Goal: Task Accomplishment & Management: Complete application form

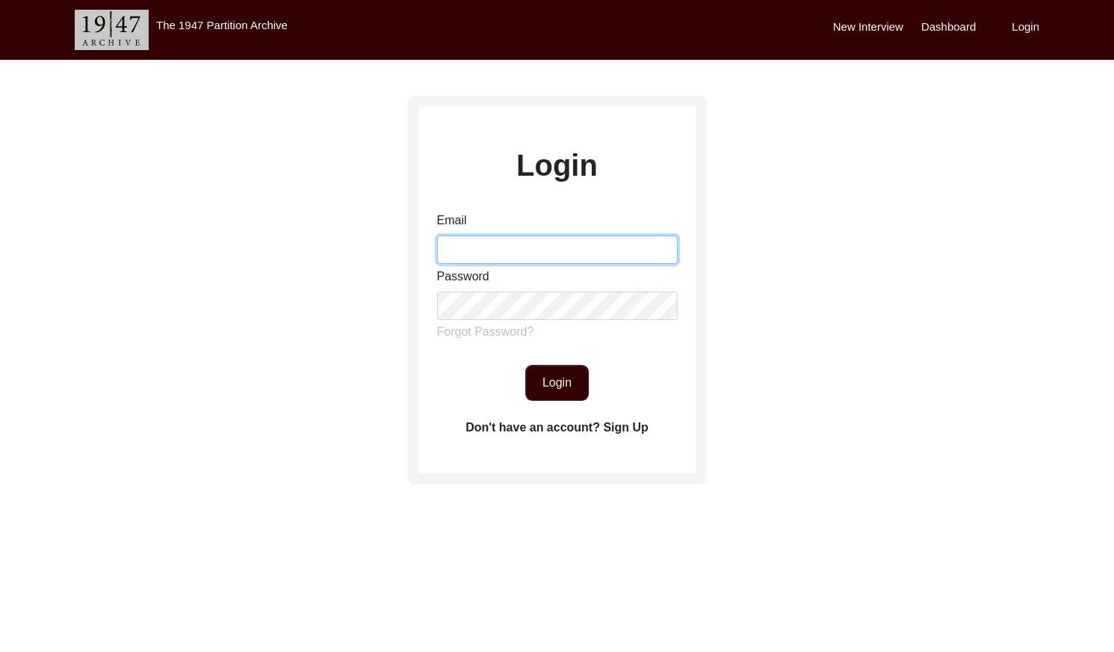
drag, startPoint x: 497, startPoint y: 247, endPoint x: 507, endPoint y: 259, distance: 15.4
click at [497, 247] on input "Email" at bounding box center [557, 249] width 241 height 28
type input "[EMAIL_ADDRESS][DOMAIN_NAME]"
click at [578, 383] on button "Login" at bounding box center [557, 383] width 64 height 36
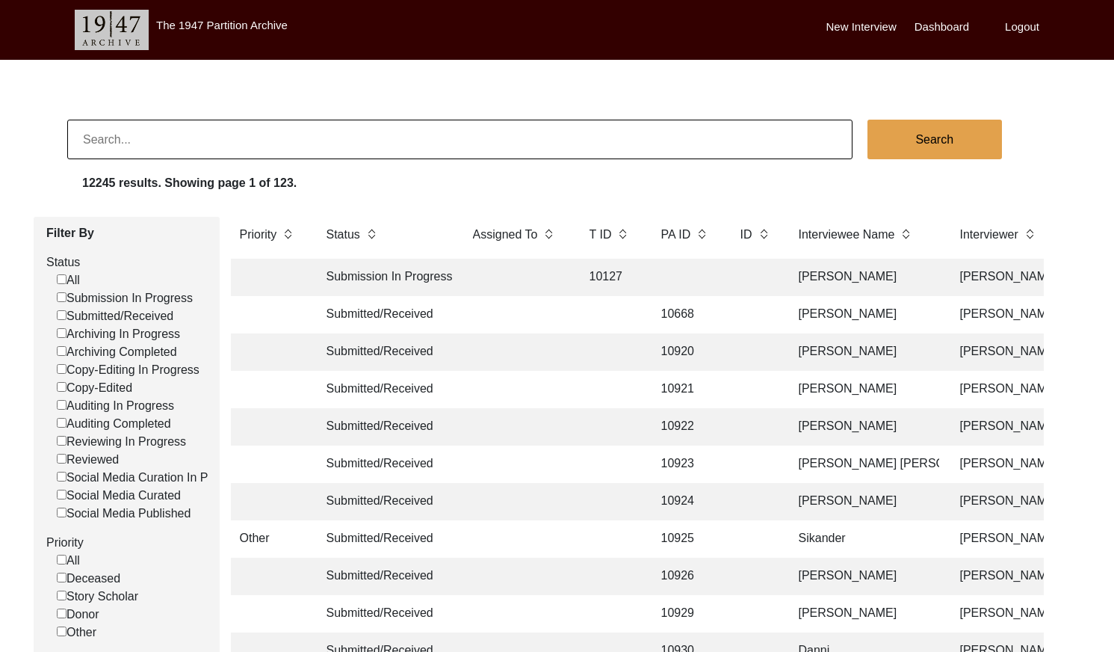
click at [59, 315] on input "Submitted/Received" at bounding box center [62, 315] width 10 height 10
checkbox input "false"
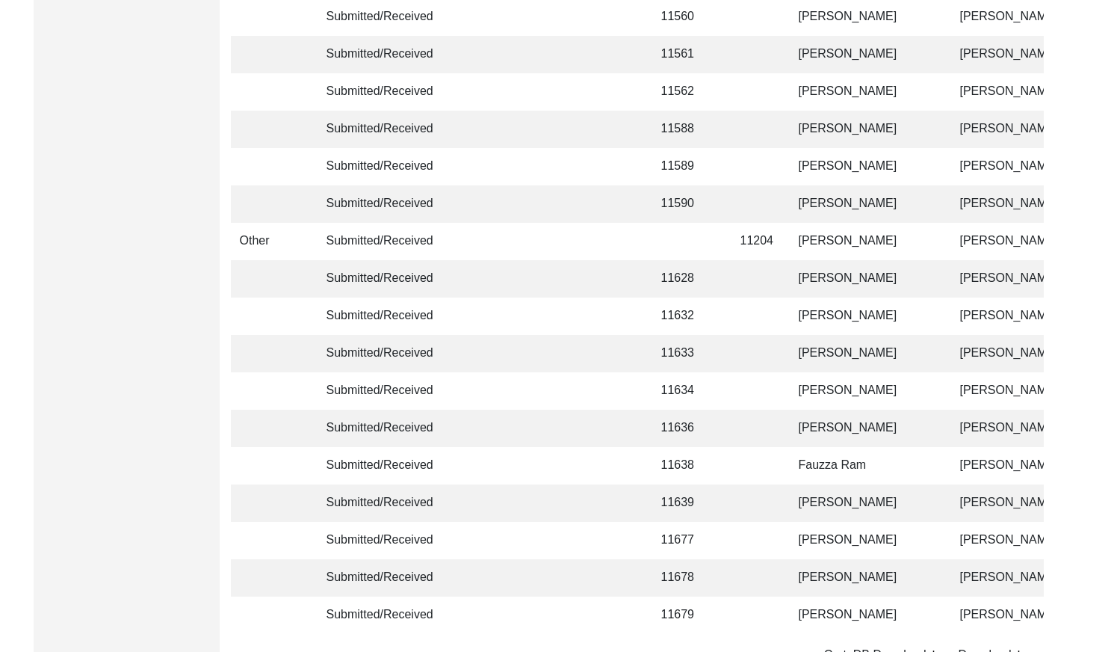
scroll to position [3531, 0]
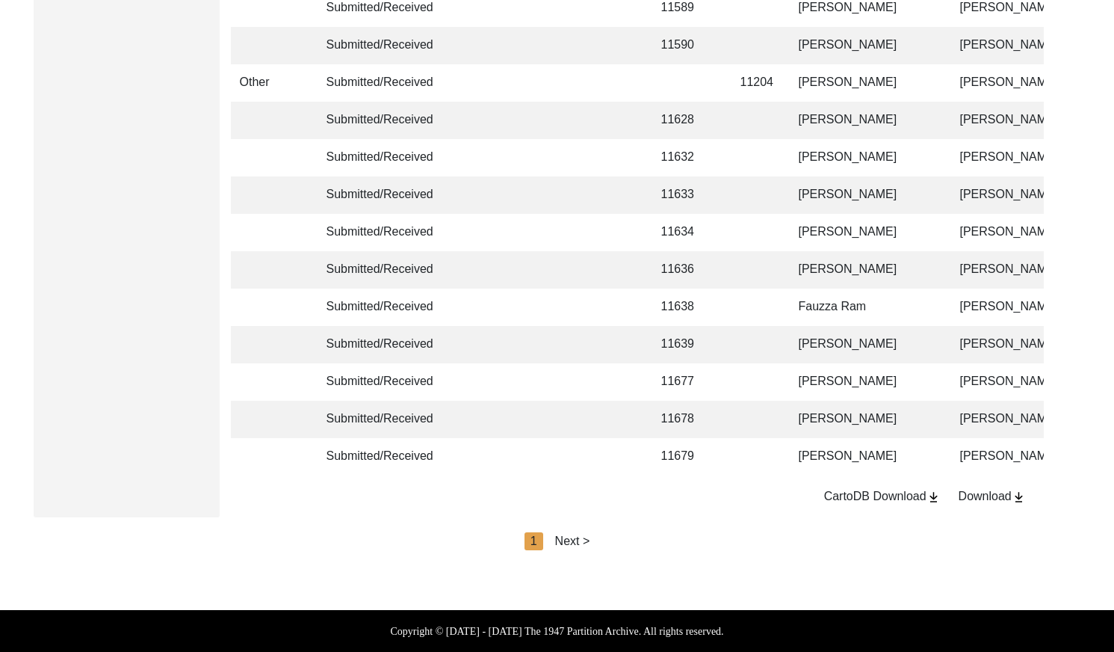
click at [581, 543] on div "Next >" at bounding box center [572, 541] width 35 height 18
click at [597, 543] on div "Next >" at bounding box center [607, 541] width 35 height 18
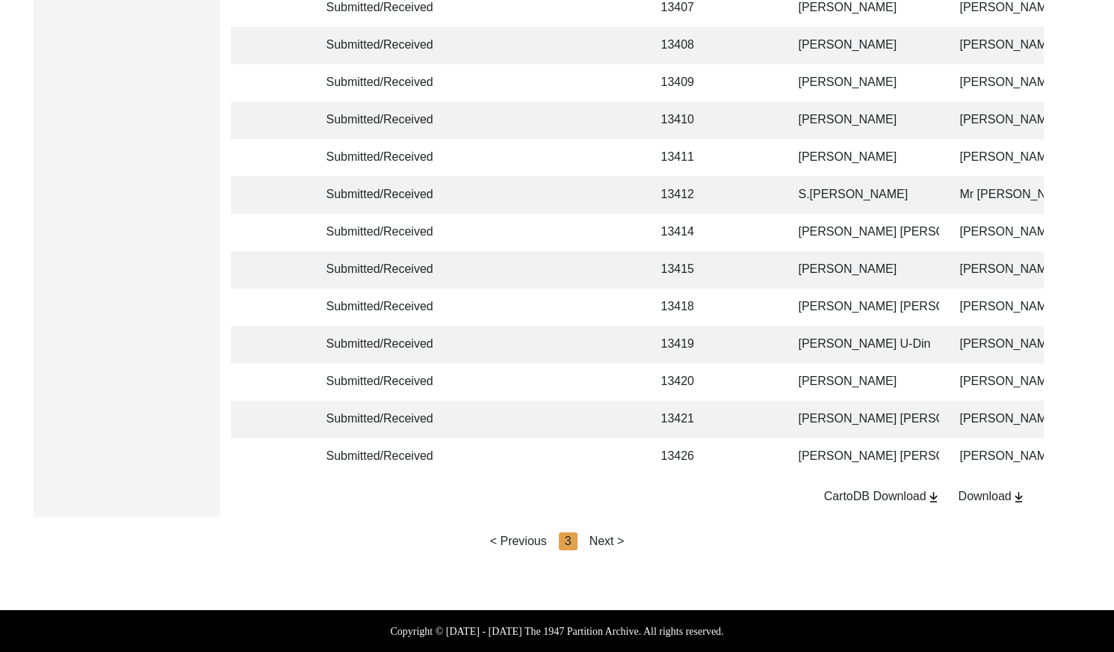
click at [604, 541] on div "Next >" at bounding box center [607, 541] width 35 height 18
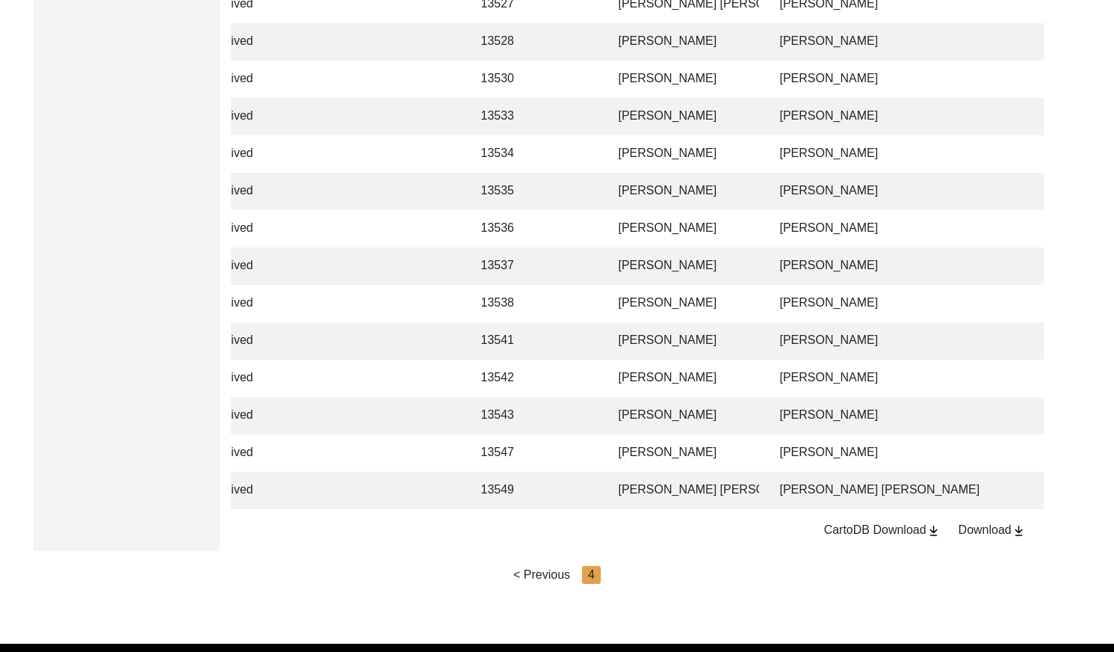
scroll to position [2261, 0]
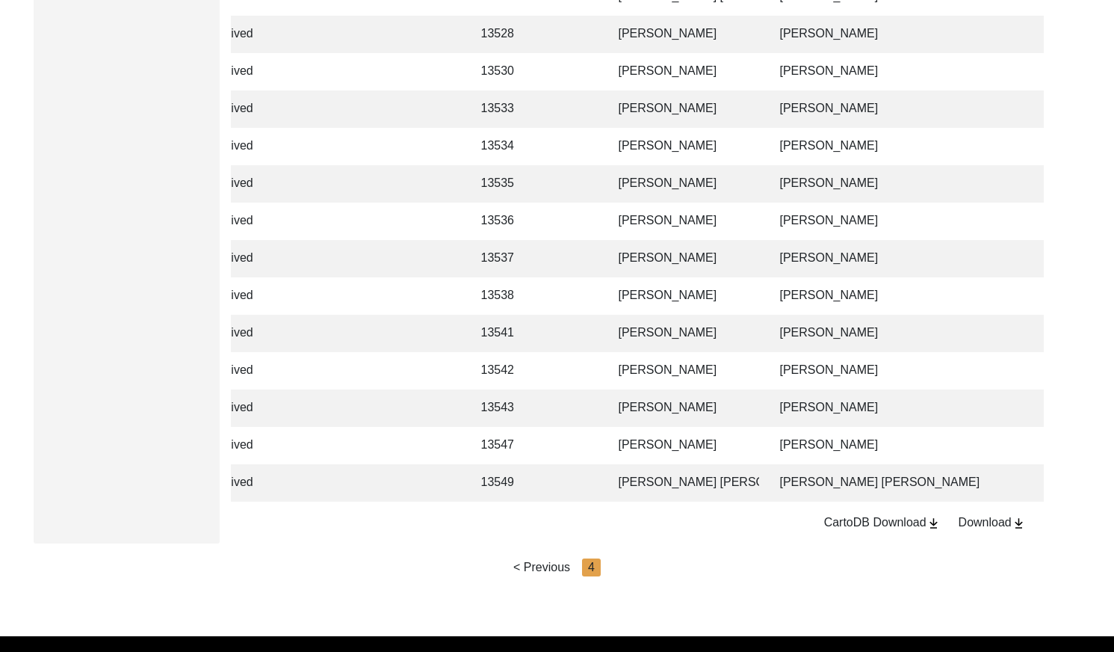
click at [795, 441] on td "[PERSON_NAME]" at bounding box center [902, 445] width 262 height 37
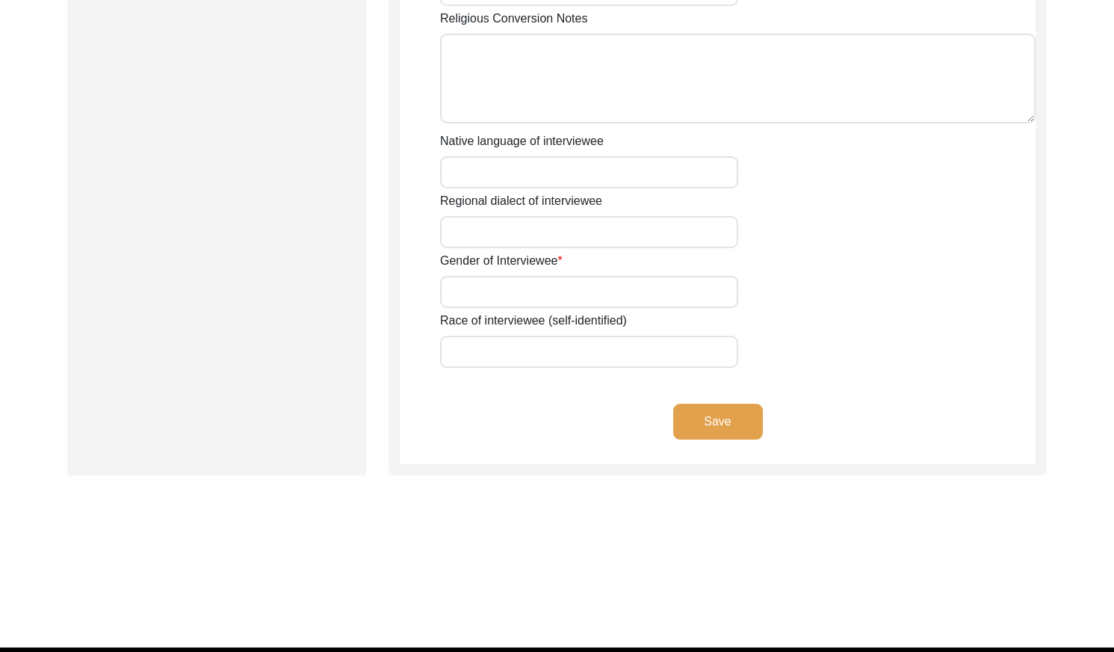
type input "Mr"
type input "[DEMOGRAPHIC_DATA]"
type input "Hussain"
type input "N/A"
type input "[PERSON_NAME]"
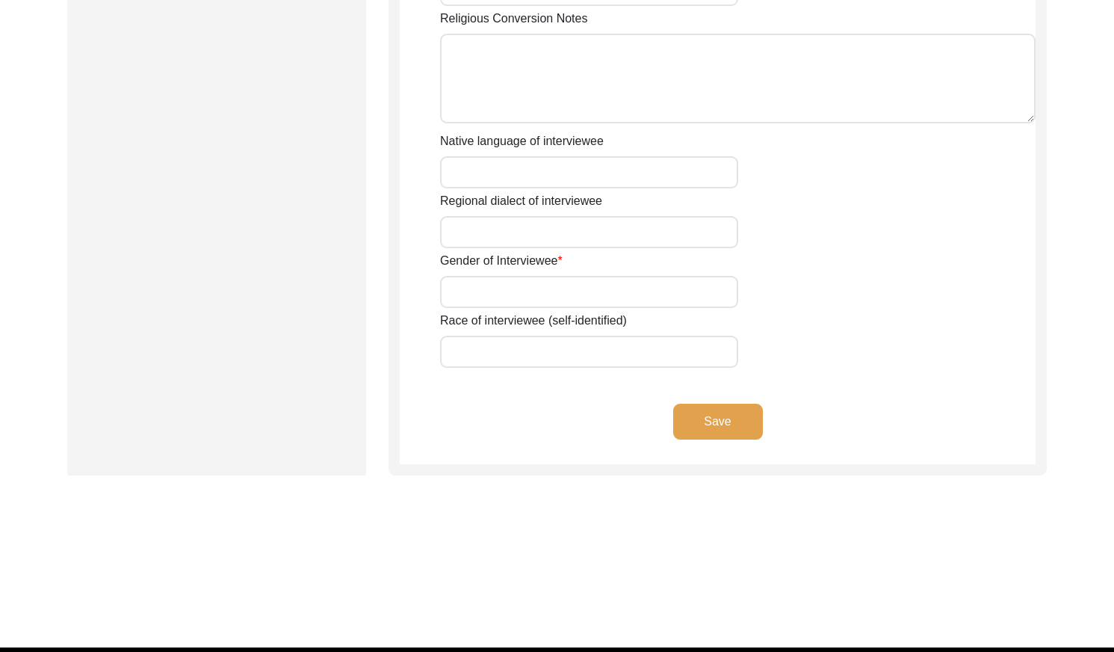
type input "N/A"
type input "[PERSON_NAME]"
type input "1922"
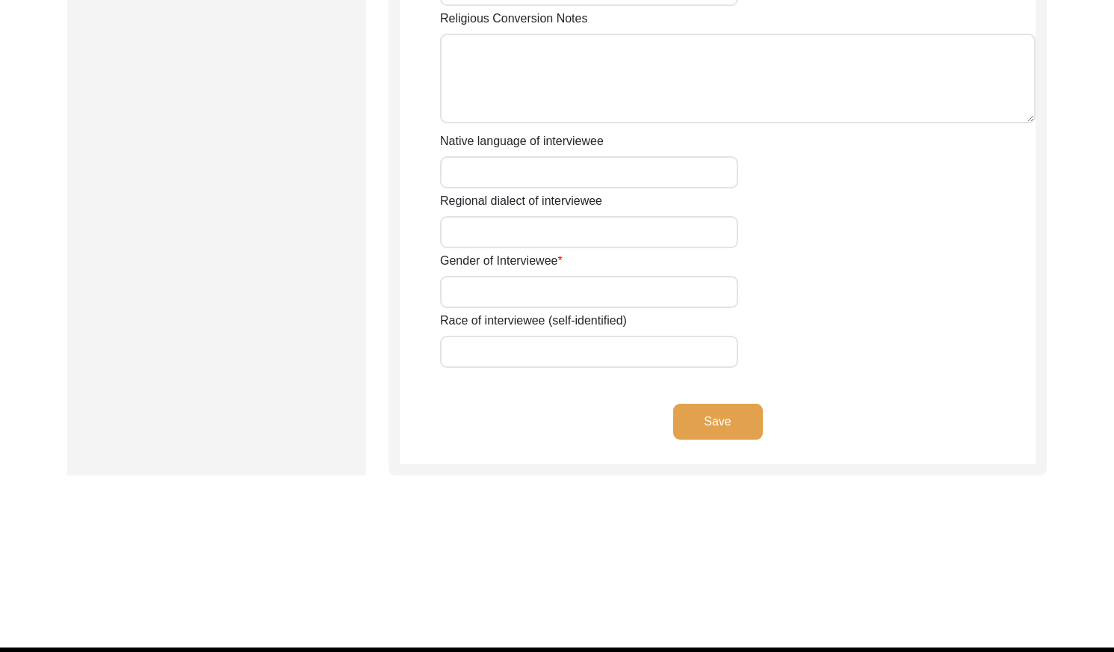
type input "103 Years"
type input "N/A"
type textarea "N/A"
type input "Punjabi"
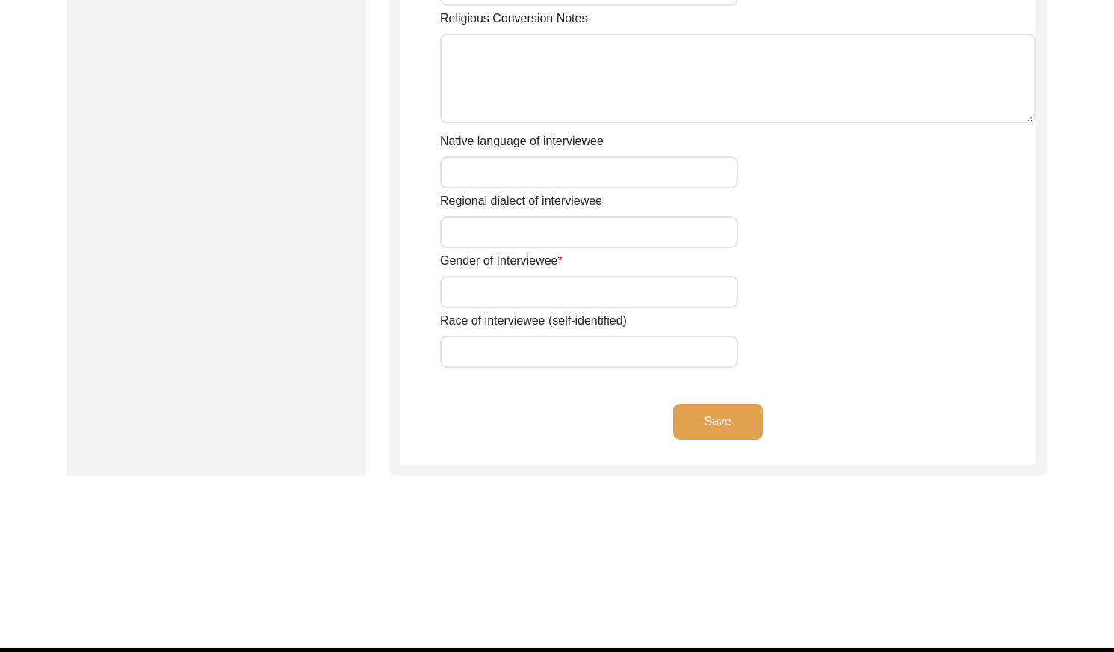
type input "Malwai"
type input "[DEMOGRAPHIC_DATA]"
type input "Rehmani (Potmakers)"
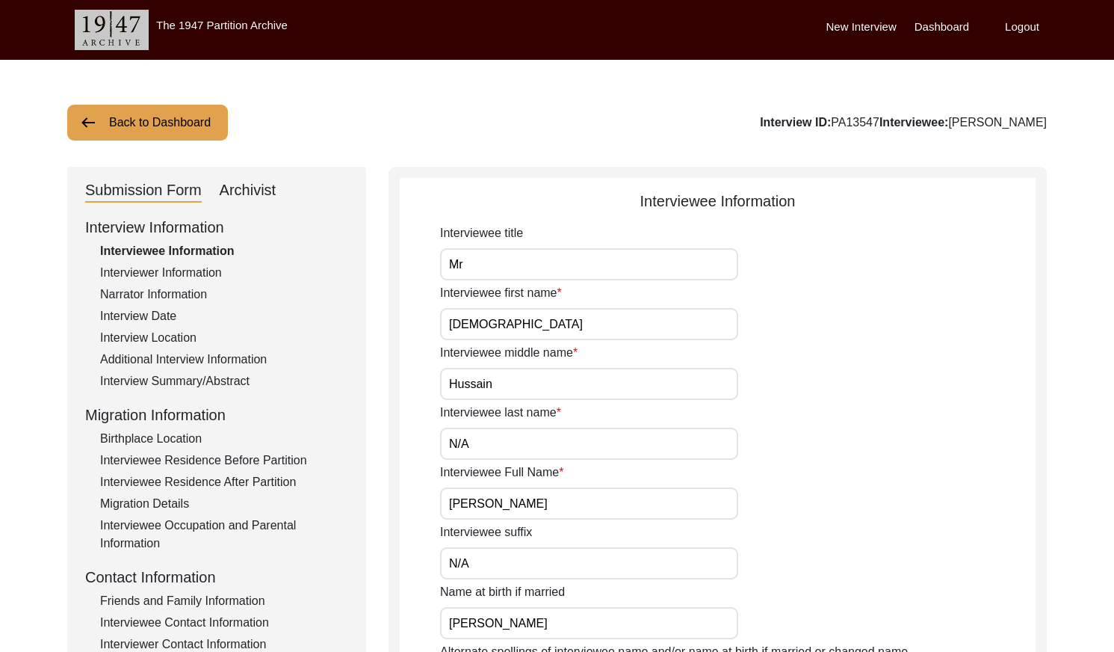
drag, startPoint x: 834, startPoint y: 119, endPoint x: 815, endPoint y: 119, distance: 19.4
click at [815, 119] on div "Interview ID: PA13547 Interviewee: [PERSON_NAME]" at bounding box center [903, 123] width 287 height 18
copy div "PA13547"
click at [164, 274] on div "Interviewer Information" at bounding box center [224, 273] width 248 height 18
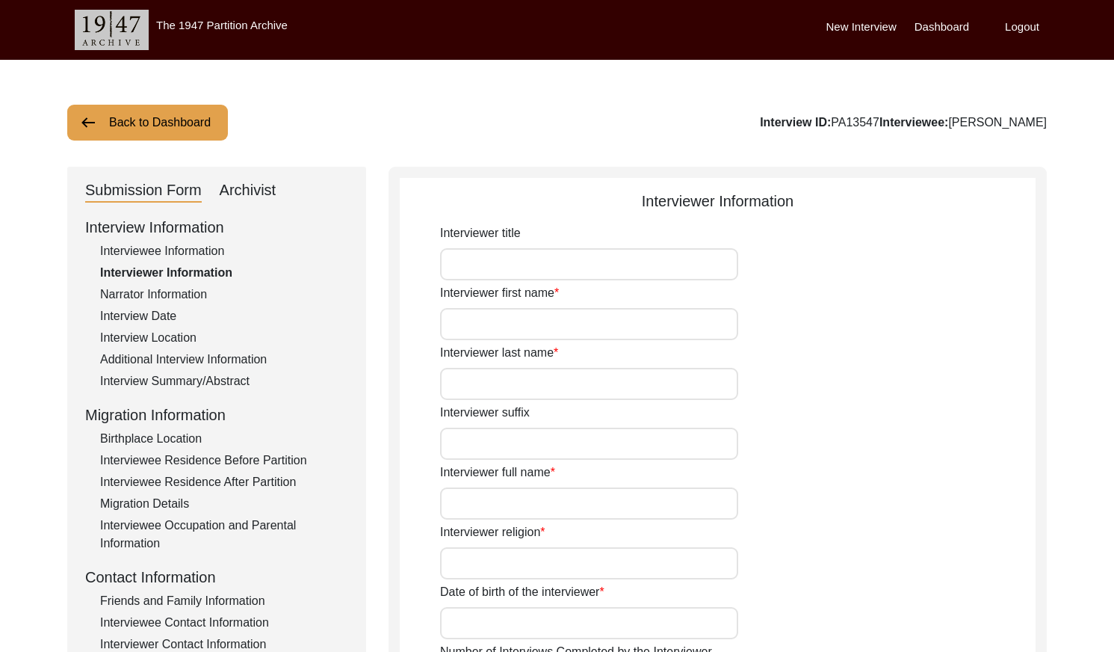
type input "Mr"
type input "[DEMOGRAPHIC_DATA]"
type input "[PERSON_NAME]"
type input "N/A"
type input "[PERSON_NAME]"
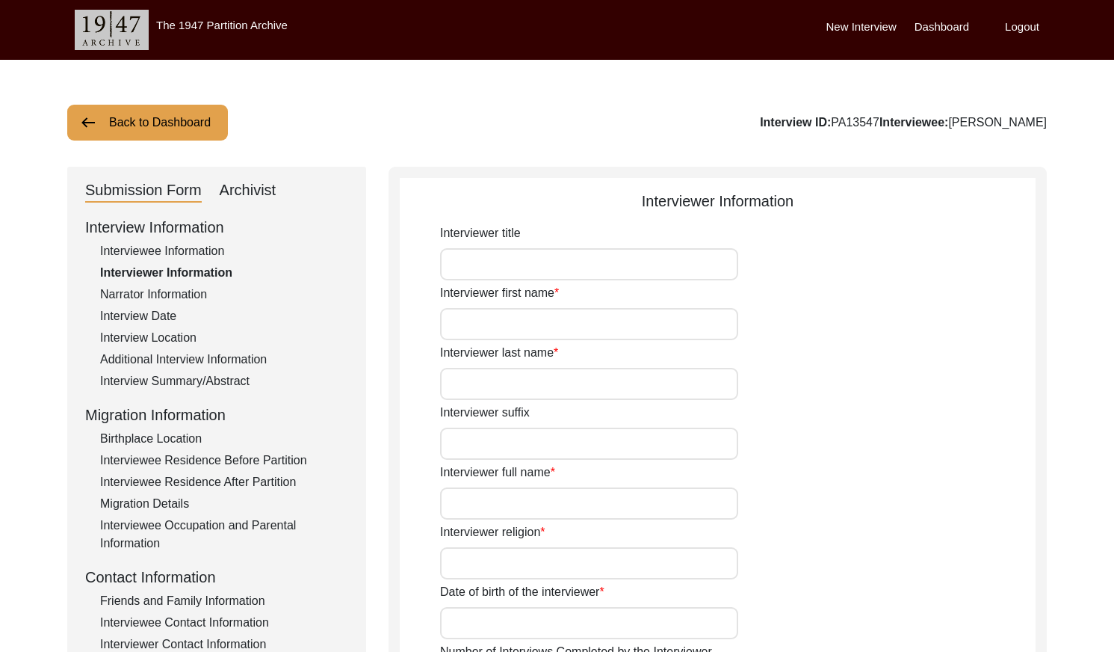
type input "[DEMOGRAPHIC_DATA]"
type input "[DATE]"
type input "[GEOGRAPHIC_DATA], [GEOGRAPHIC_DATA], [GEOGRAPHIC_DATA]"
type input "Retired Govt Servant"
type input "Mr"
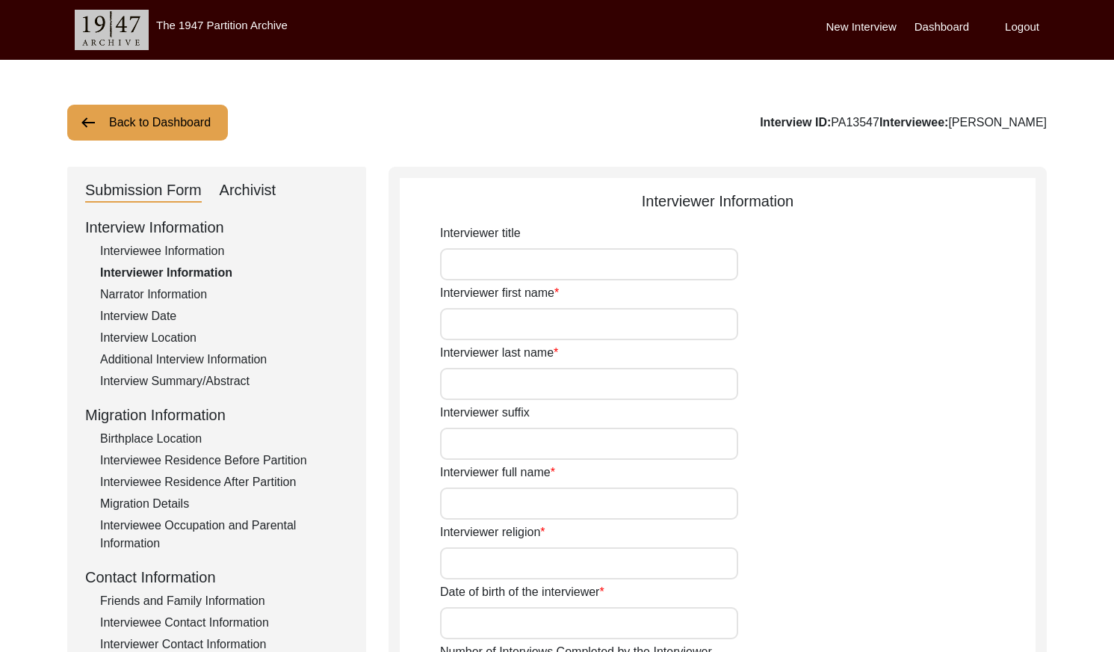
type input "[DEMOGRAPHIC_DATA]"
type input "[PERSON_NAME]"
type input "N/A"
type input "[PERSON_NAME]"
type textarea "A graduate in the subjects of education and [DEMOGRAPHIC_DATA] history."
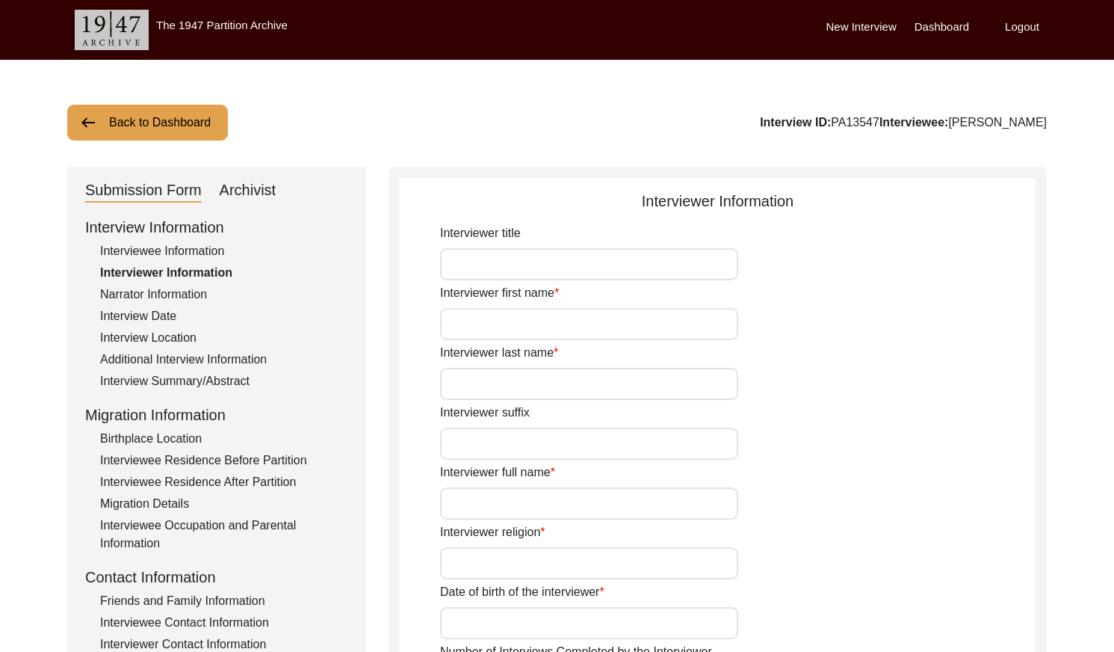
type input "Punjabi"
type input "Malwai"
type textarea "Mentioned by his cousin, [PERSON_NAME] interviewed last month."
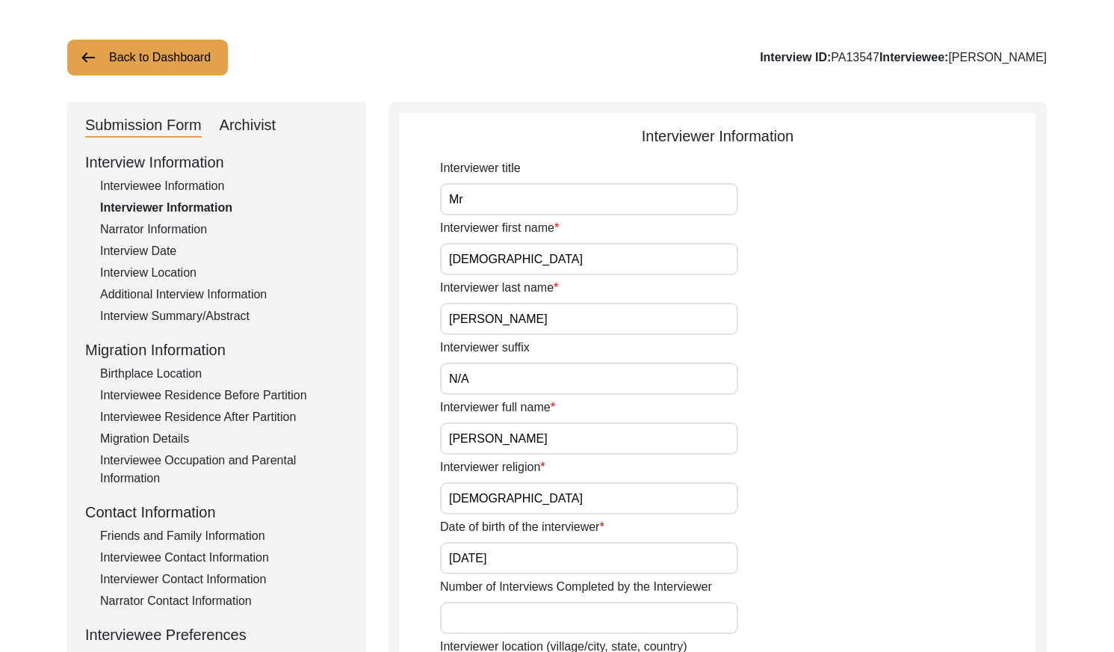
scroll to position [55, 0]
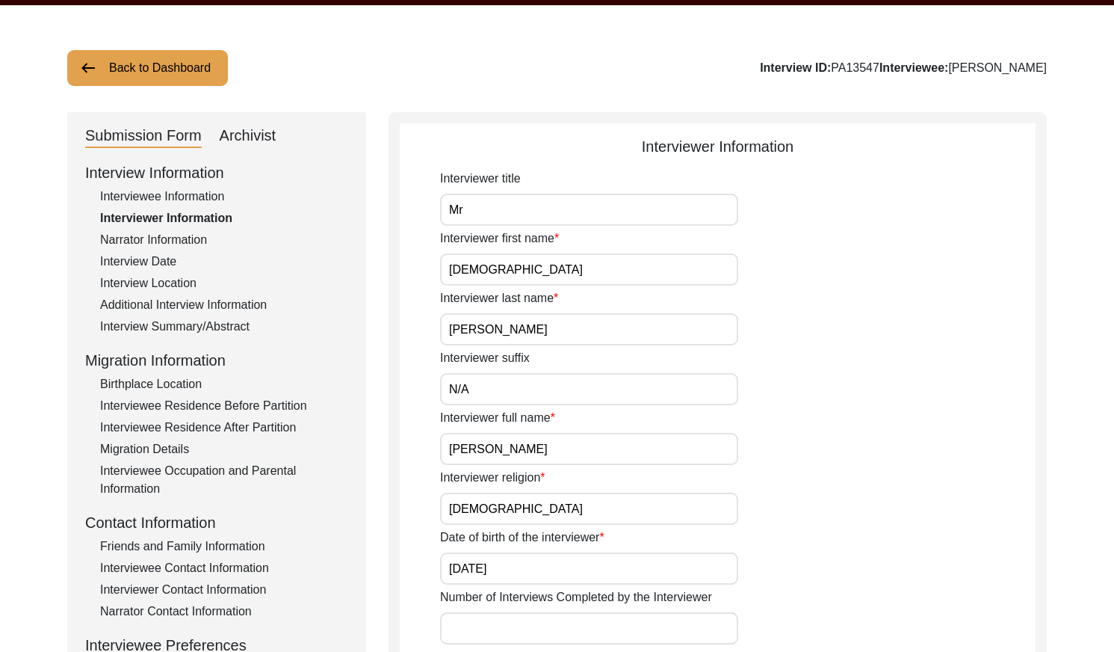
click at [169, 236] on div "Narrator Information" at bounding box center [224, 240] width 248 height 18
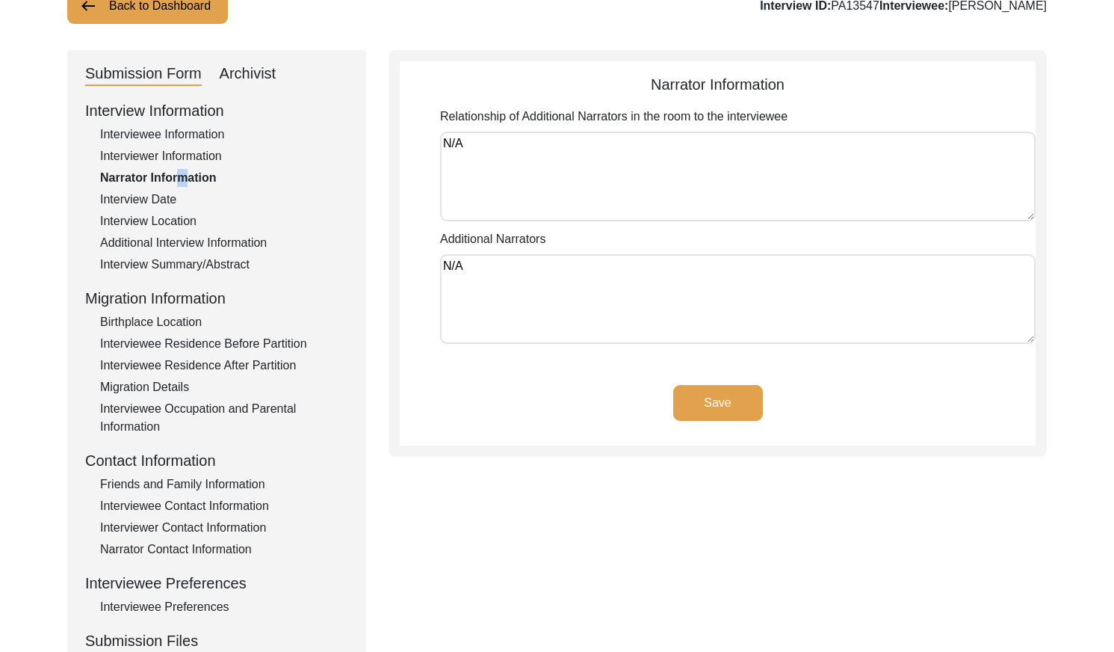
scroll to position [119, 0]
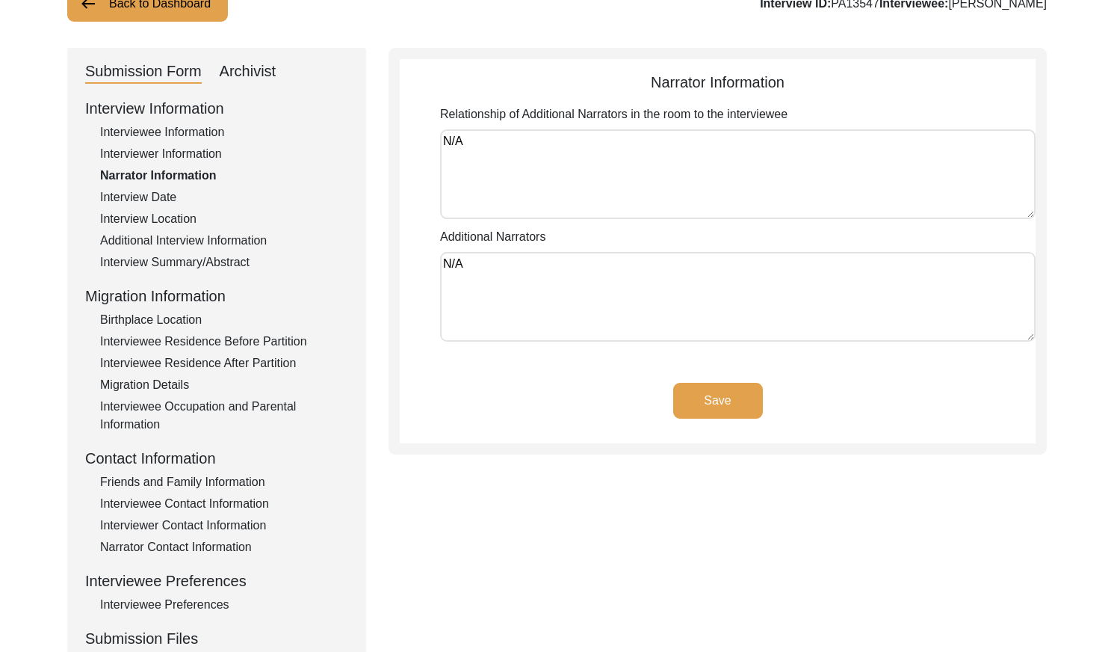
click at [123, 188] on div "Interview Date" at bounding box center [224, 197] width 248 height 18
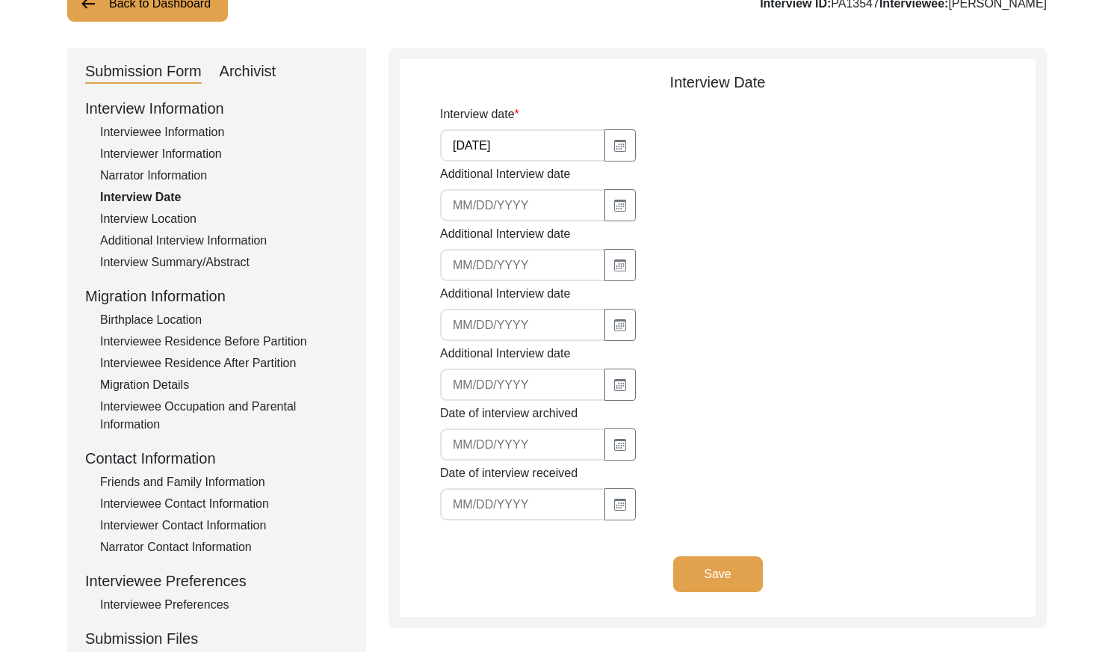
scroll to position [141, 0]
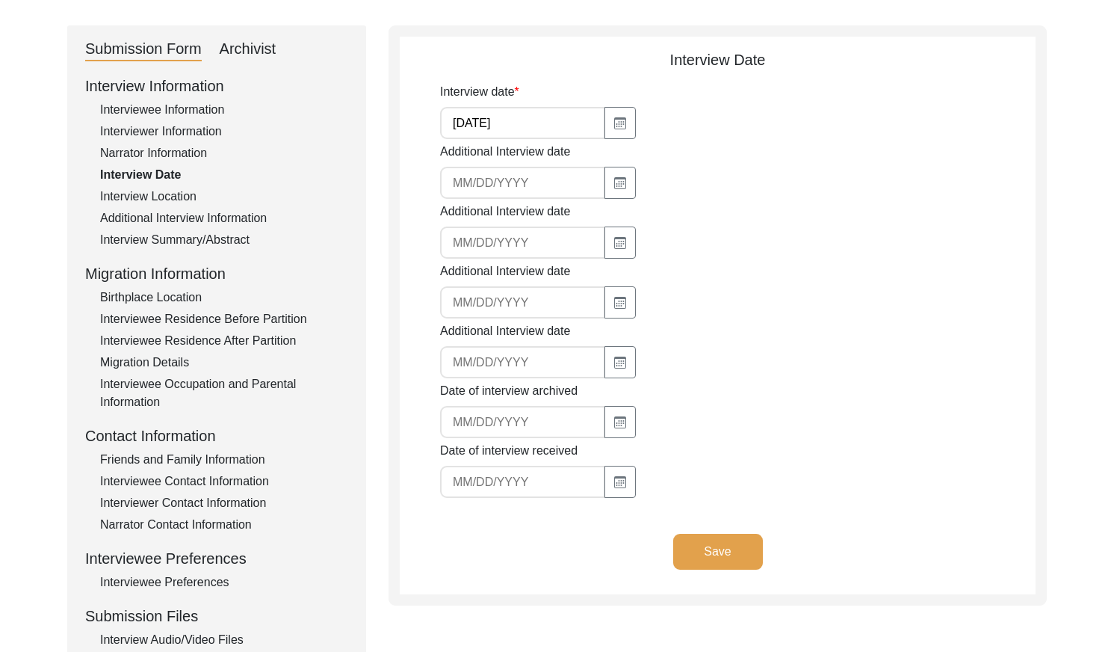
click at [164, 188] on div "Interview Location" at bounding box center [224, 197] width 248 height 18
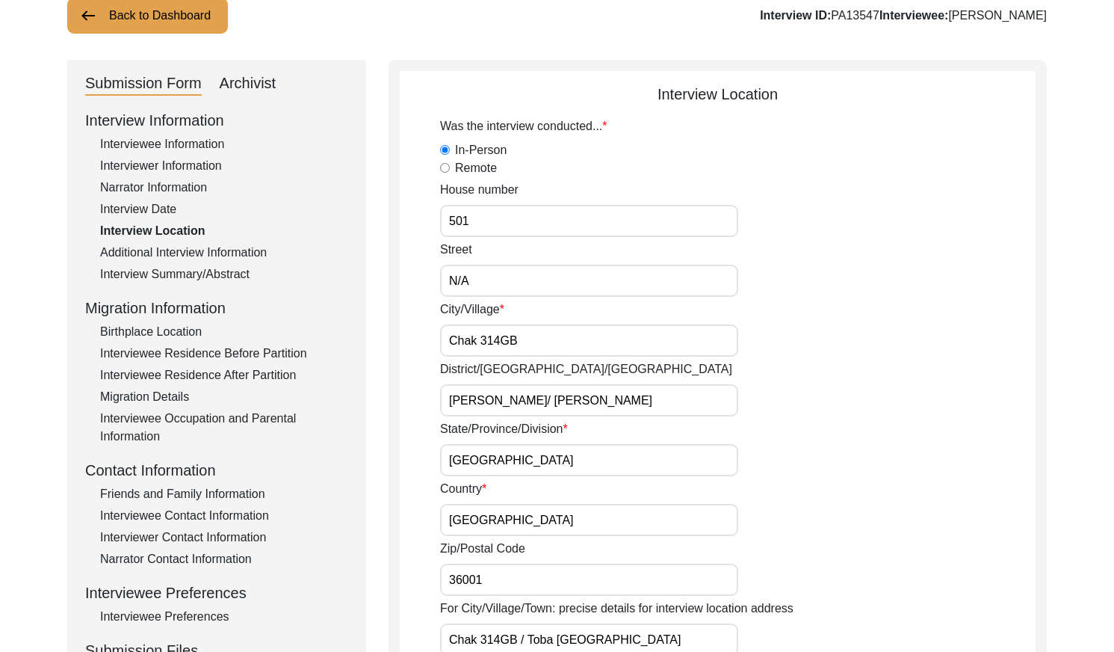
scroll to position [147, 0]
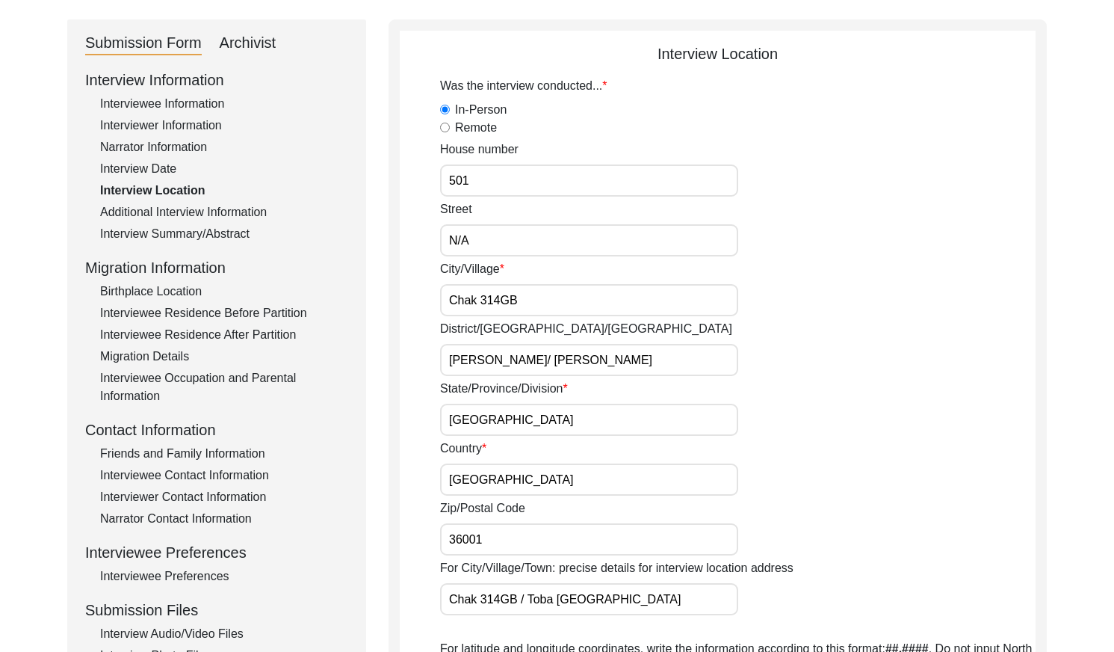
click at [235, 209] on div "Additional Interview Information" at bounding box center [224, 212] width 248 height 18
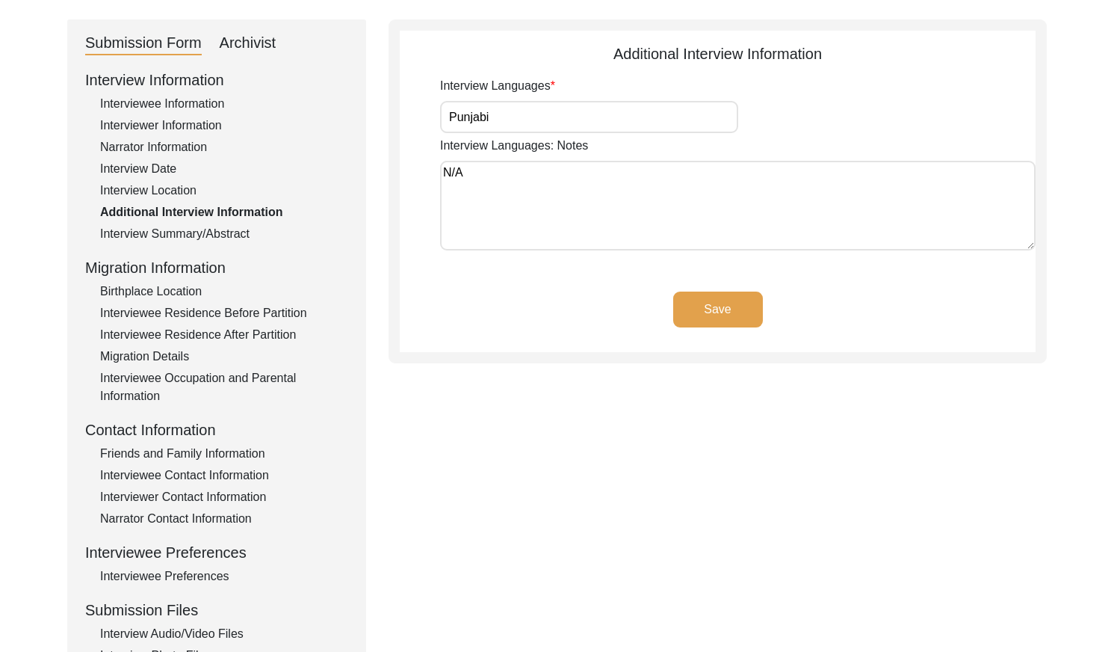
click at [246, 241] on div "Interview Summary/Abstract" at bounding box center [224, 234] width 248 height 18
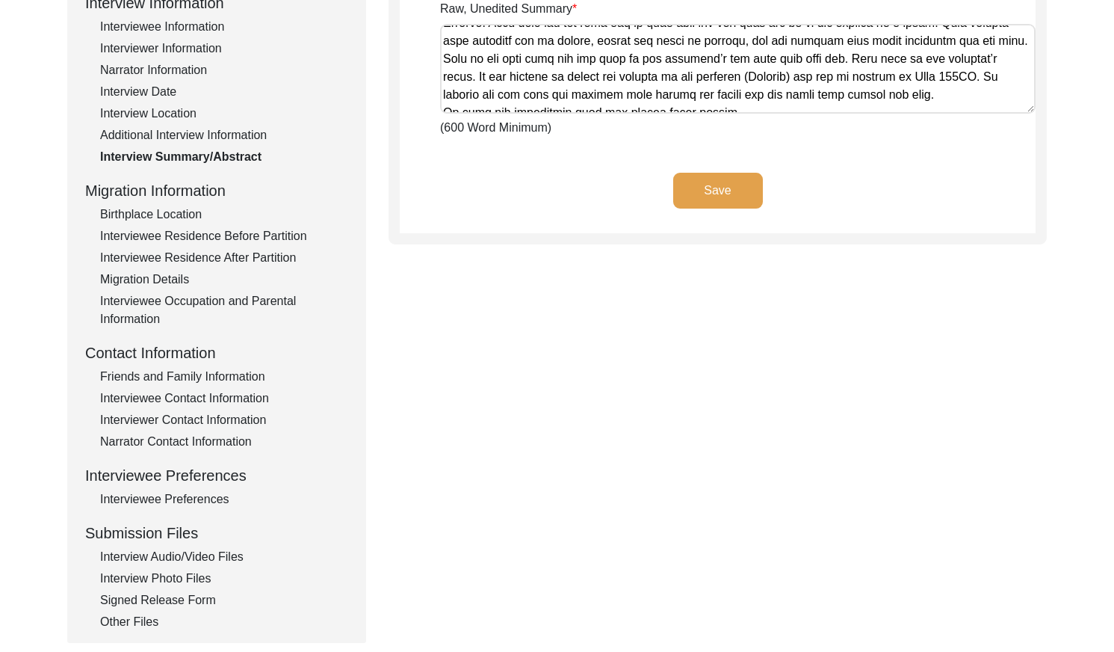
scroll to position [1369, 0]
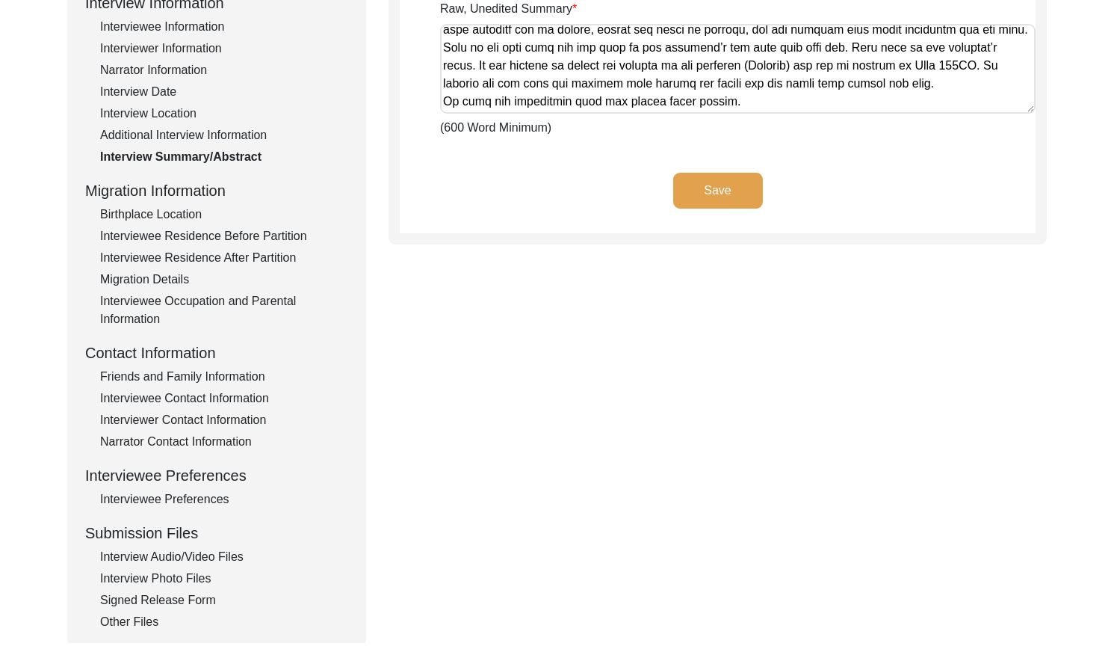
click at [192, 211] on div "Birthplace Location" at bounding box center [224, 215] width 248 height 18
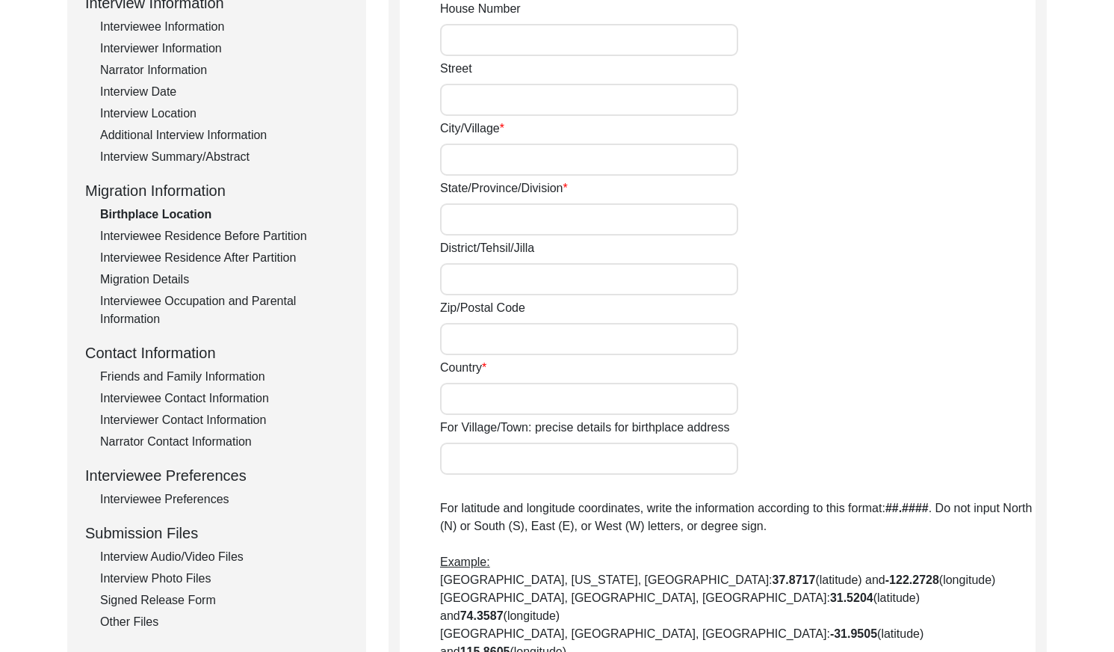
type input "N/A"
type input "73A/5L Chak"
type input "[GEOGRAPHIC_DATA]"
type input "Sahiwal/ Sahiwal"
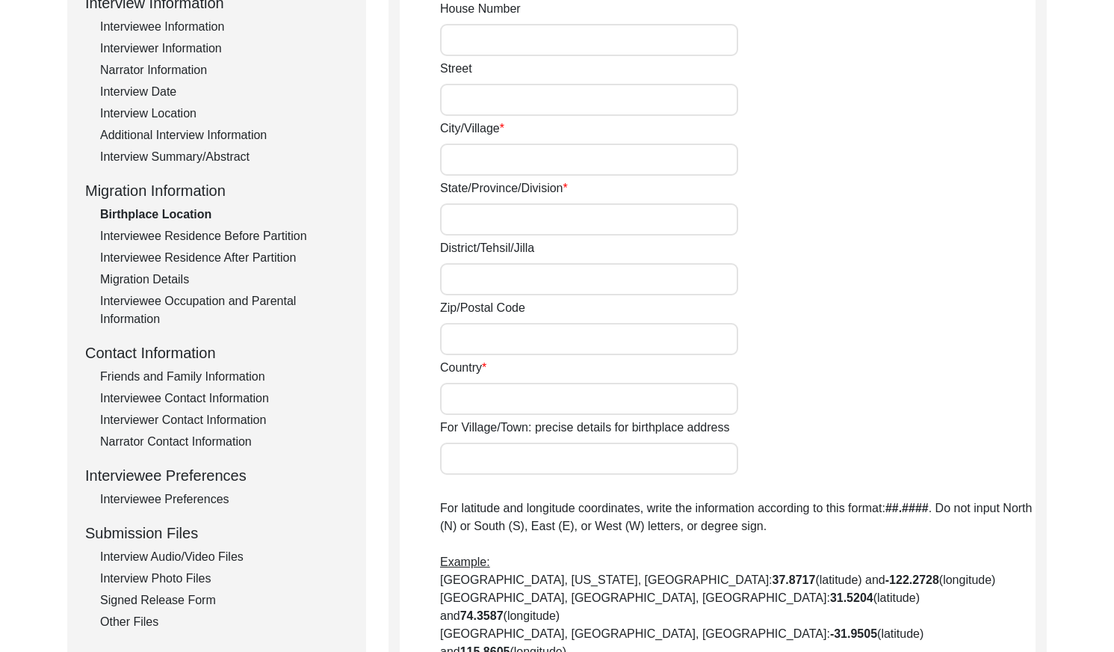
type input "57430"
type input "[GEOGRAPHIC_DATA]"
type input "Chak 73A/5L"
type input "[STREET_ADDRESS]"
type input "N/A"
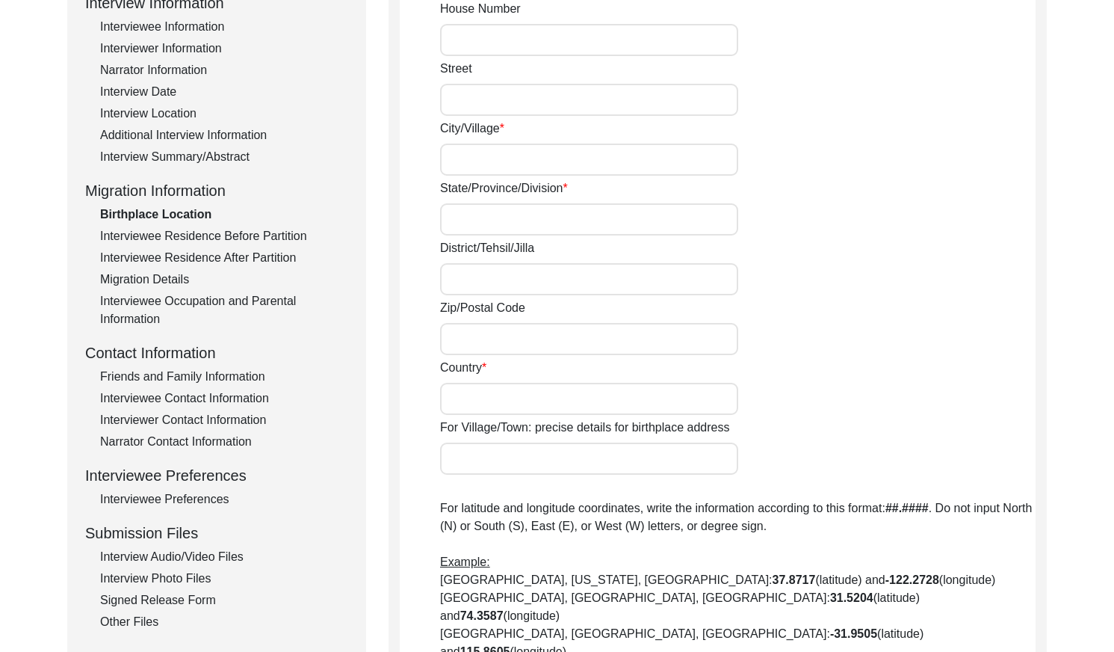
type input "N/A"
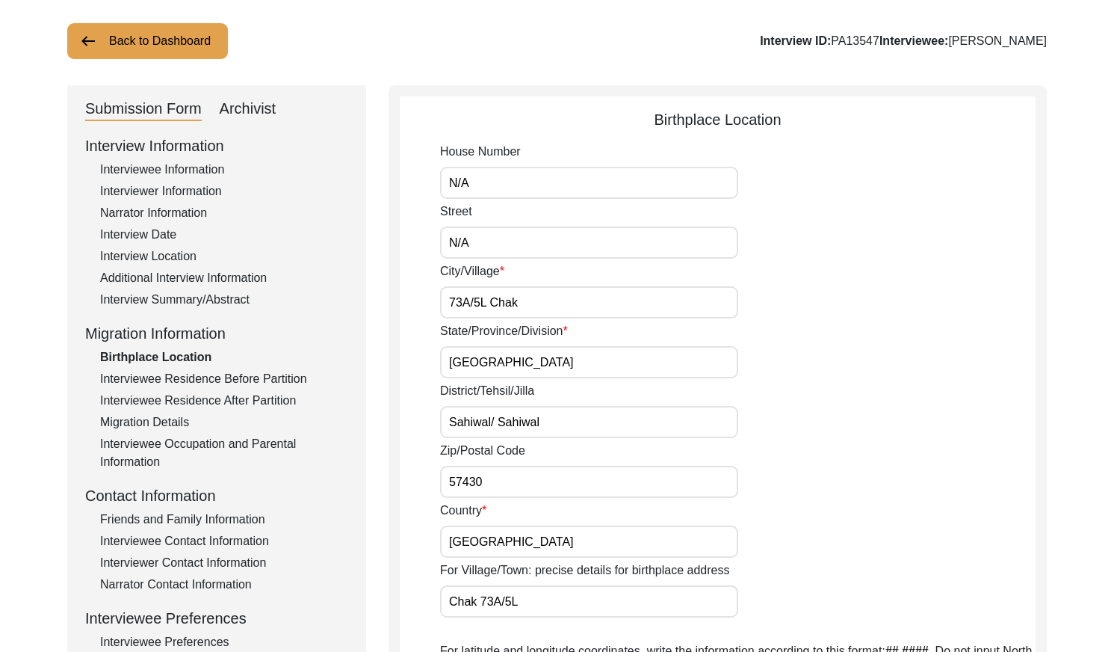
scroll to position [0, 0]
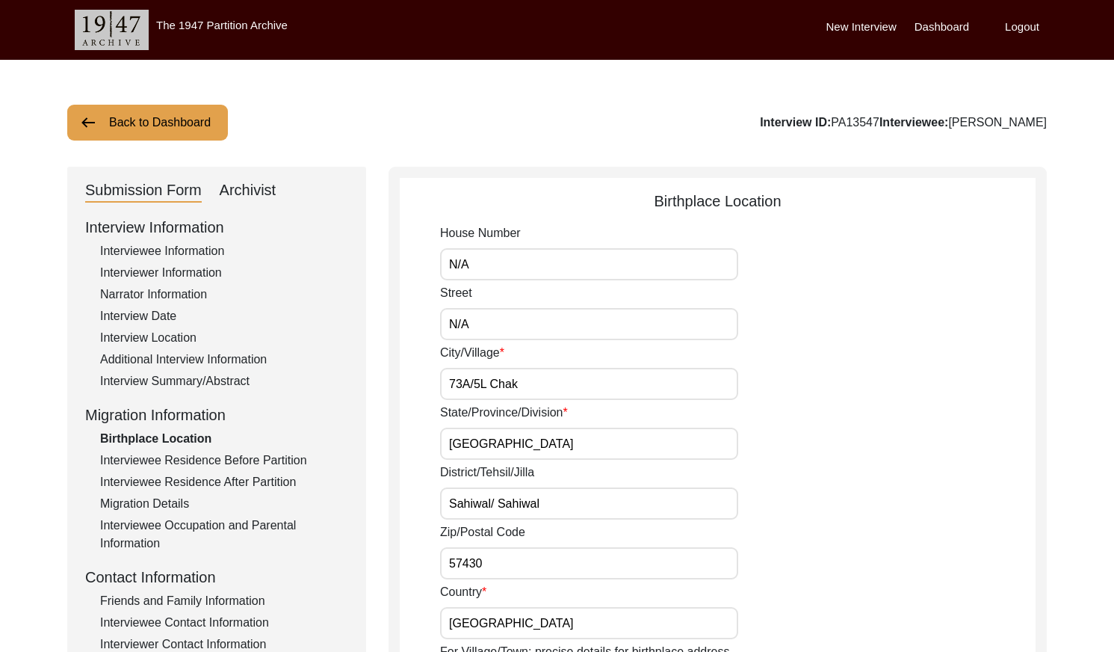
click at [188, 460] on div "Interviewee Residence Before Partition" at bounding box center [224, 460] width 248 height 18
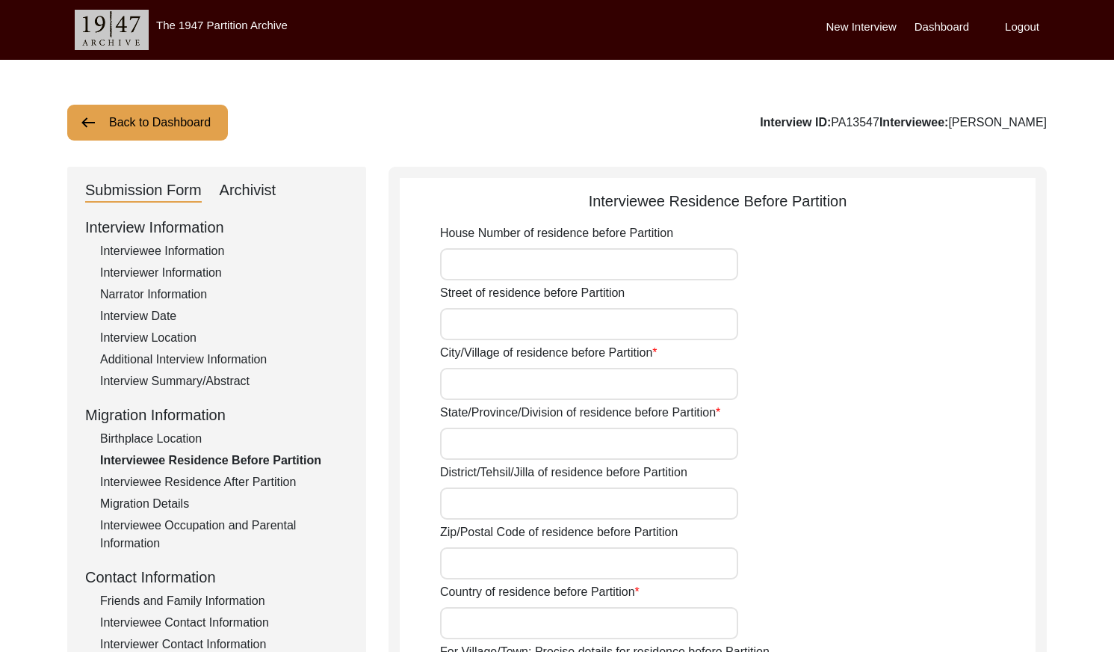
type input "N/A"
type input "Bajwara"
type input "[GEOGRAPHIC_DATA]"
type input "Hoshiarpur/"
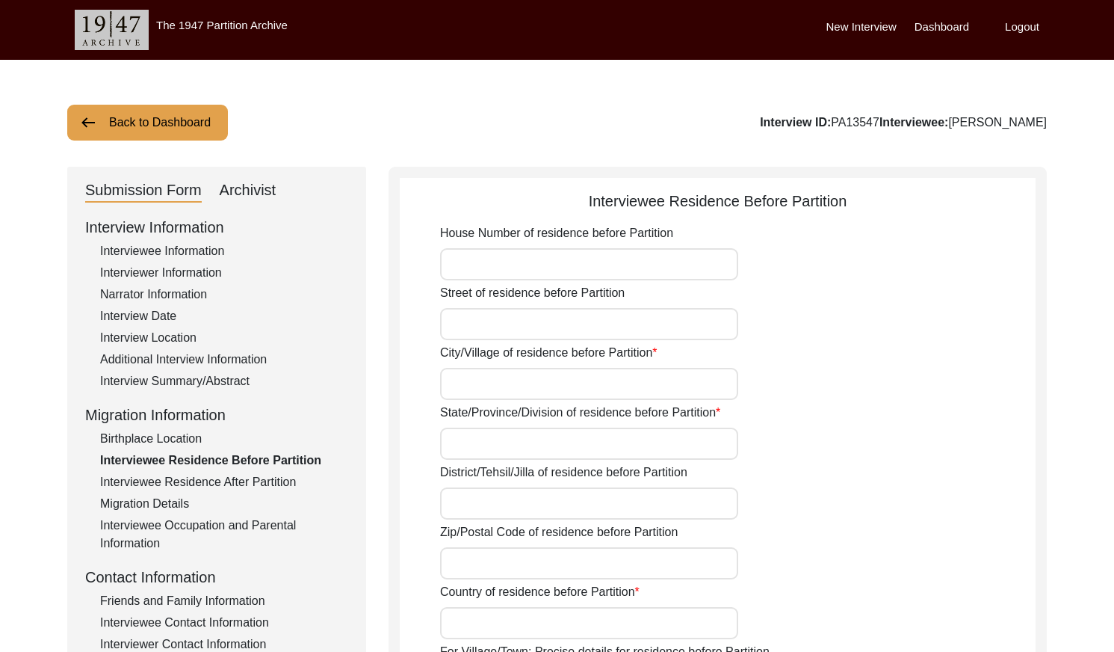
type input "146023"
type input "[GEOGRAPHIC_DATA]"
type input "Bajwara"
type input "[GEOGRAPHIC_DATA], [GEOGRAPHIC_DATA], [GEOGRAPHIC_DATA]"
type input "N/A"
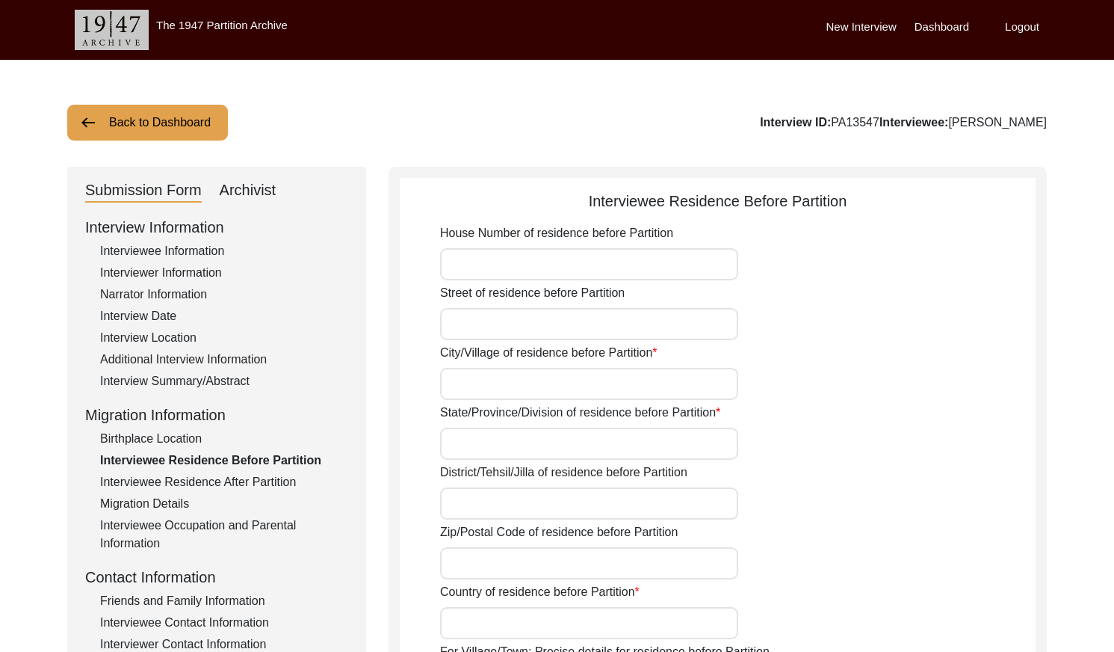
type input "N/A"
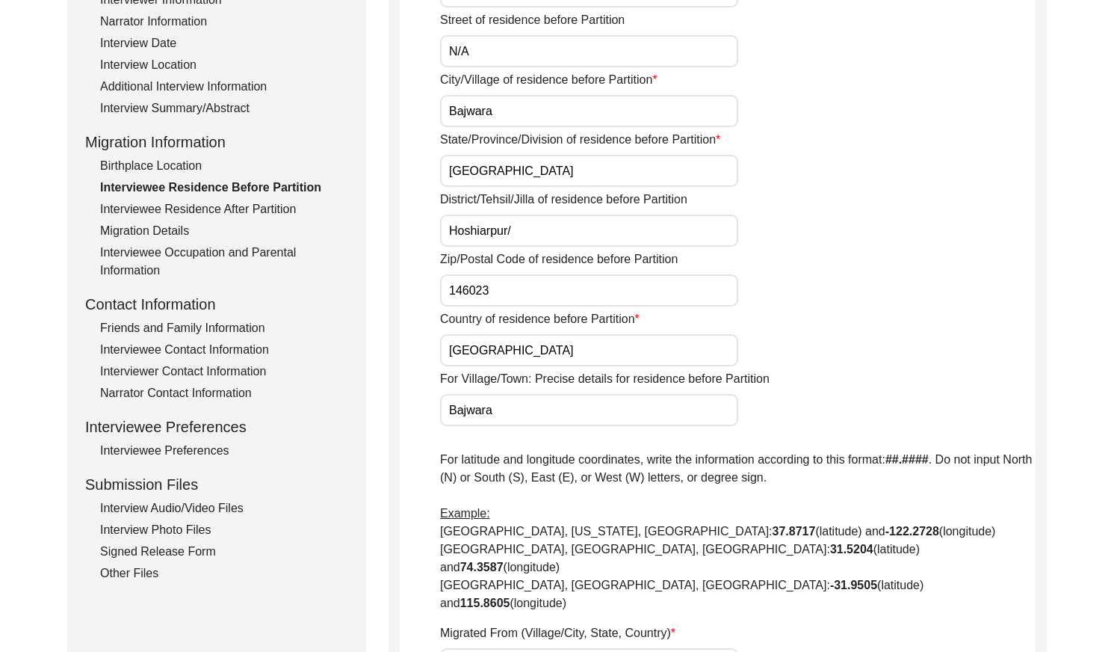
scroll to position [244, 0]
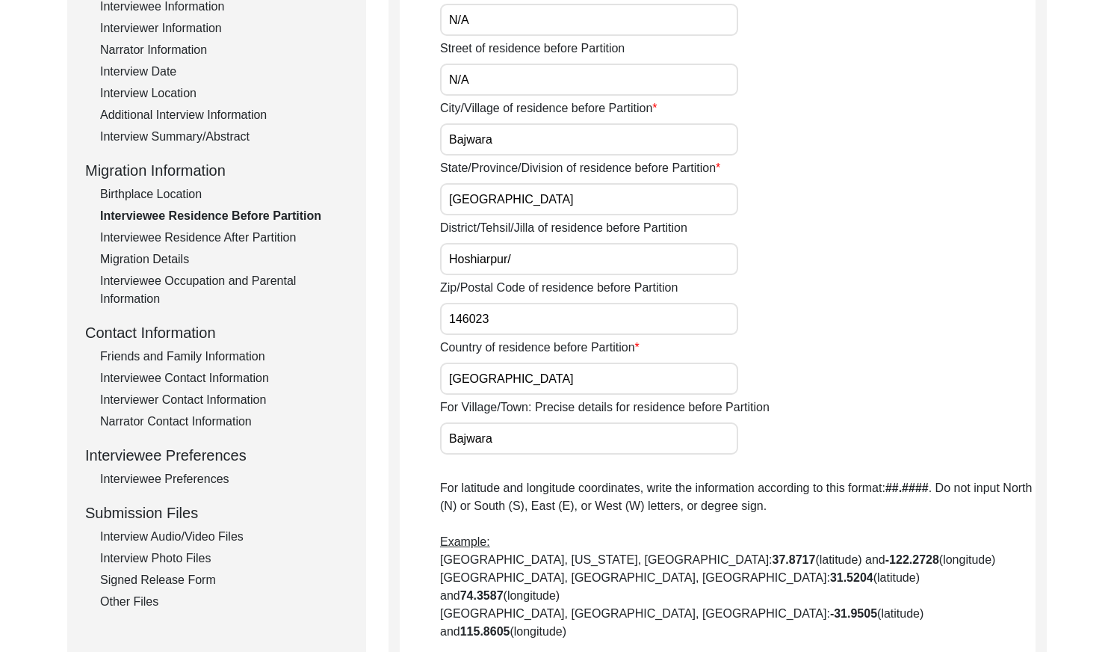
click at [248, 236] on div "Interviewee Residence After Partition" at bounding box center [224, 238] width 248 height 18
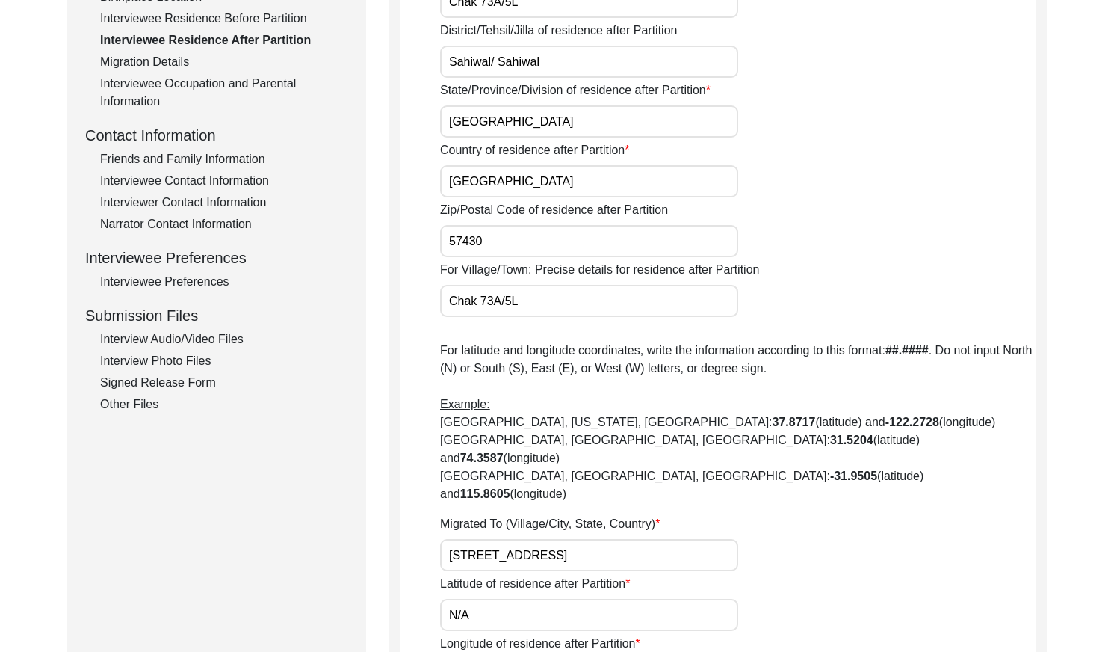
scroll to position [459, 0]
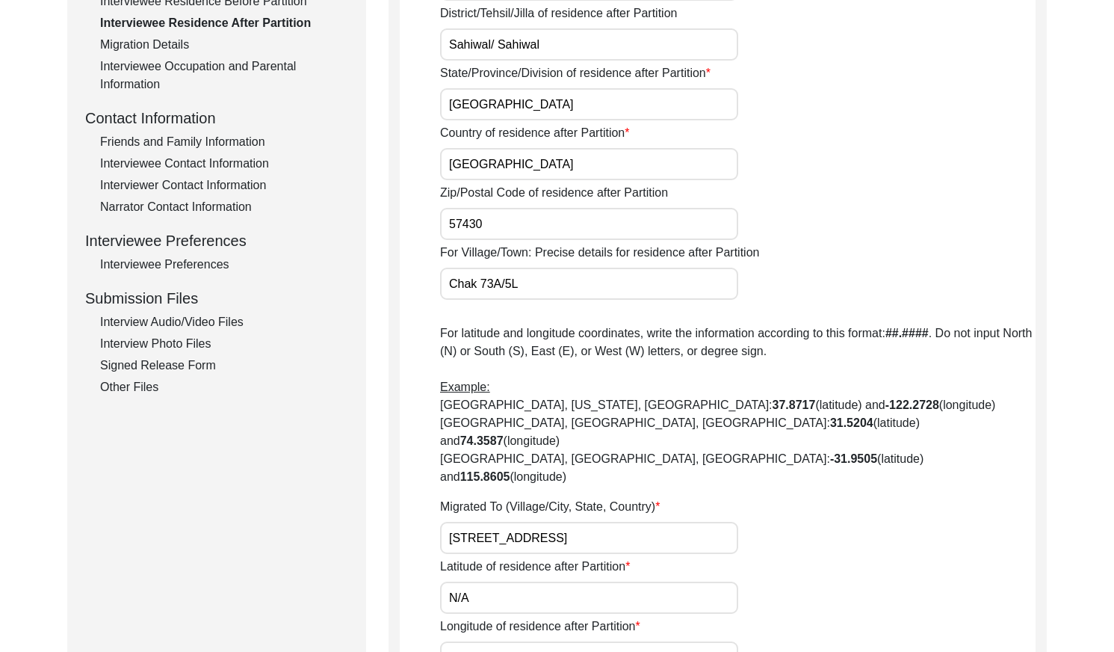
click at [140, 43] on div "Migration Details" at bounding box center [224, 45] width 248 height 18
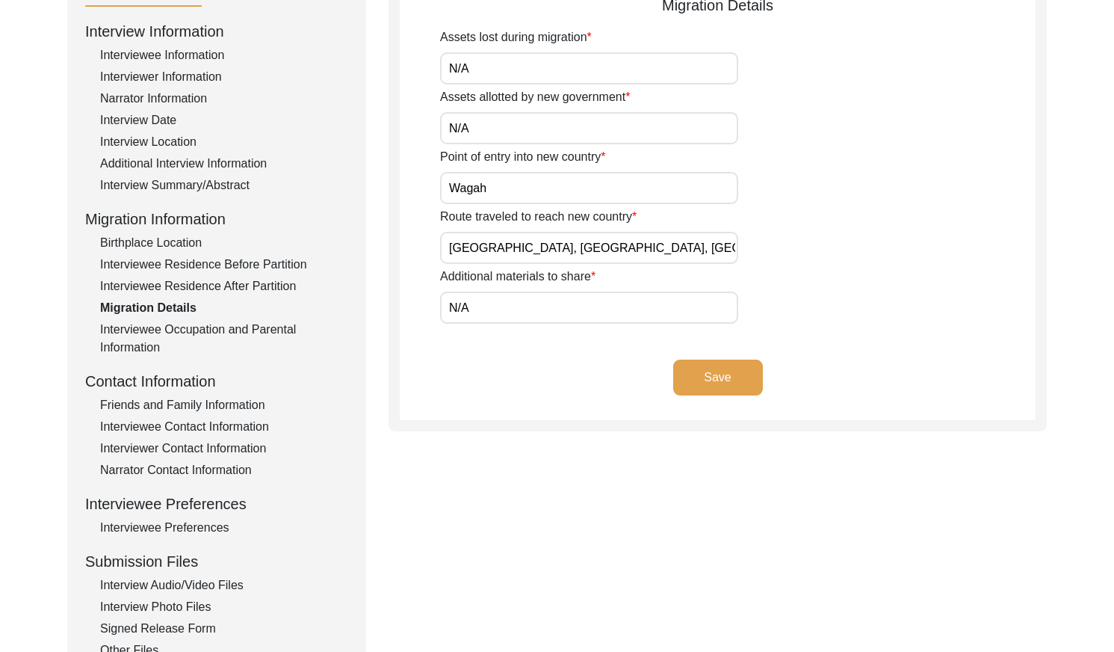
scroll to position [197, 0]
click at [250, 325] on div "Interviewee Occupation and Parental Information" at bounding box center [224, 338] width 248 height 36
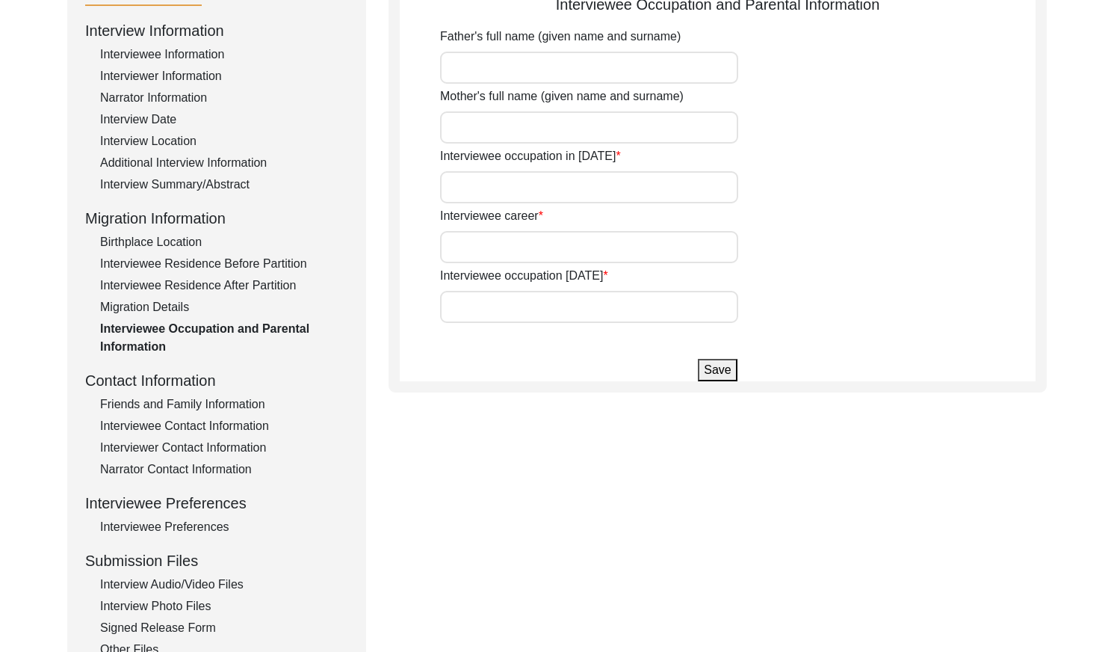
type input "[PERSON_NAME]"
type input "Laborer"
type input "Farmer"
type input "Don't work any more"
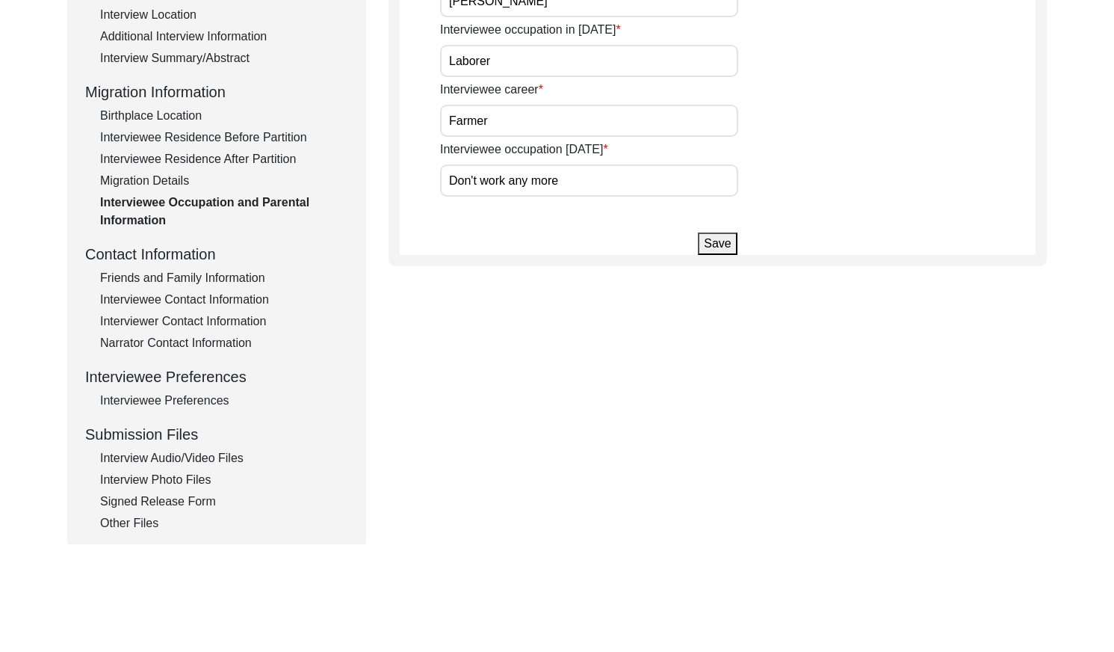
scroll to position [327, 0]
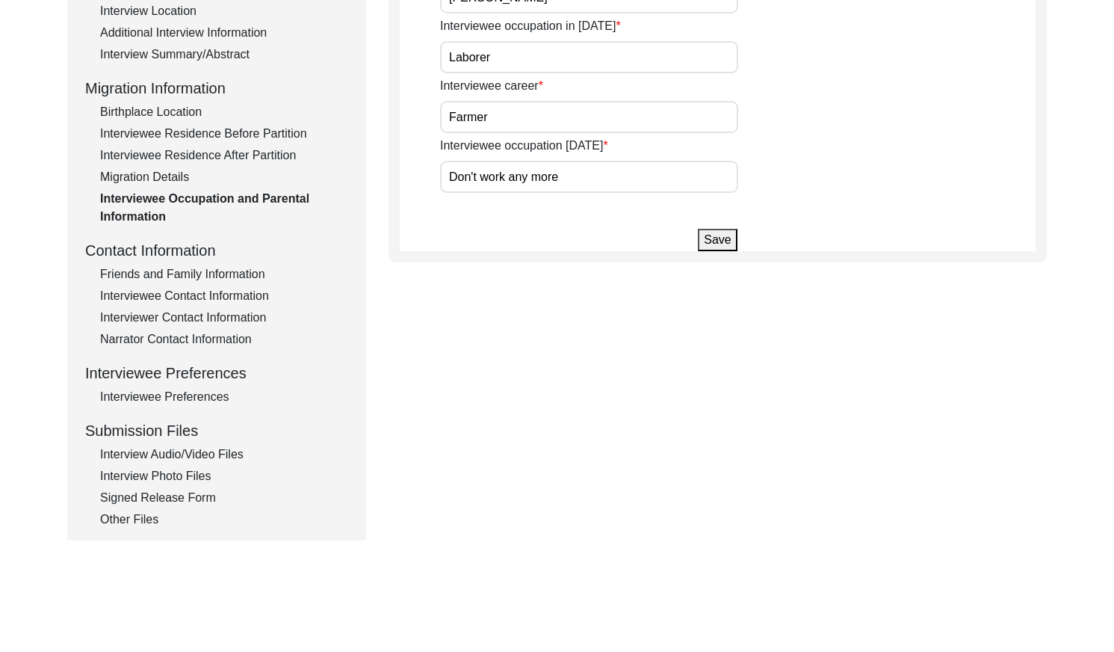
drag, startPoint x: 221, startPoint y: 275, endPoint x: 261, endPoint y: 280, distance: 39.9
click at [221, 275] on div "Friends and Family Information" at bounding box center [224, 274] width 248 height 18
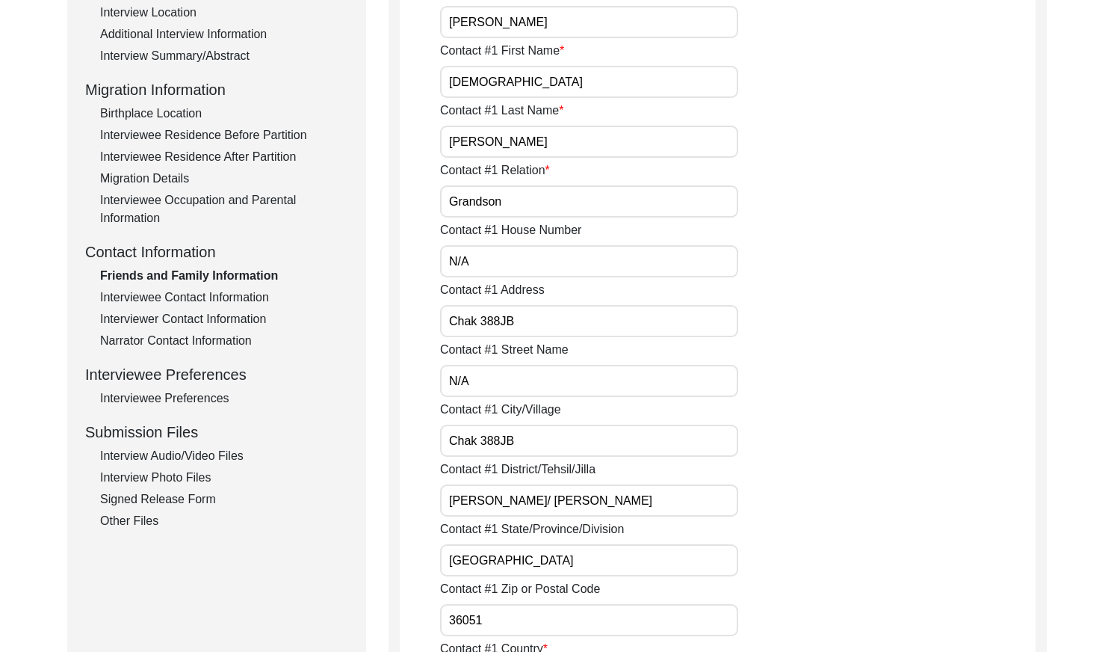
scroll to position [347, 0]
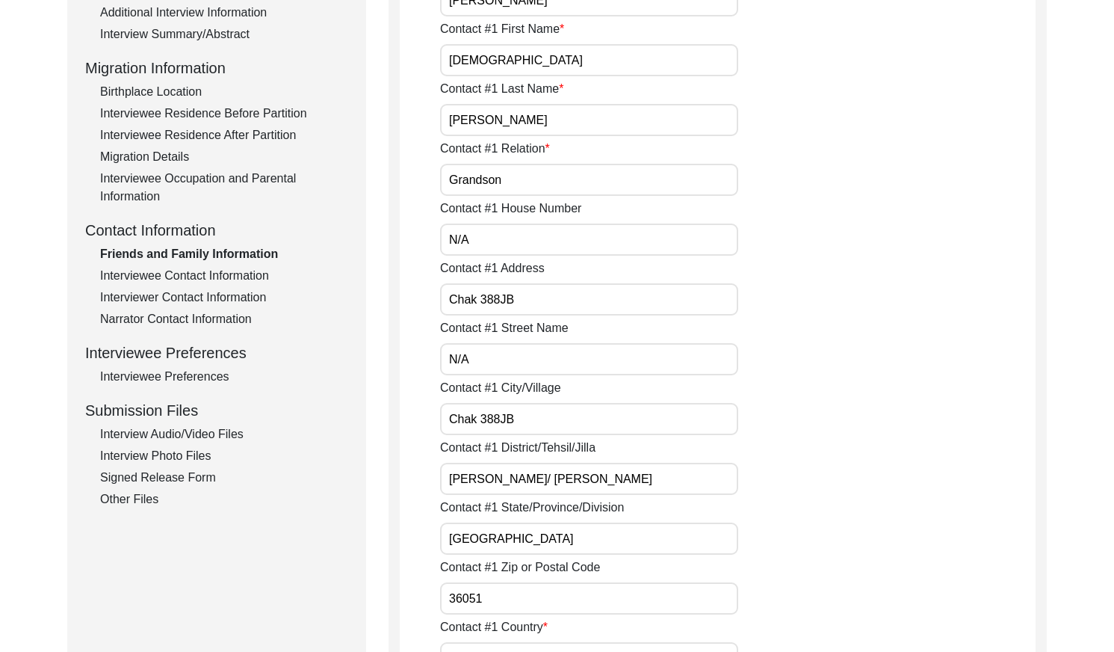
click at [214, 273] on div "Interviewee Contact Information" at bounding box center [224, 276] width 248 height 18
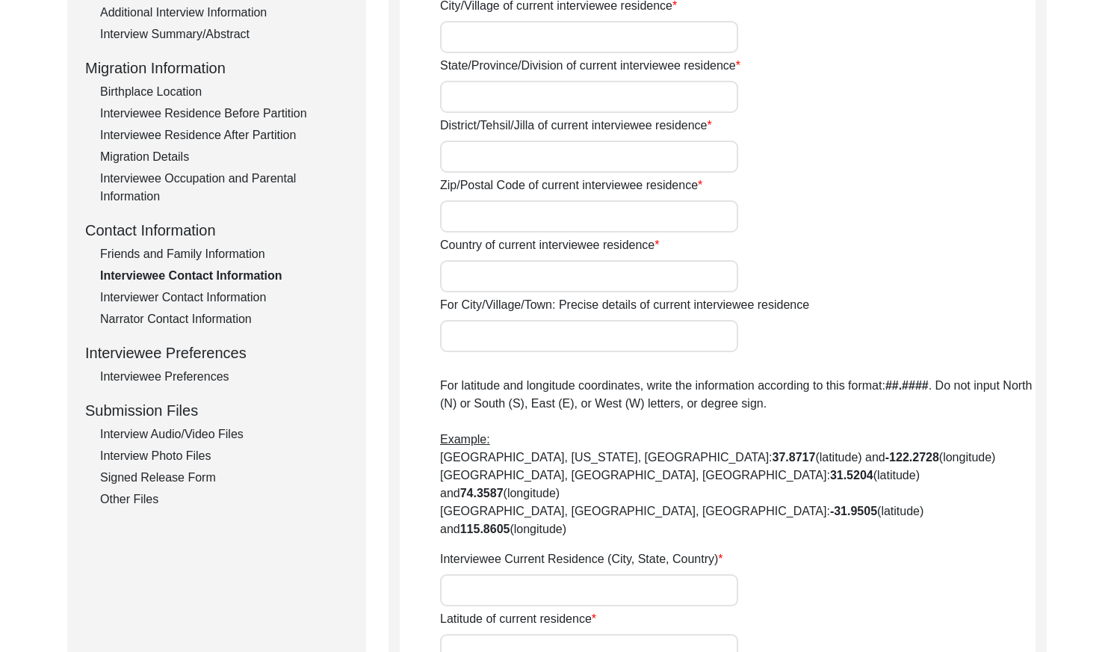
type input "N/A"
type input "Chak 388 [PERSON_NAME] Qasso"
type input "[GEOGRAPHIC_DATA]"
type input "[PERSON_NAME]/ [PERSON_NAME]"
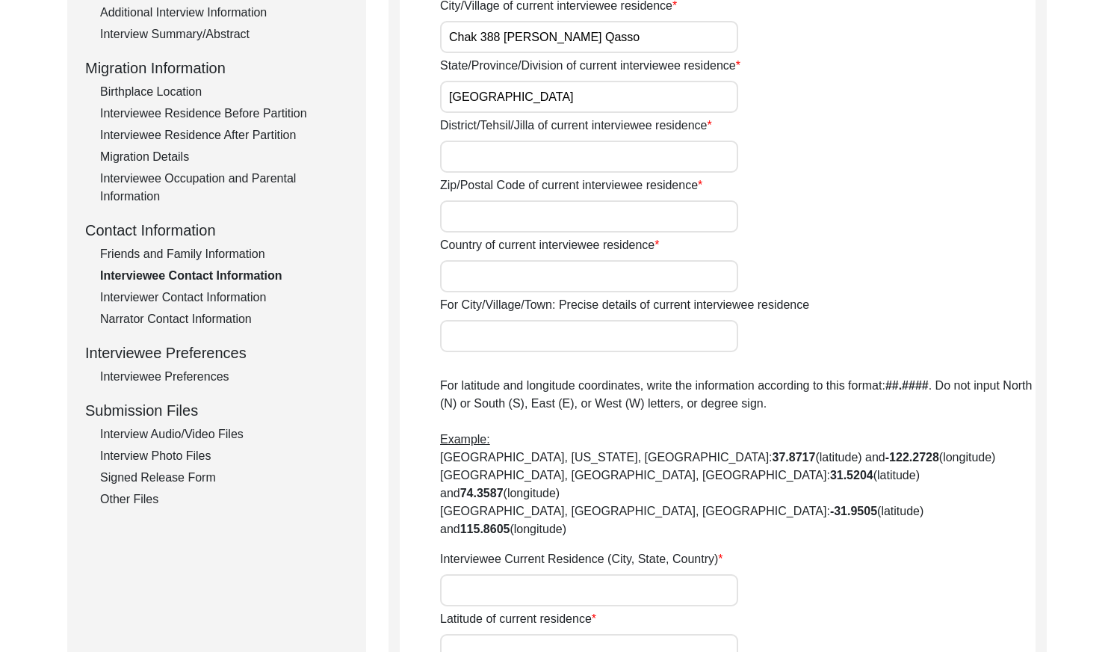
type input "36051"
type input "[GEOGRAPHIC_DATA]"
type input "Chak 388JB Bassi Qasso/ Toba Tek Singh Motorway inter Change"
type input "[STREET_ADDRESS]"
type input "N/A"
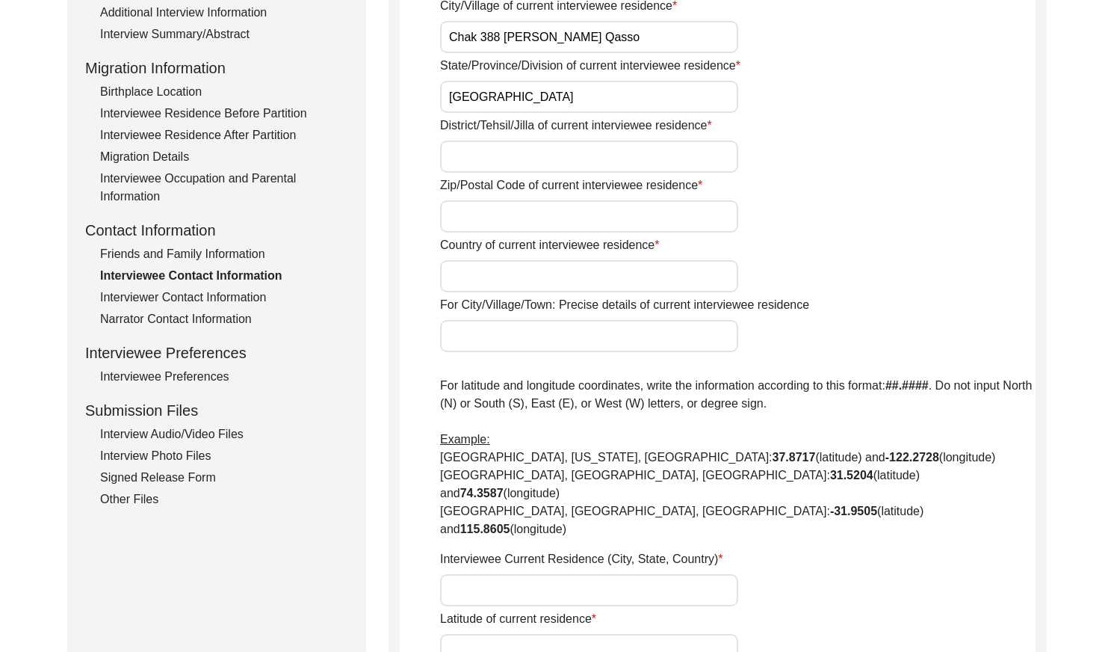
type input "N/A"
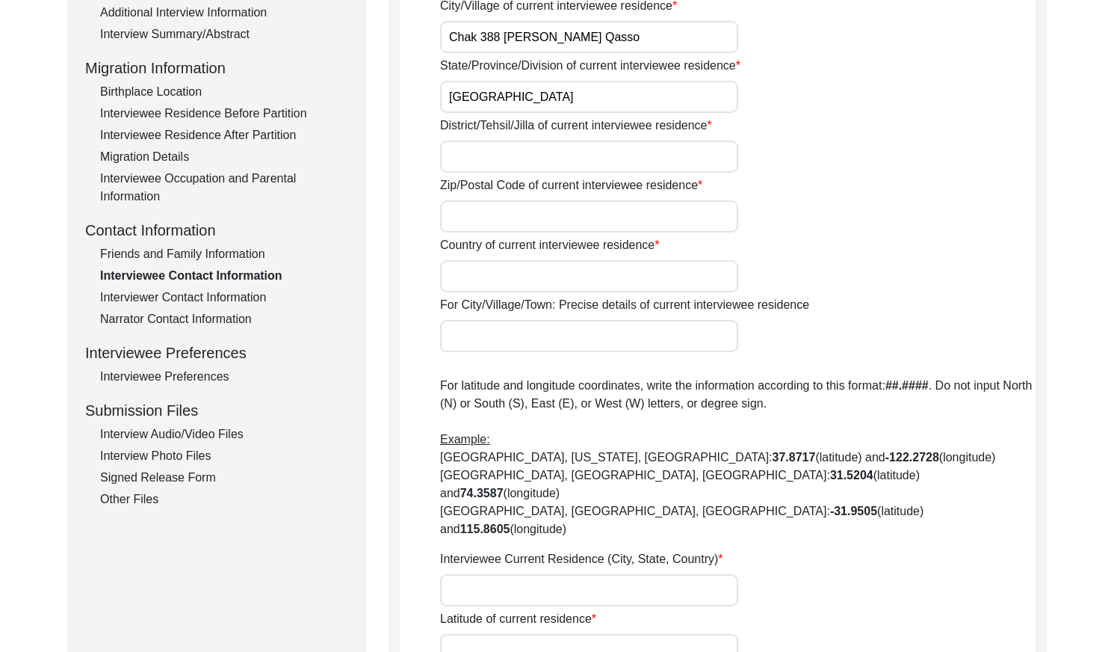
type input "N/A"
type textarea "N/A"
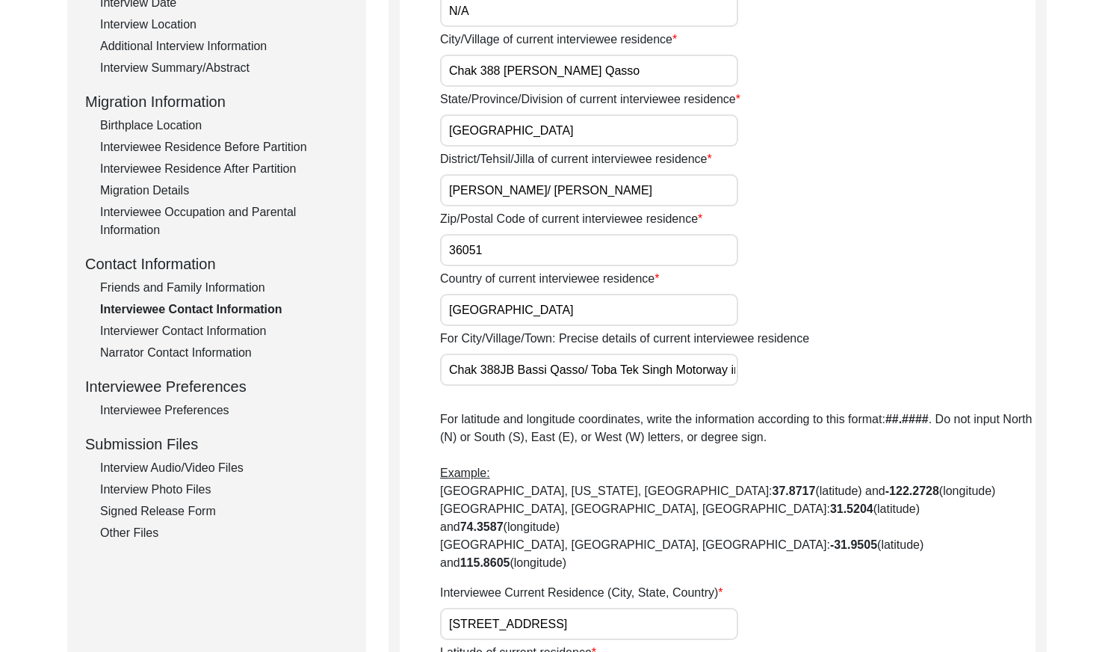
scroll to position [345, 0]
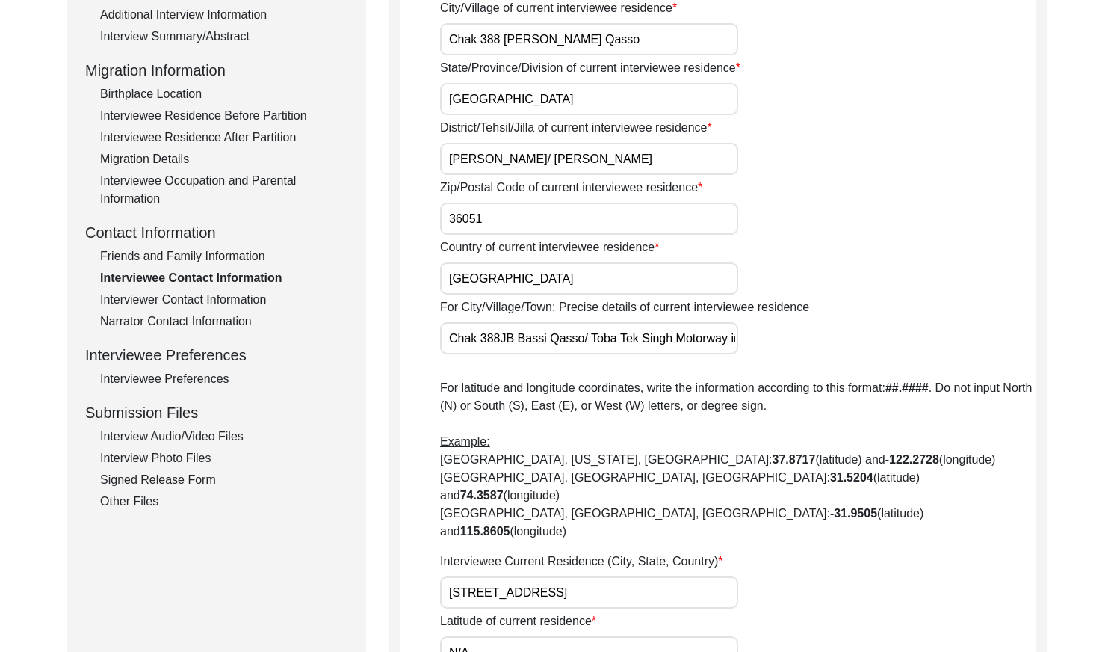
click at [170, 300] on div "Interviewer Contact Information" at bounding box center [224, 300] width 248 height 18
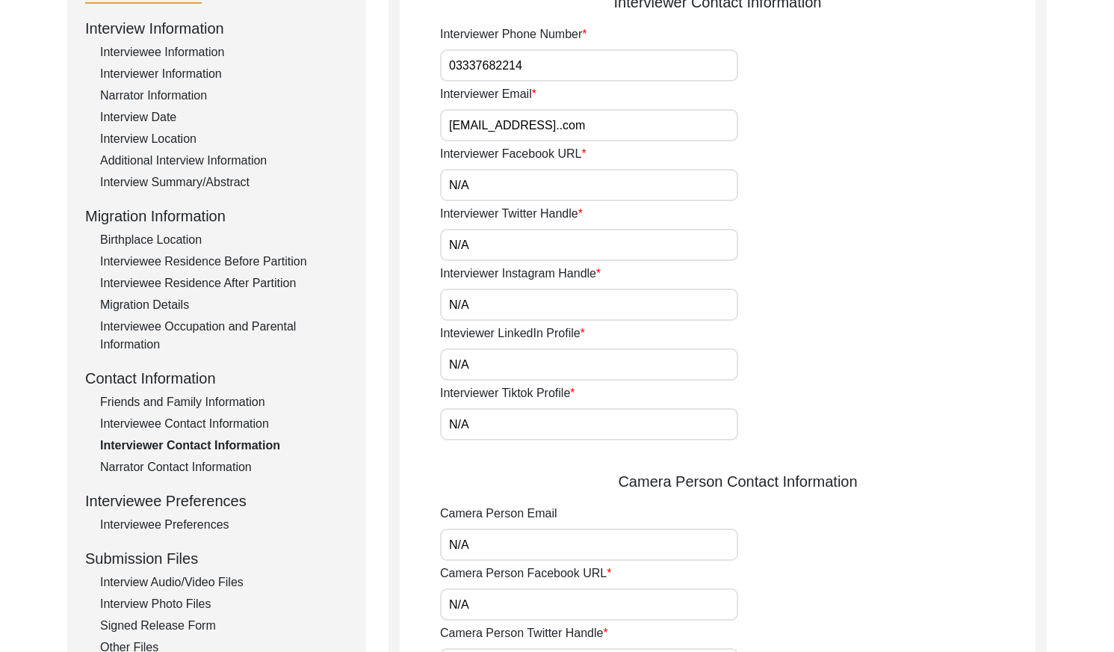
scroll to position [153, 0]
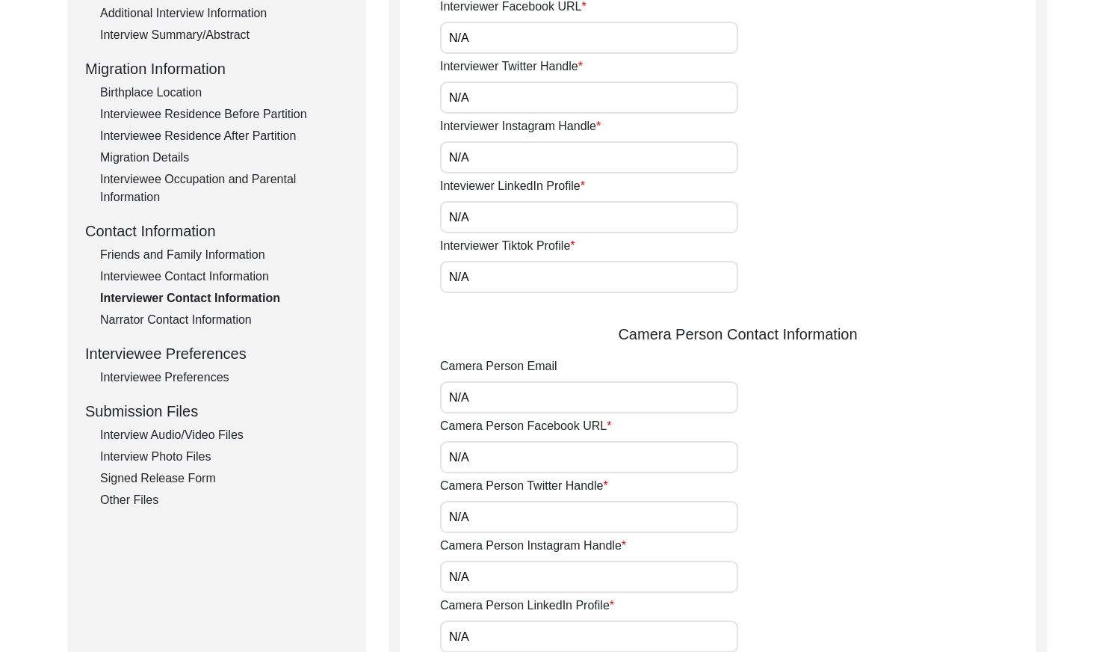
drag, startPoint x: 223, startPoint y: 315, endPoint x: 271, endPoint y: 309, distance: 48.9
click at [223, 315] on div "Narrator Contact Information" at bounding box center [224, 320] width 248 height 18
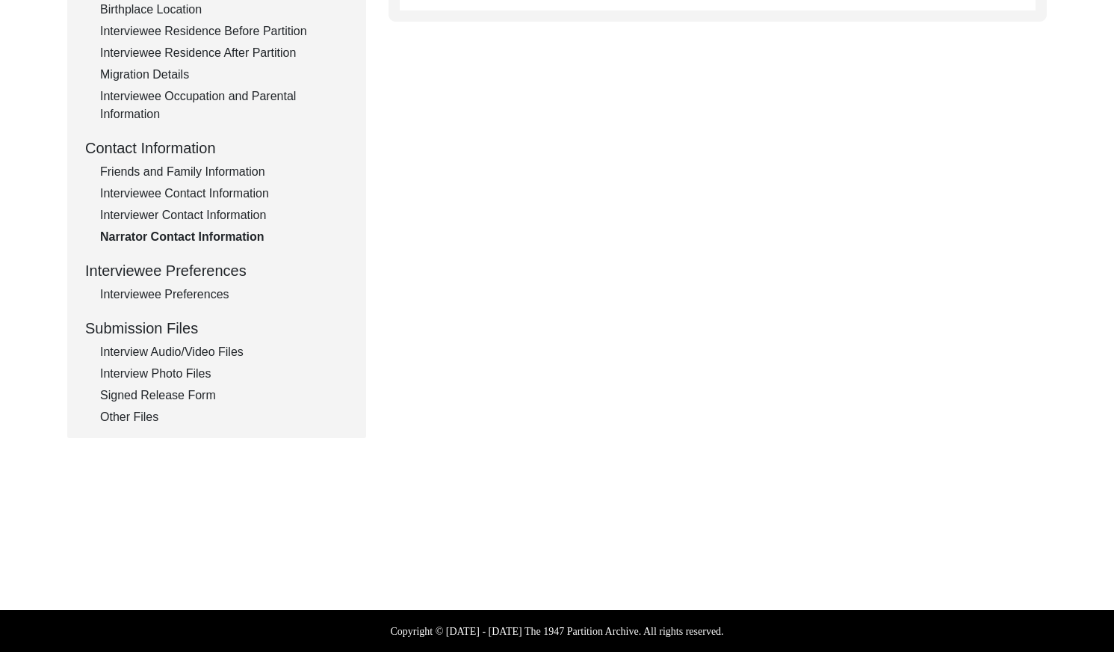
drag, startPoint x: 206, startPoint y: 287, endPoint x: 214, endPoint y: 288, distance: 7.5
click at [206, 287] on div "Interviewee Preferences" at bounding box center [224, 294] width 248 height 18
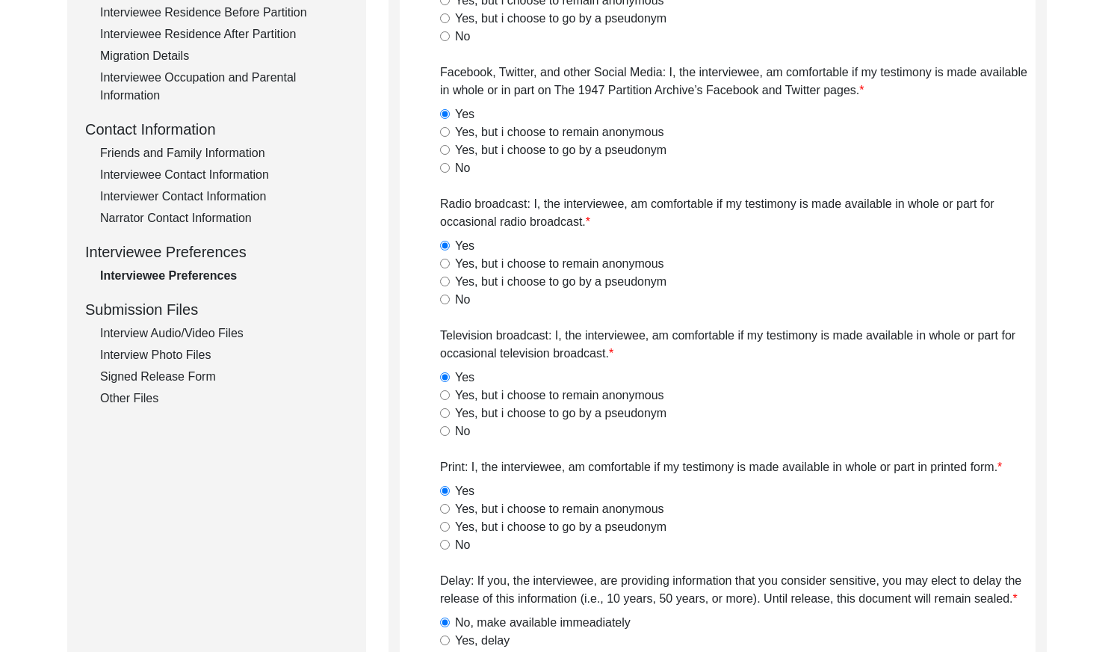
click at [244, 327] on div "Interview Audio/Video Files" at bounding box center [224, 333] width 248 height 18
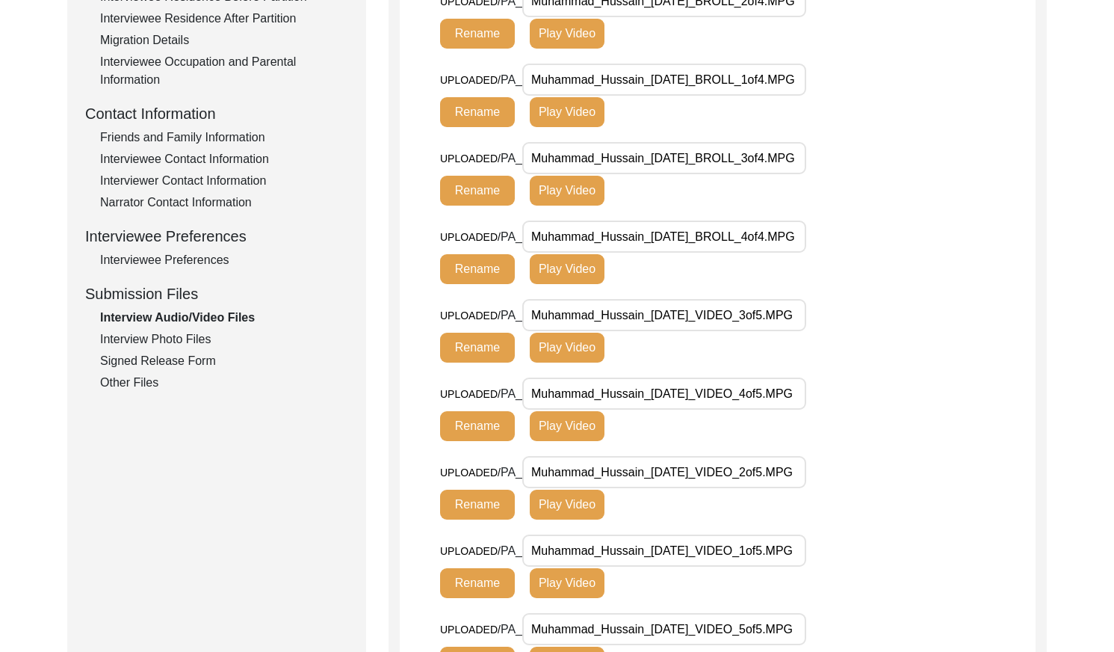
scroll to position [457, 0]
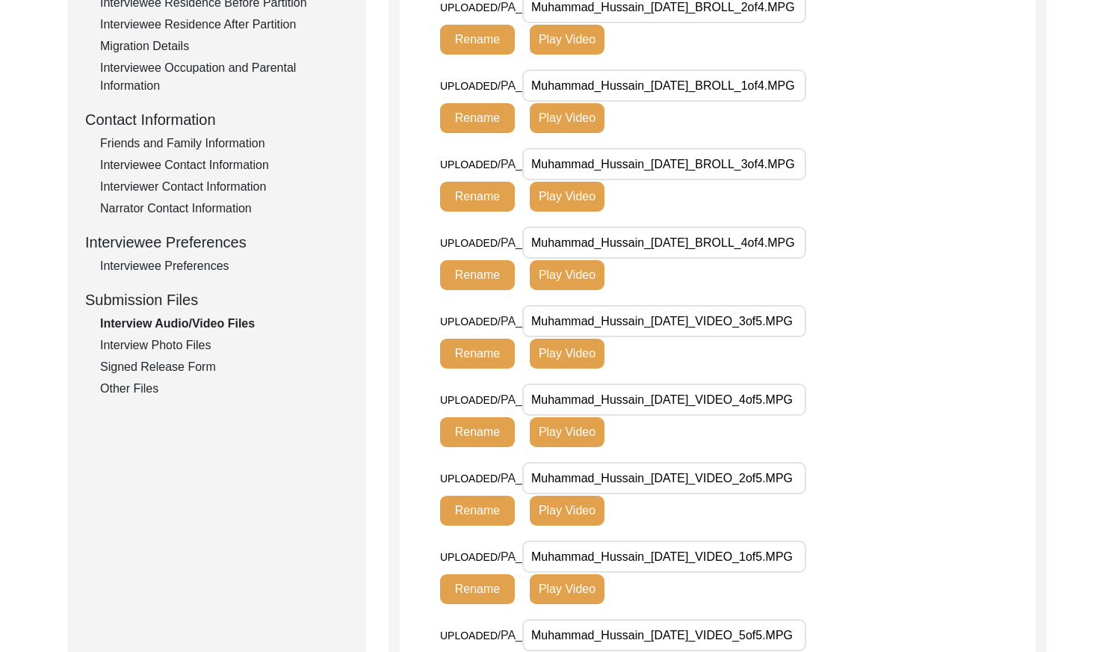
drag, startPoint x: 199, startPoint y: 345, endPoint x: 209, endPoint y: 344, distance: 9.8
click at [199, 345] on div "Interview Photo Files" at bounding box center [224, 345] width 248 height 18
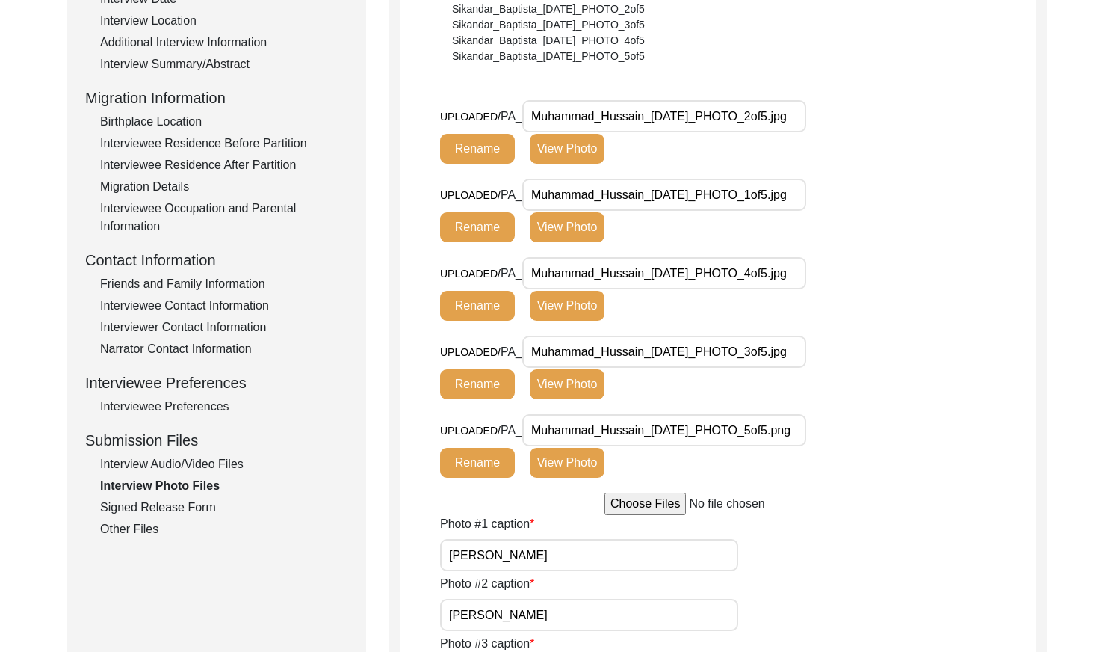
scroll to position [310, 0]
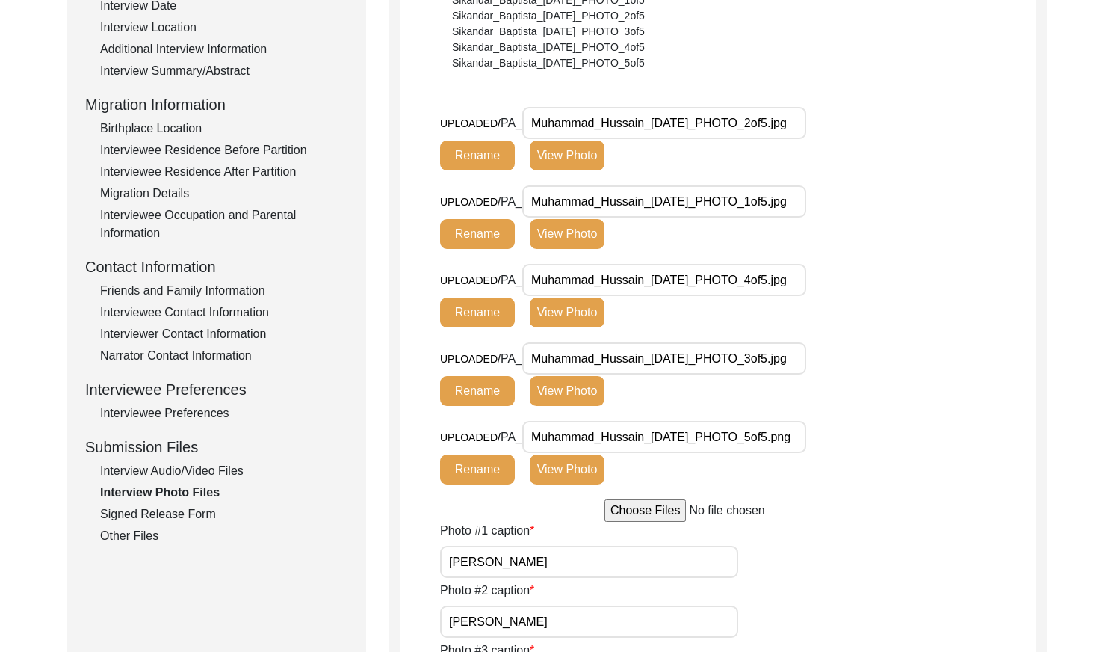
drag, startPoint x: 191, startPoint y: 513, endPoint x: 186, endPoint y: 525, distance: 12.1
click at [191, 513] on div "Signed Release Form" at bounding box center [224, 514] width 248 height 18
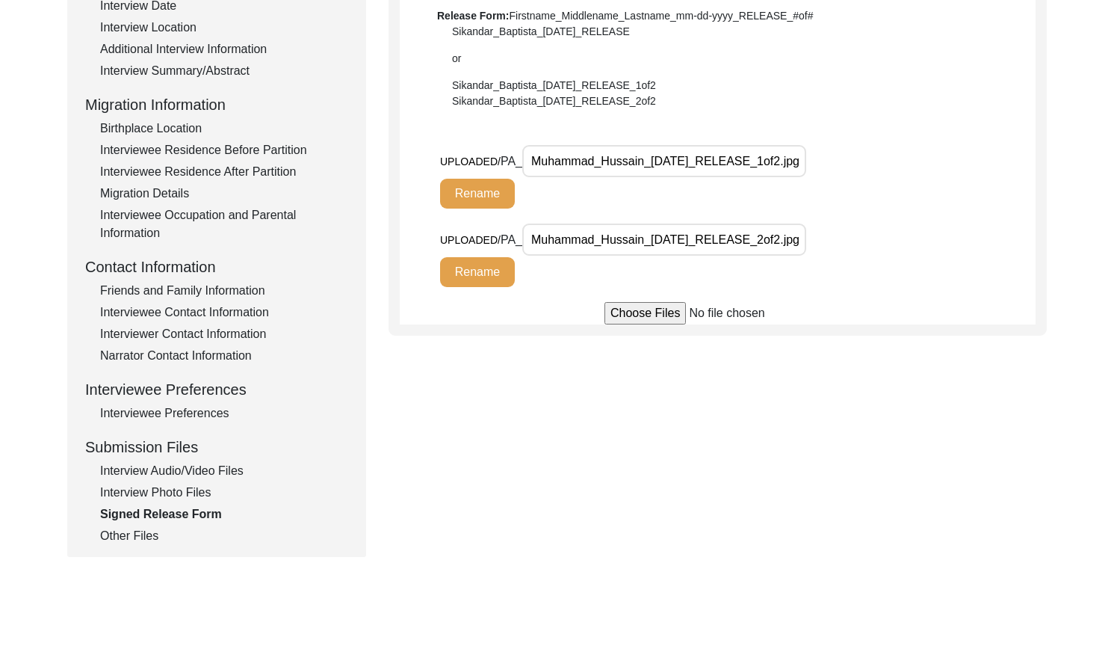
scroll to position [0, 19]
drag, startPoint x: 129, startPoint y: 543, endPoint x: 136, endPoint y: 575, distance: 33.0
click at [129, 543] on div "Other Files" at bounding box center [224, 536] width 248 height 18
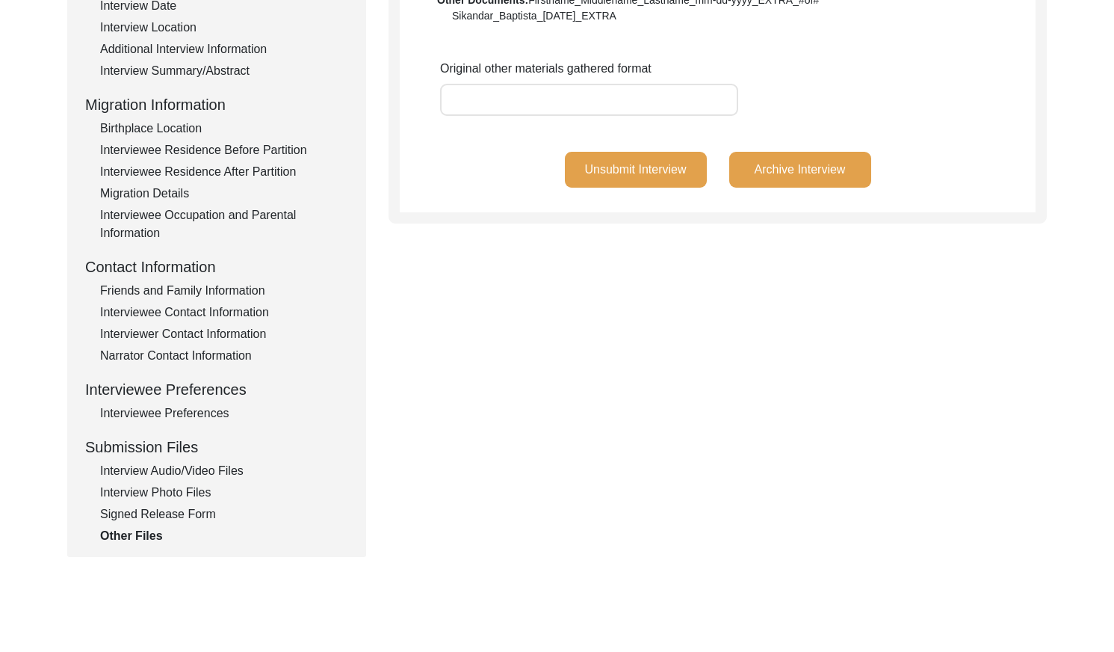
scroll to position [0, 0]
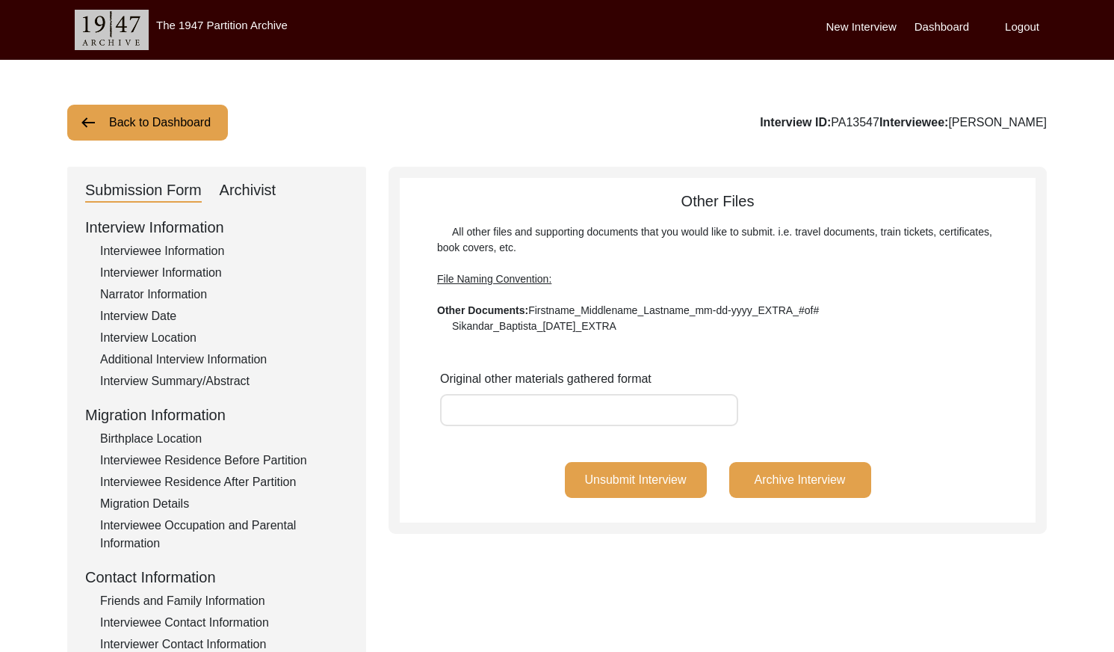
click at [104, 119] on button "Back to Dashboard" at bounding box center [147, 123] width 161 height 36
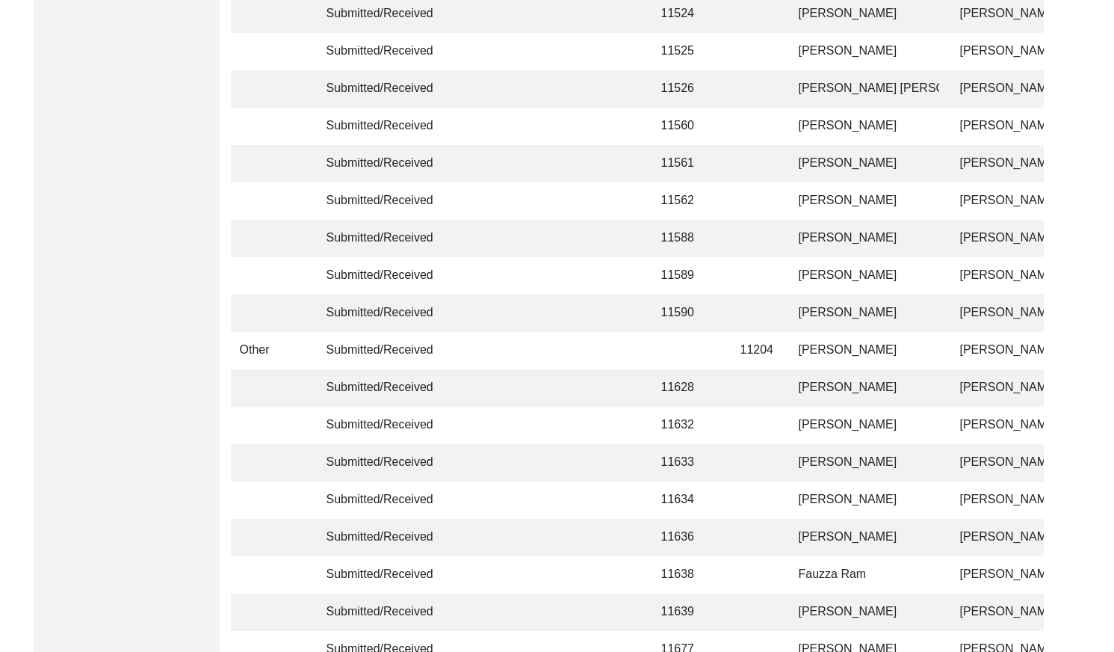
scroll to position [3531, 0]
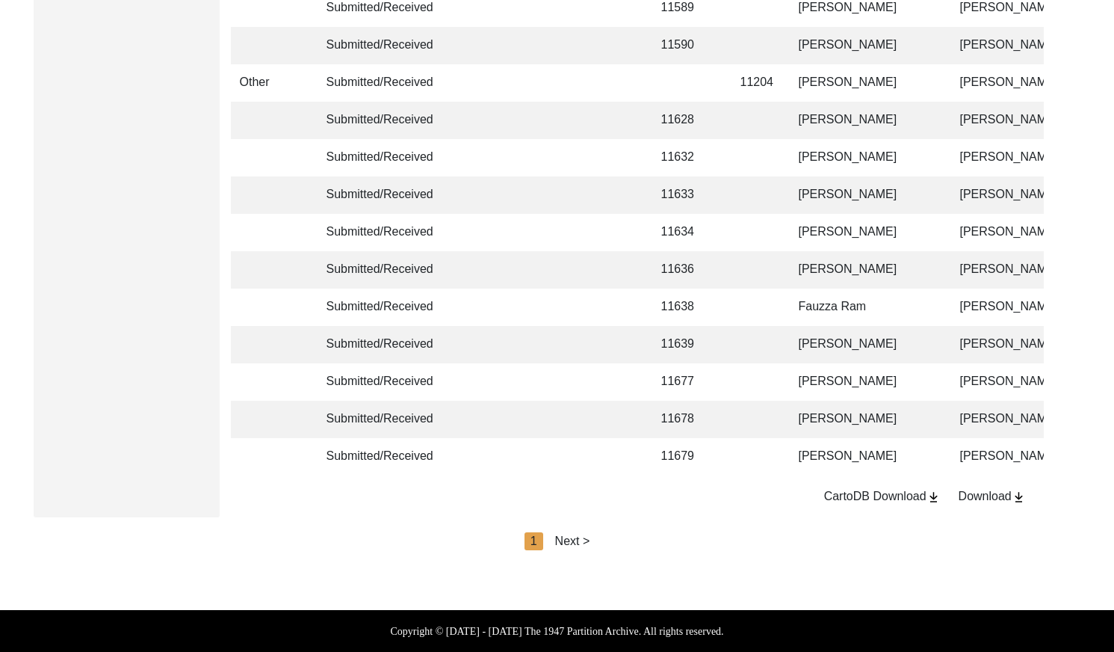
click at [575, 541] on div "Next >" at bounding box center [572, 541] width 35 height 18
click at [598, 540] on div "Next >" at bounding box center [607, 541] width 35 height 18
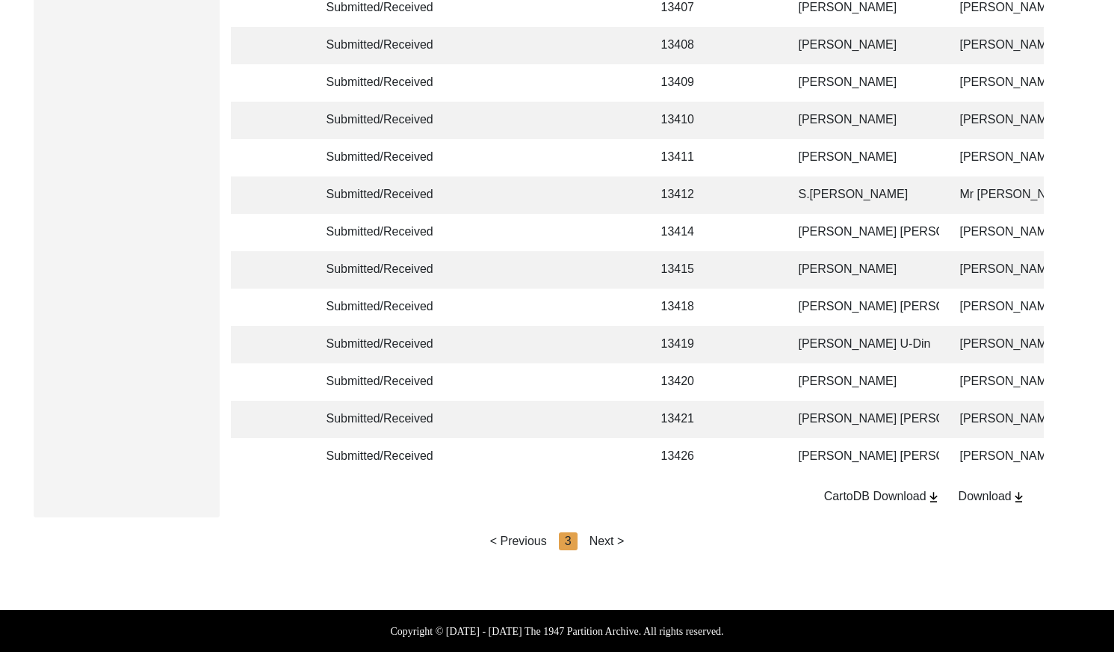
click at [618, 541] on div "Next >" at bounding box center [607, 541] width 35 height 18
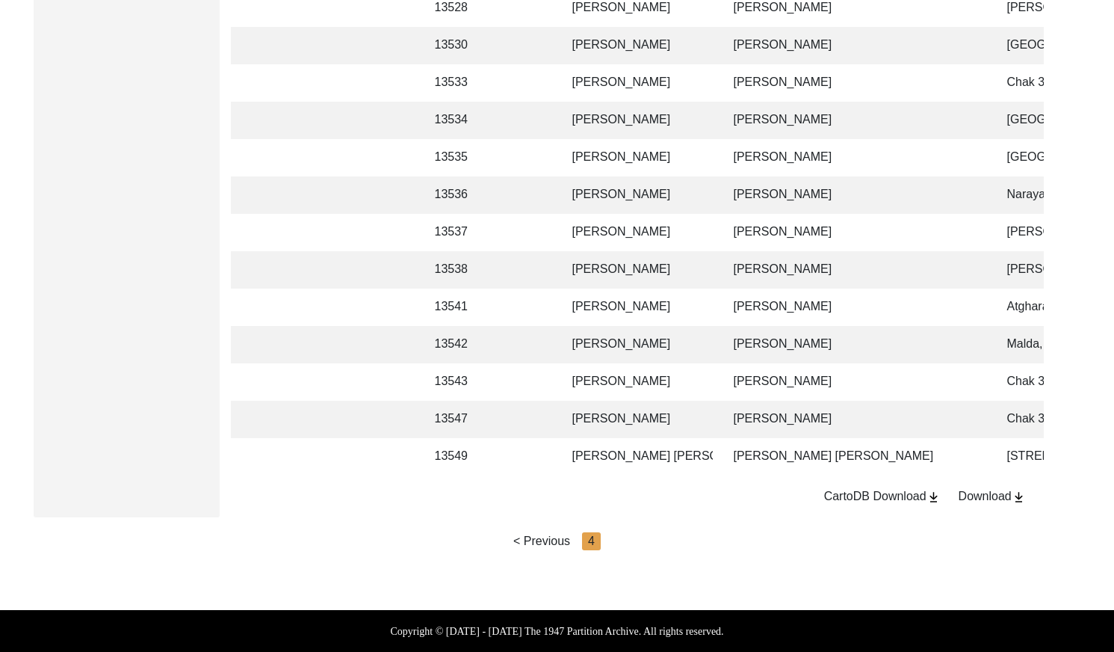
scroll to position [2336, 0]
click at [817, 444] on td "[PERSON_NAME] [PERSON_NAME]" at bounding box center [856, 456] width 262 height 37
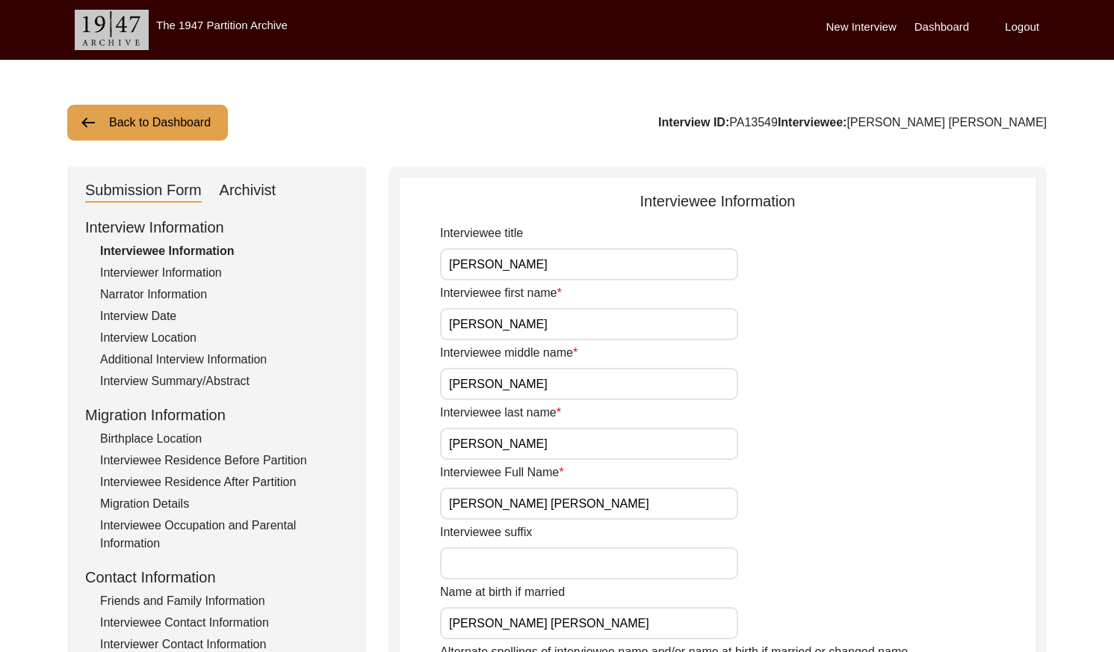
click at [155, 264] on div "Interviewer Information" at bounding box center [224, 273] width 248 height 18
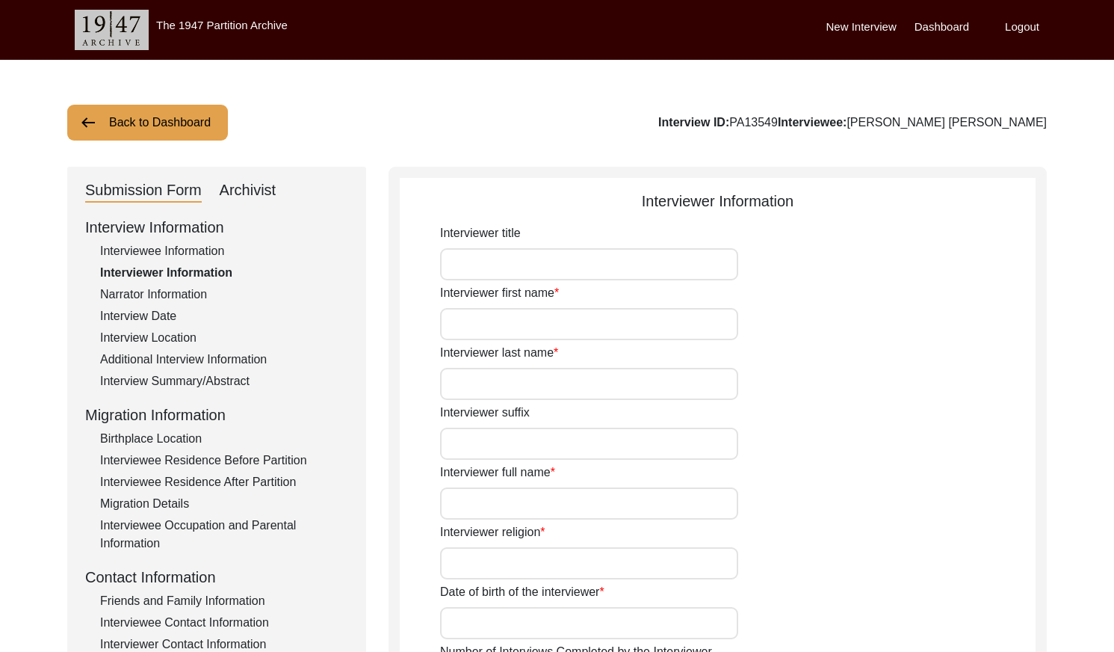
type input "[PERSON_NAME]"
type input "Nabila"
type input "[PERSON_NAME] [PERSON_NAME]"
type input "[DEMOGRAPHIC_DATA]"
type input "[DATE]"
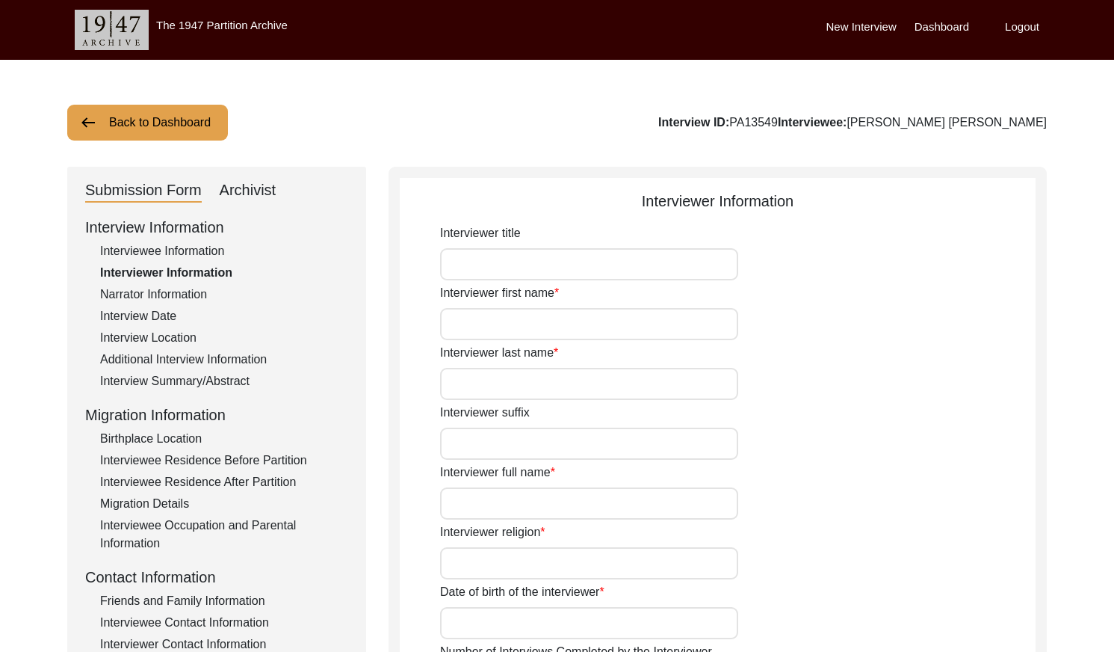
type input "Athurar [PERSON_NAME], 4212, [GEOGRAPHIC_DATA], [GEOGRAPHIC_DATA]"
type input "Student"
type textarea "[PERSON_NAME] [PERSON_NAME] is an oral historian and story scholar with the 194…"
type input "Bangla"
type input "Chittagonian Dialect"
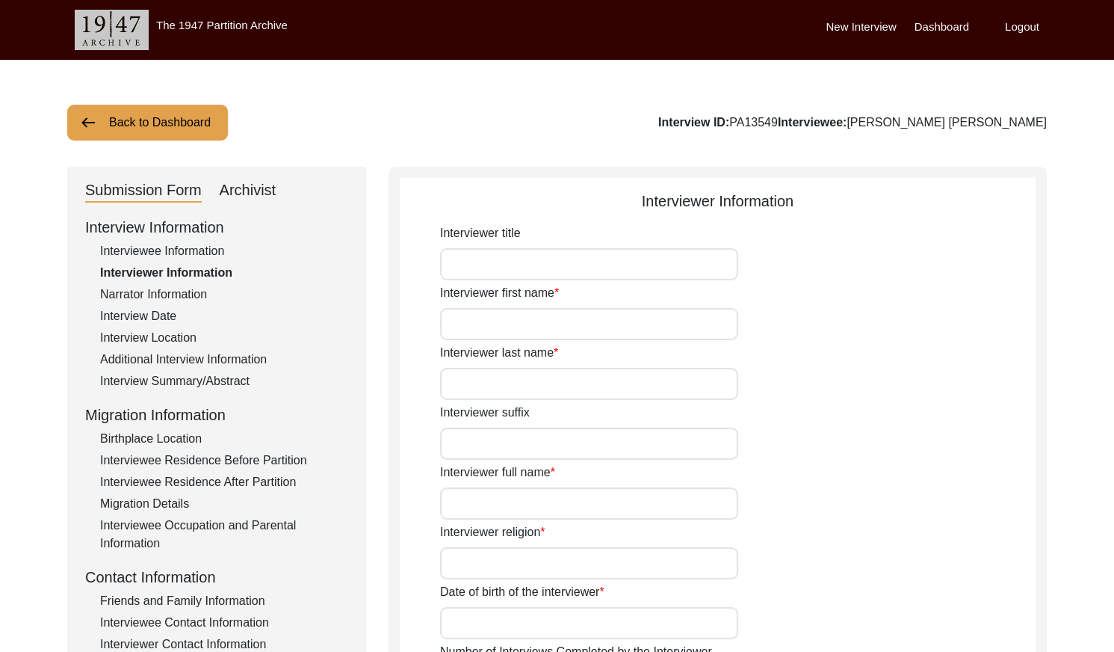
type textarea "The interviewee is my uncle. He is the husband of my maternal aunt, [PERSON_NAM…"
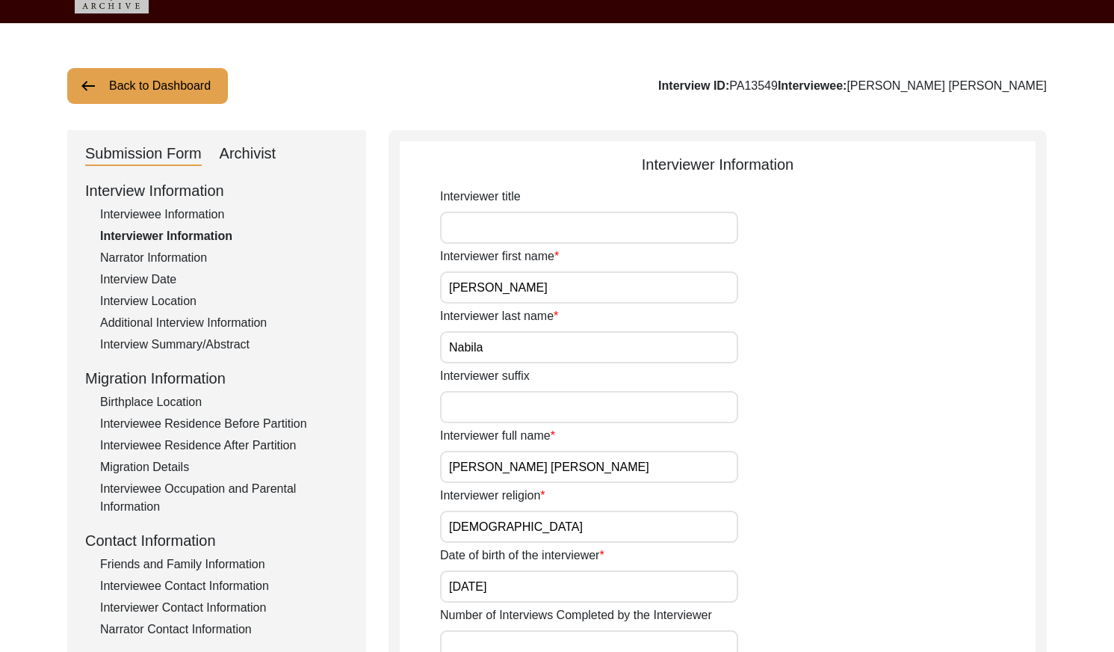
click at [170, 254] on div "Narrator Information" at bounding box center [224, 258] width 248 height 18
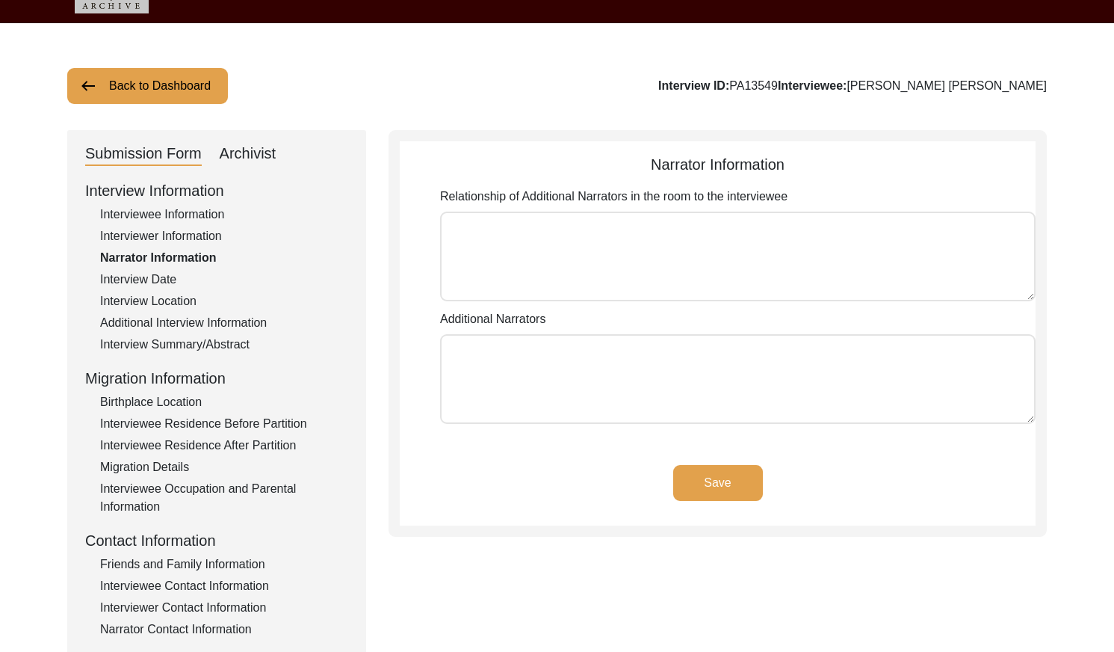
scroll to position [86, 0]
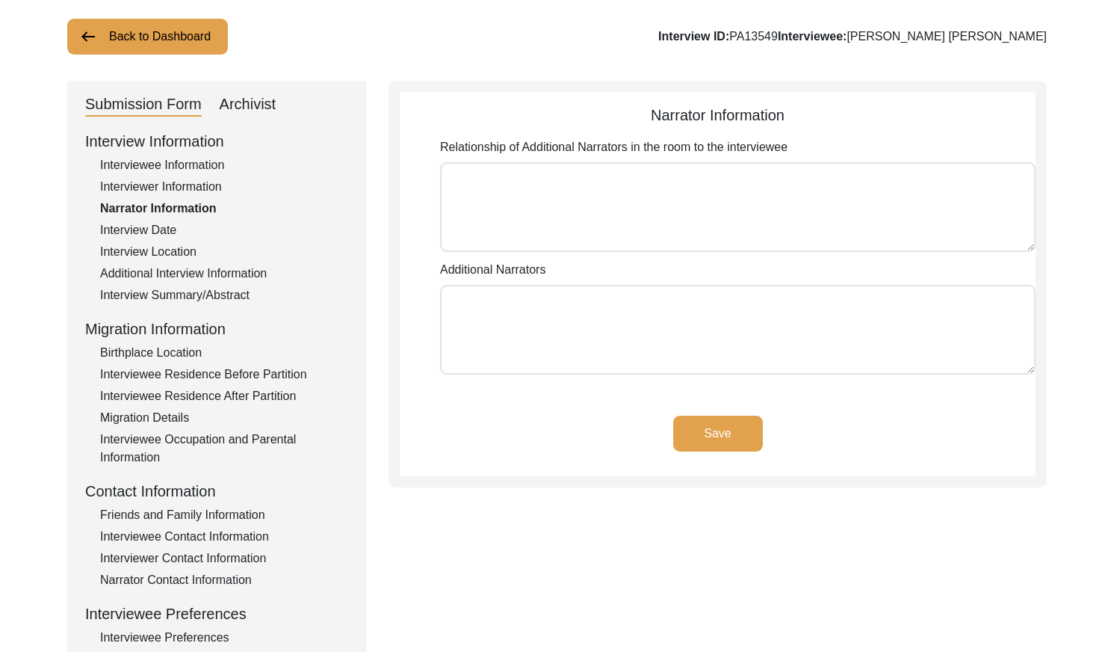
click at [167, 232] on div "Interview Date" at bounding box center [224, 230] width 248 height 18
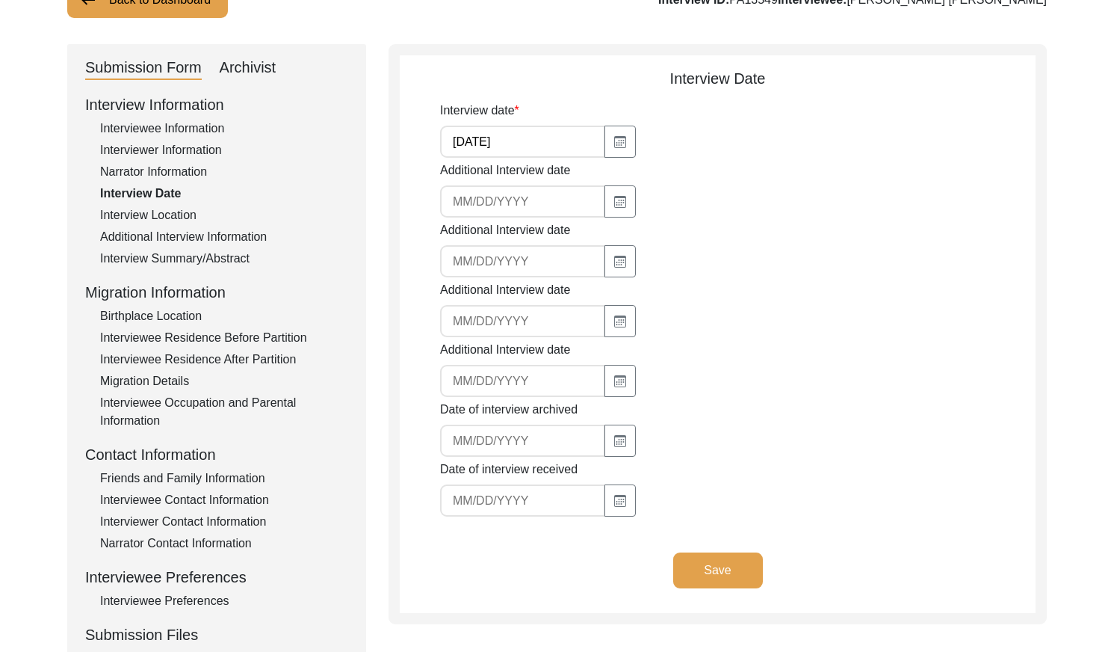
scroll to position [123, 0]
click at [177, 213] on div "Interview Location" at bounding box center [224, 215] width 248 height 18
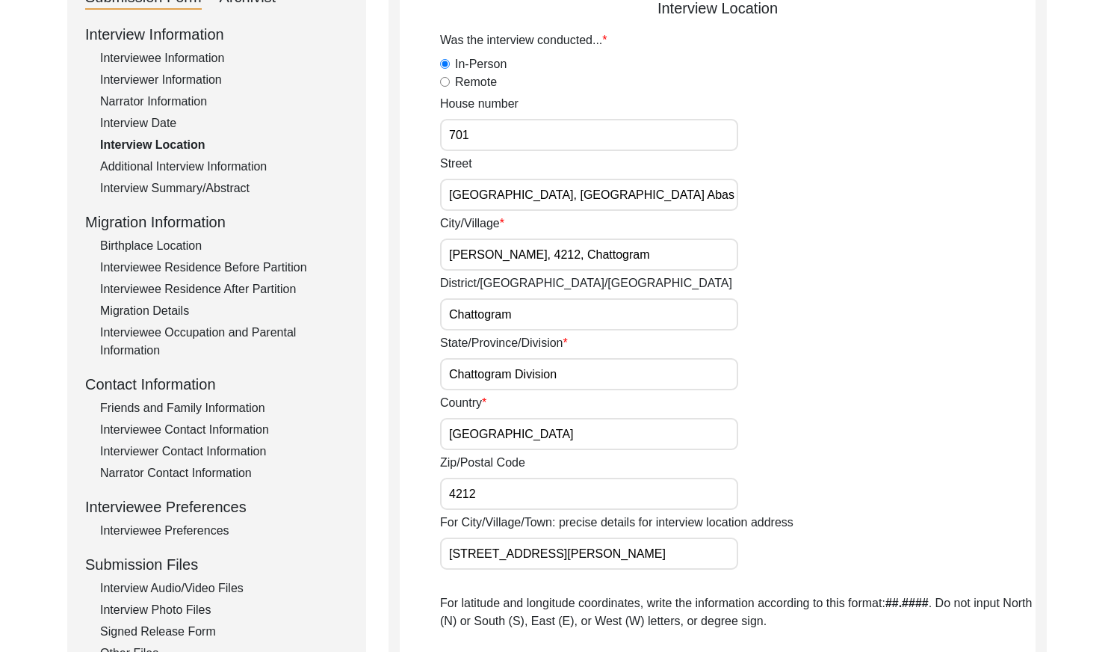
scroll to position [159, 0]
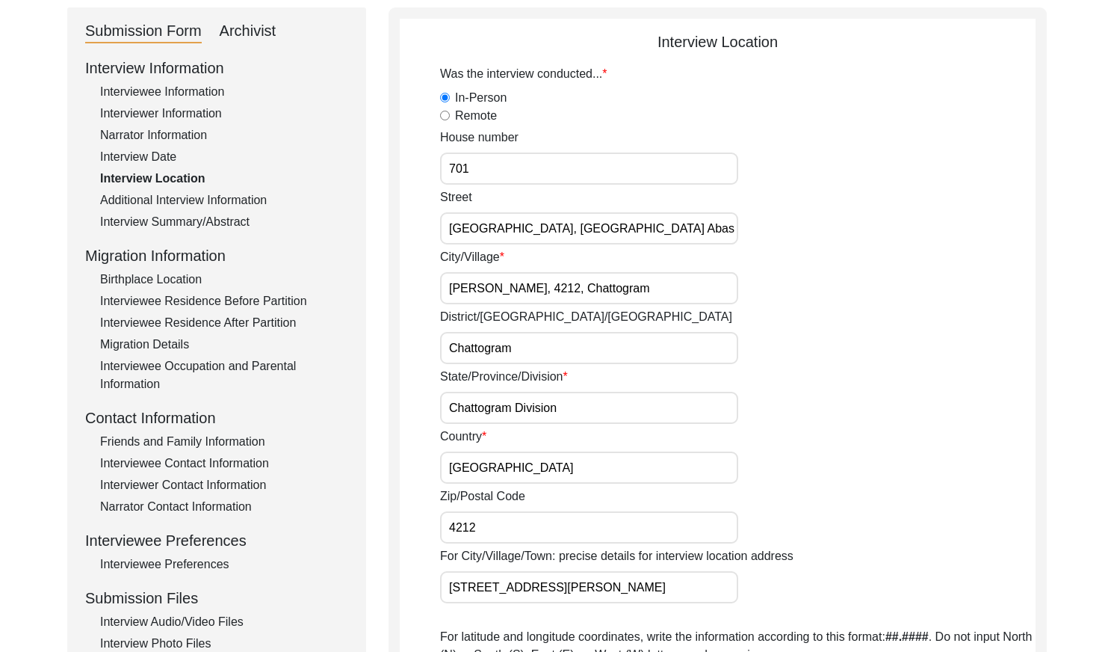
click at [250, 190] on div "Interview Information Interviewee Information Interviewer Information Narrator …" at bounding box center [216, 376] width 263 height 639
click at [256, 198] on div "Additional Interview Information" at bounding box center [224, 200] width 248 height 18
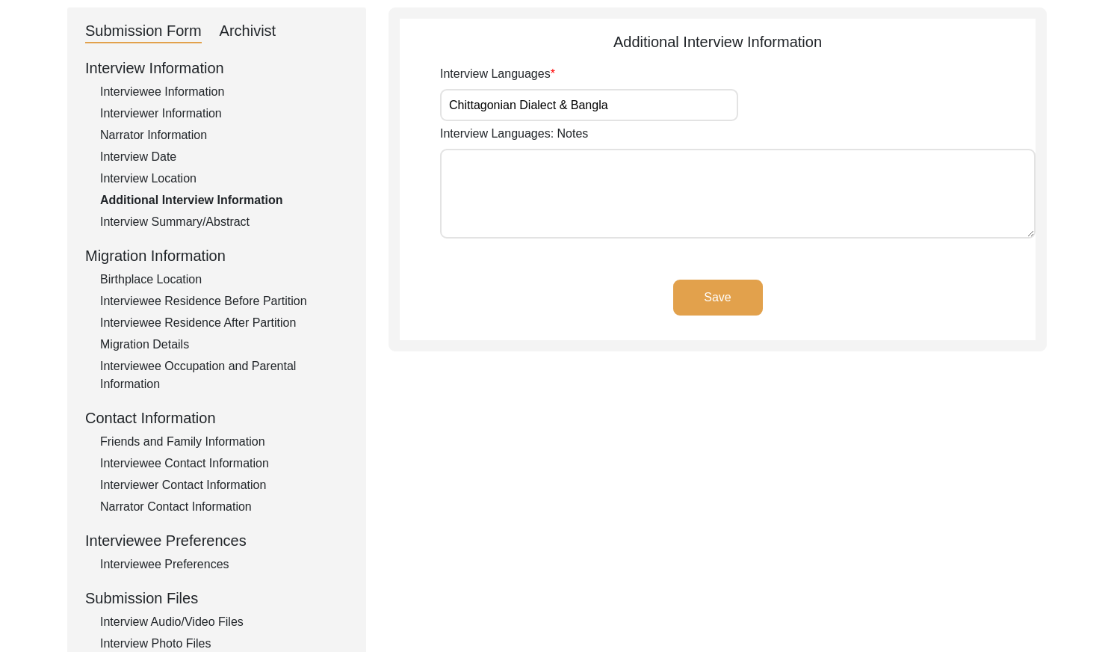
click at [232, 213] on div "Interview Summary/Abstract" at bounding box center [224, 222] width 248 height 18
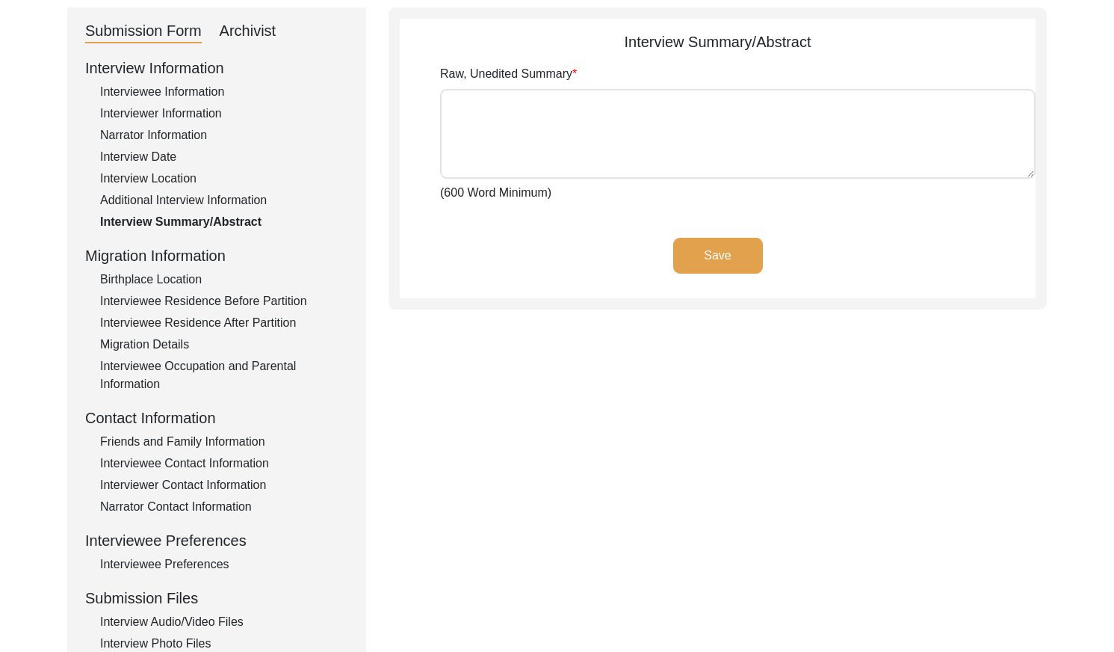
type textarea "L ips dol sitametcons ad elitseddo Eius Temporin Utl, etd ma Aliq Enima Minim v…"
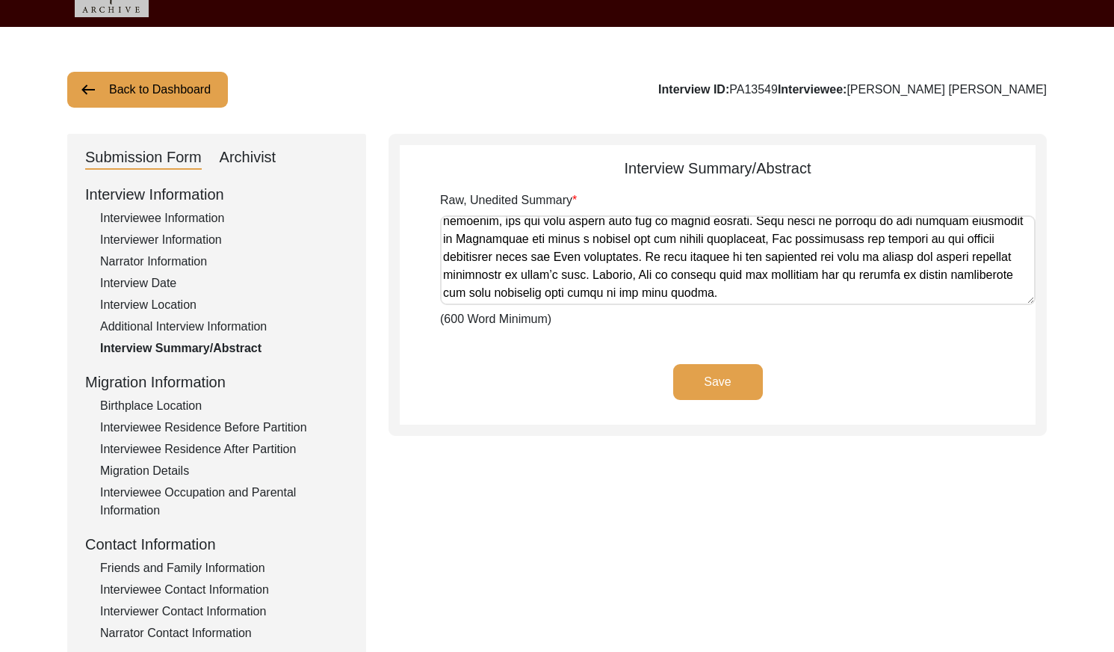
scroll to position [0, 0]
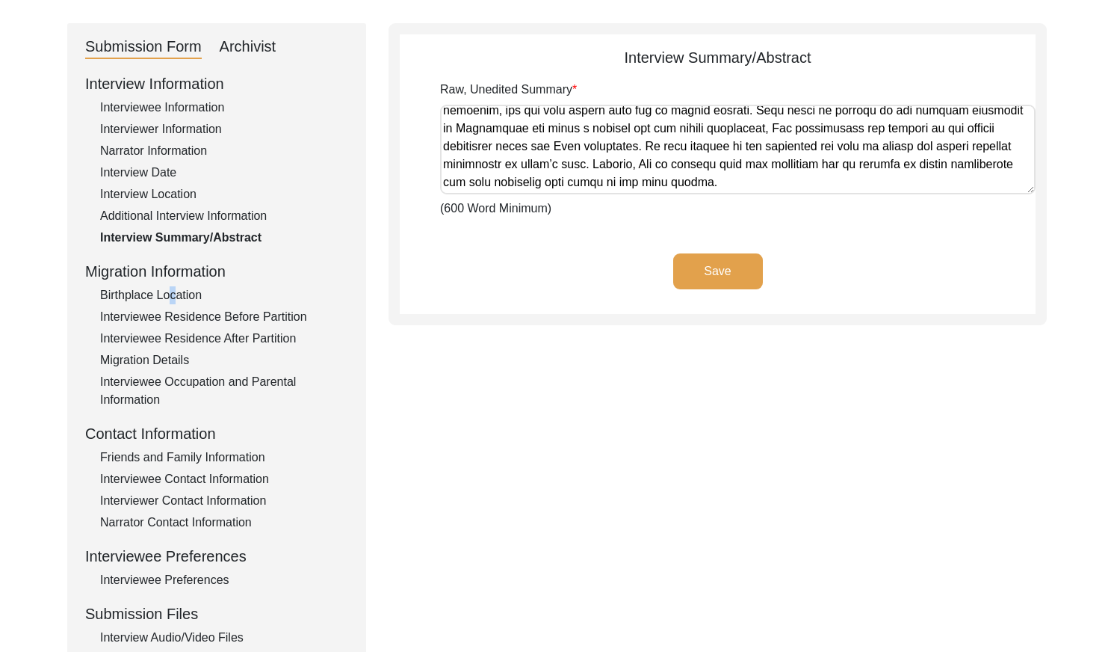
drag, startPoint x: 166, startPoint y: 290, endPoint x: 235, endPoint y: 281, distance: 69.3
click at [170, 289] on div "Birthplace Location" at bounding box center [224, 295] width 248 height 18
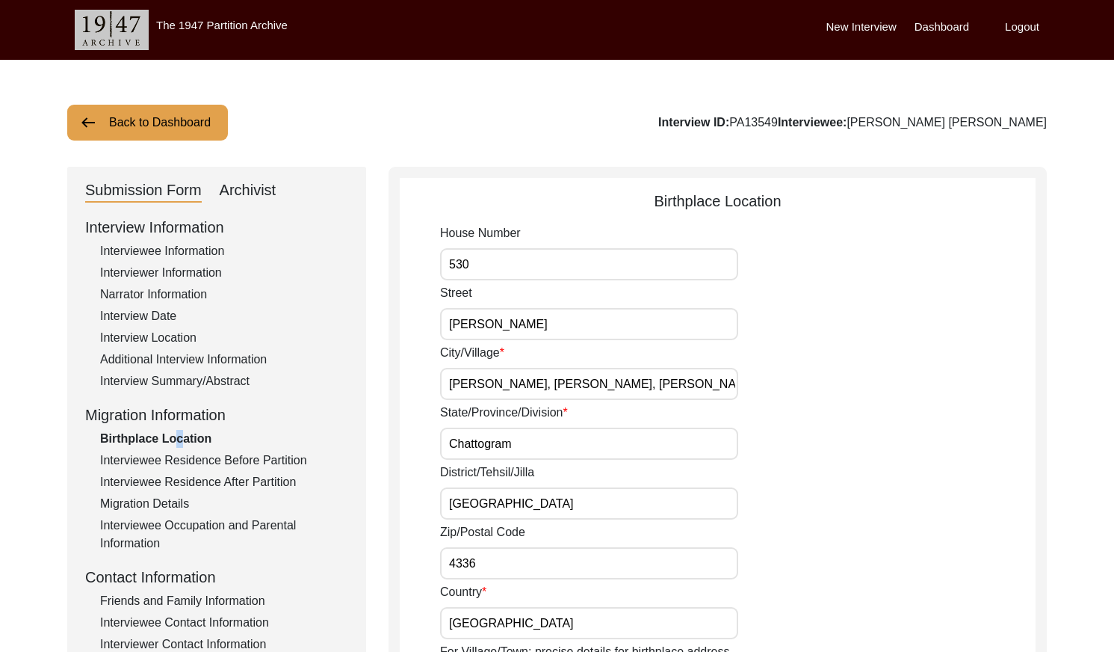
scroll to position [1, 0]
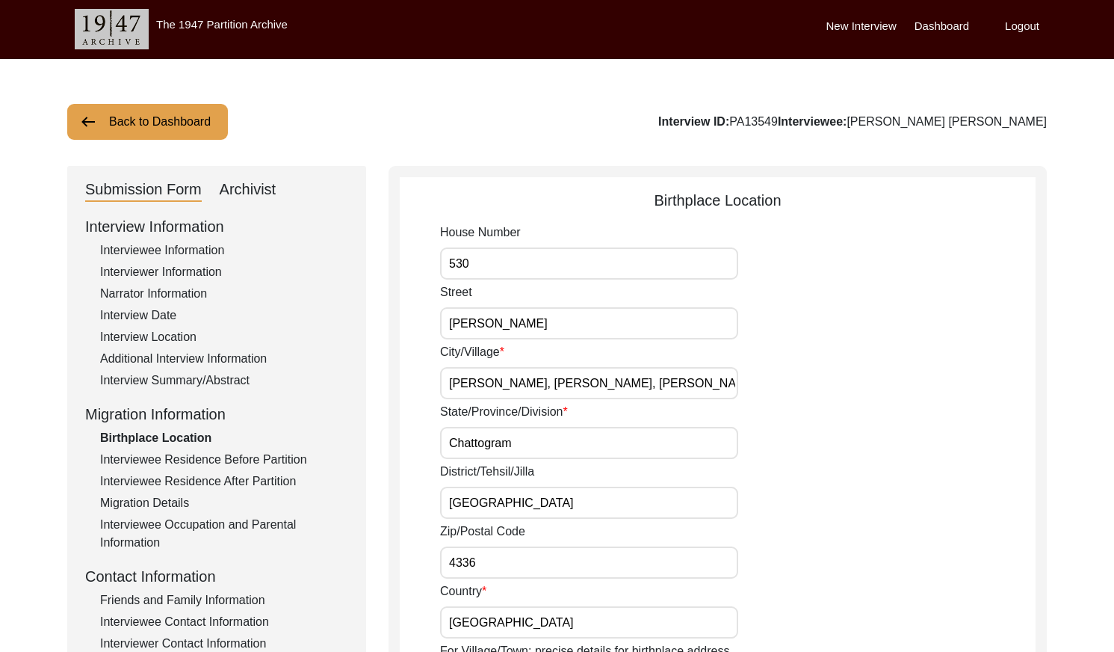
drag, startPoint x: 227, startPoint y: 457, endPoint x: 281, endPoint y: 441, distance: 56.1
click at [227, 456] on div "Interviewee Residence Before Partition" at bounding box center [224, 460] width 248 height 18
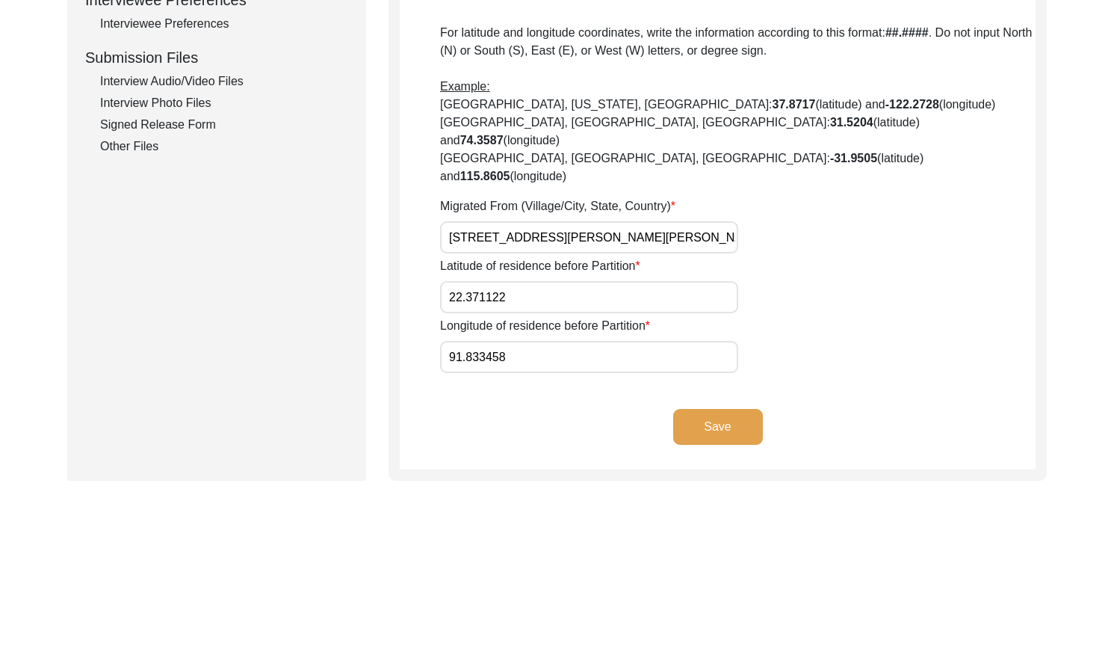
scroll to position [706, 0]
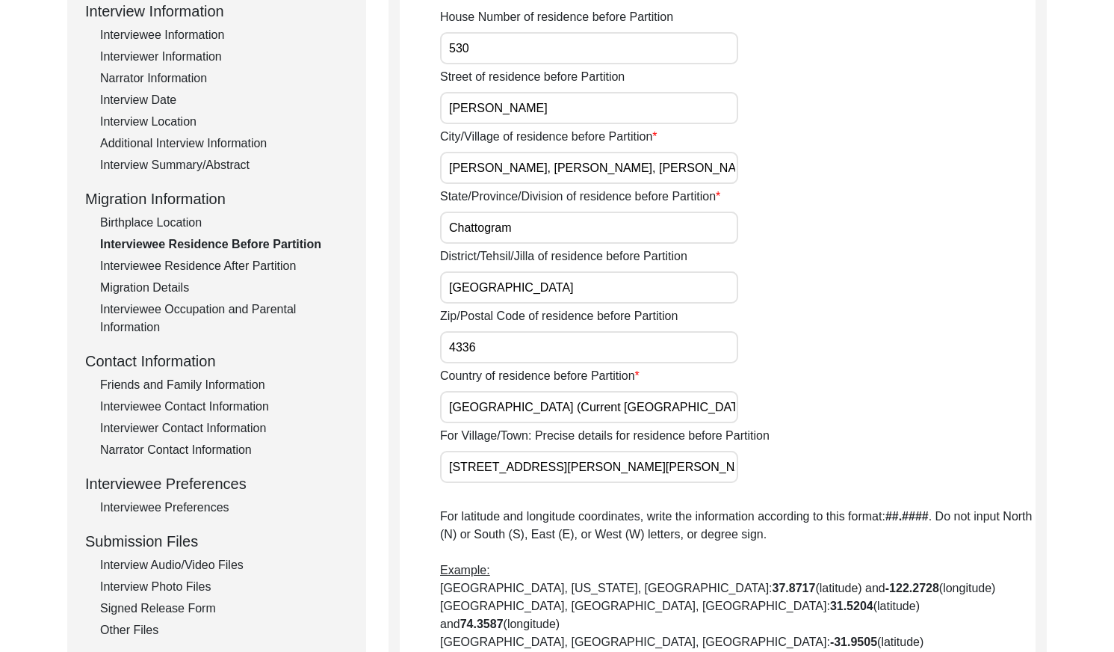
click at [223, 259] on div "Interviewee Residence After Partition" at bounding box center [224, 266] width 248 height 18
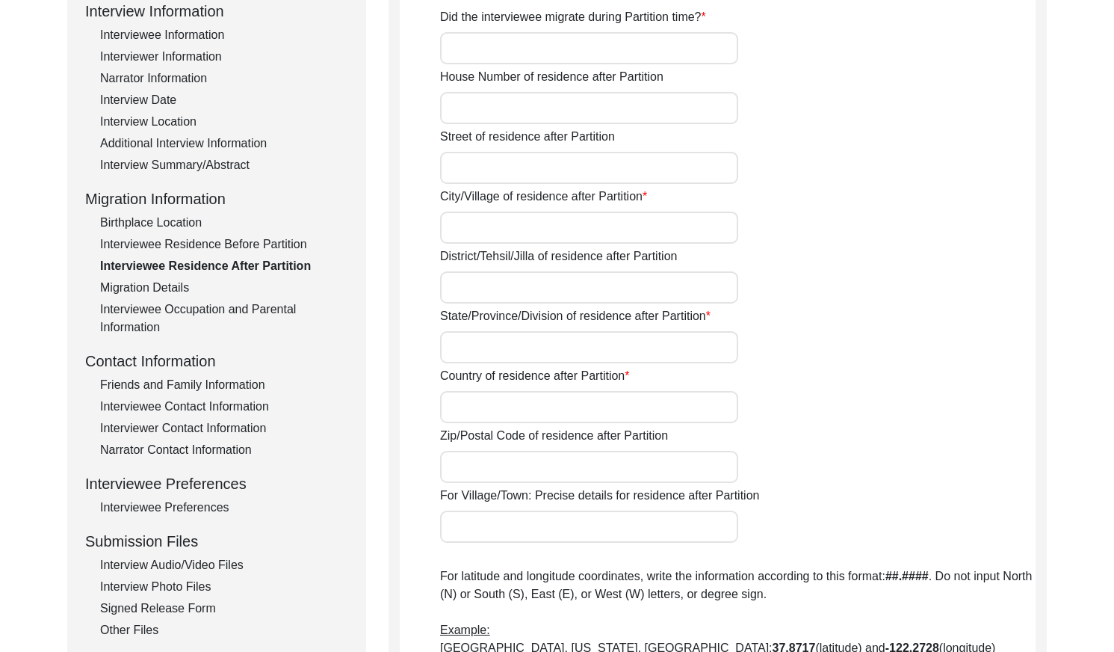
type input "No"
type input "530"
type input "[PERSON_NAME]"
type input "[PERSON_NAME], [PERSON_NAME], [PERSON_NAME]"
type input "Chattogram"
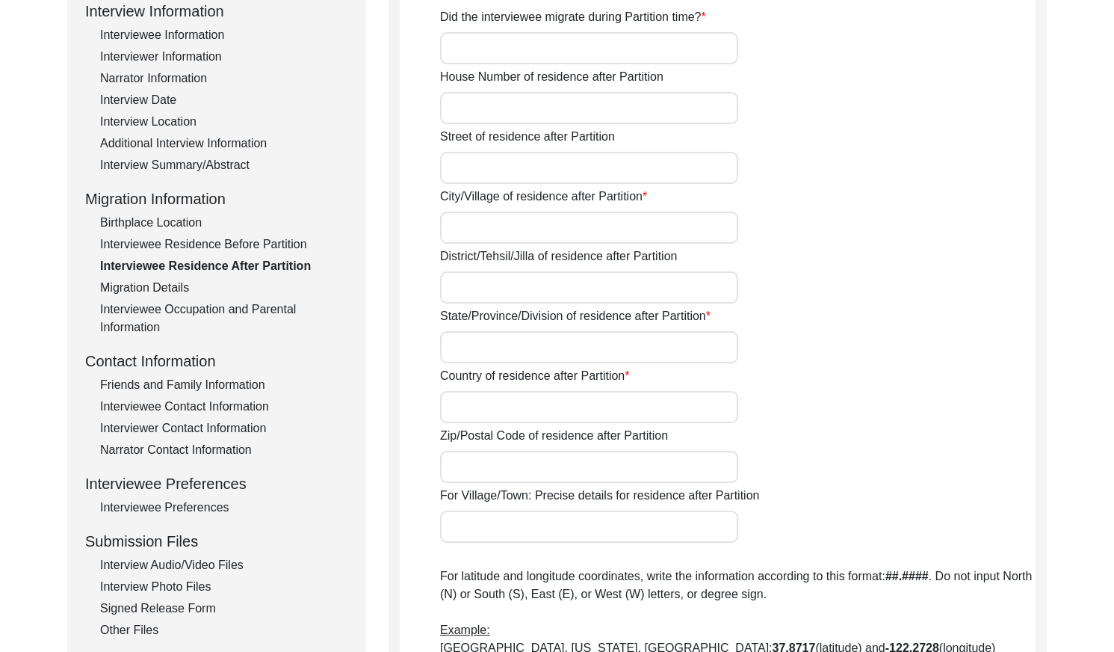
type input "Chattogram Division"
type input "[GEOGRAPHIC_DATA]"
type input "[STREET_ADDRESS][PERSON_NAME][PERSON_NAME][PERSON_NAME]"
type input "22.371122"
type input "91.833458"
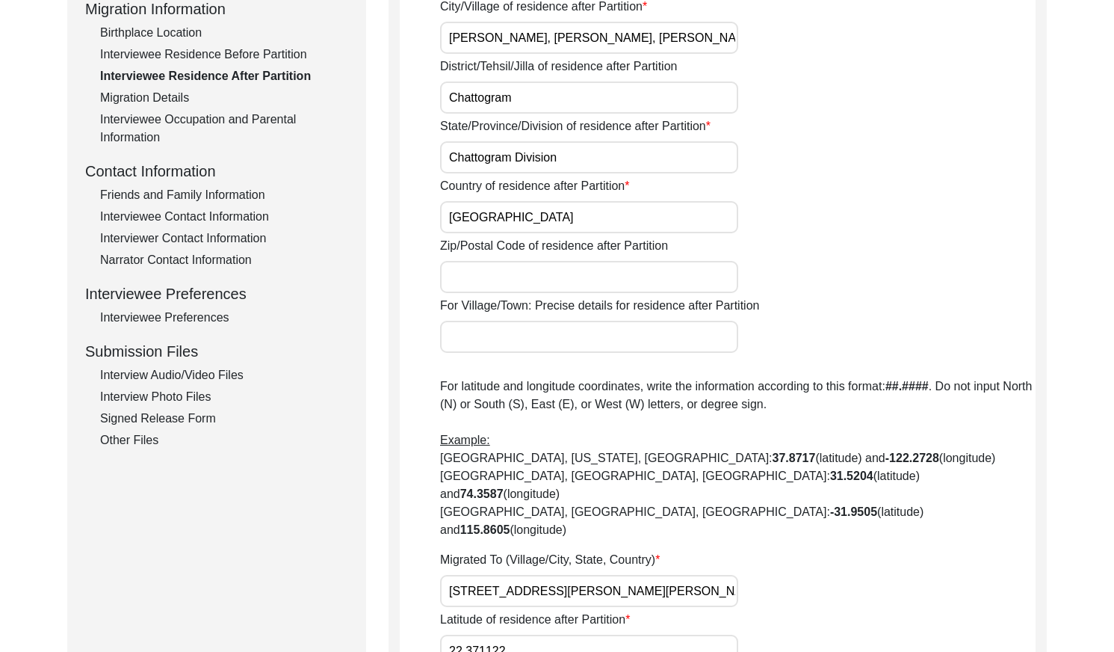
scroll to position [327, 0]
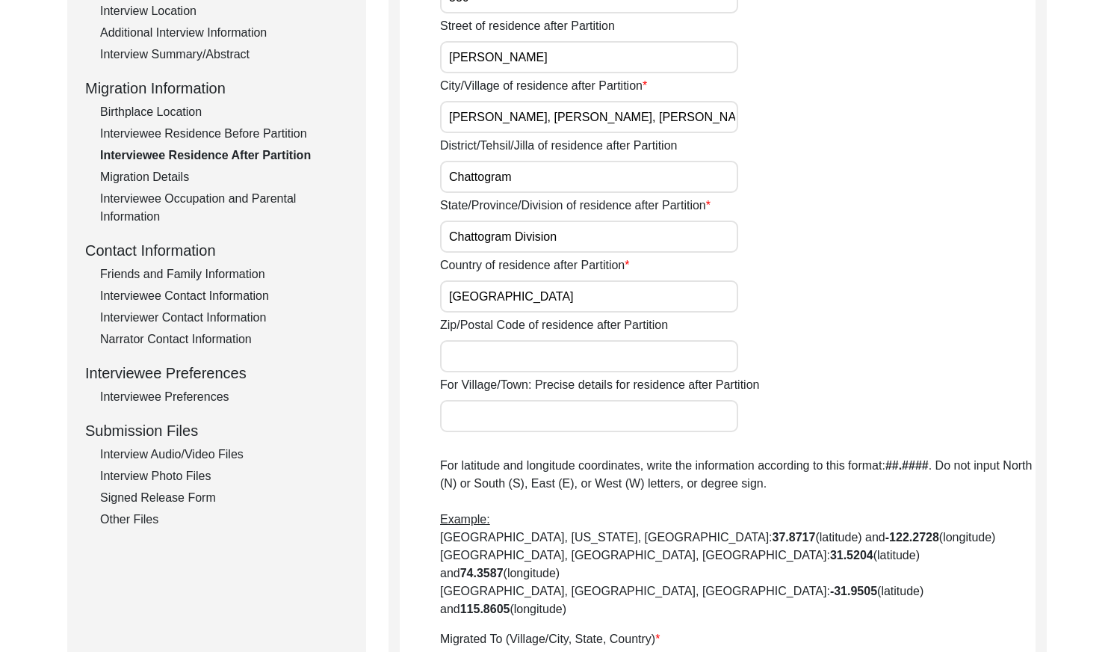
click at [168, 179] on div "Migration Details" at bounding box center [224, 177] width 248 height 18
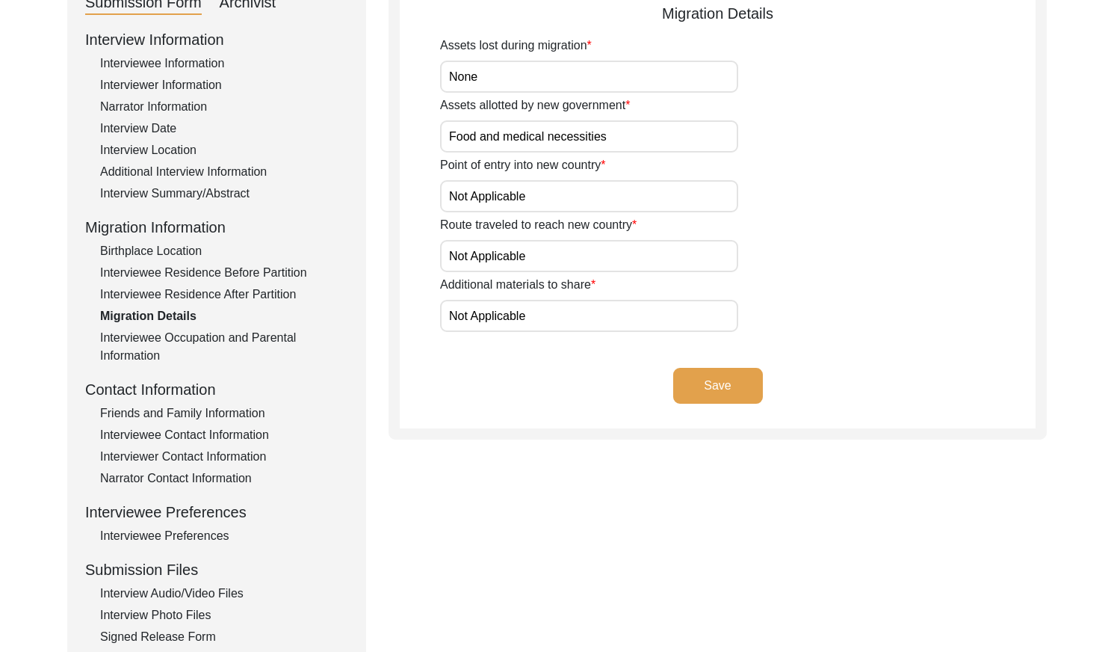
scroll to position [175, 0]
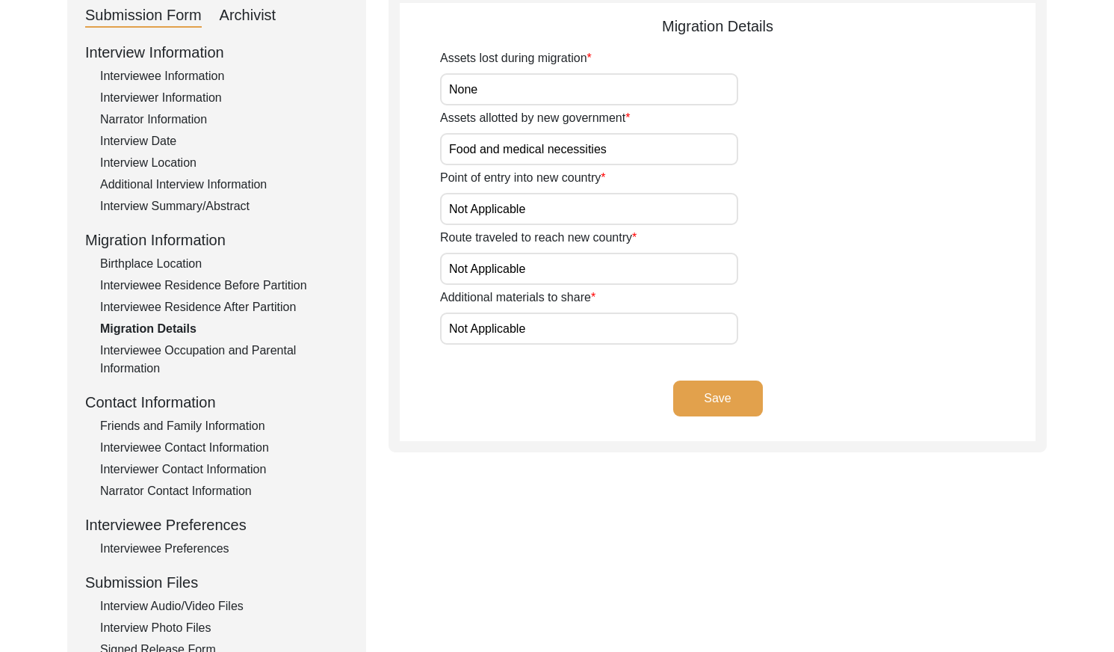
click at [225, 301] on div "Interviewee Residence After Partition" at bounding box center [224, 307] width 248 height 18
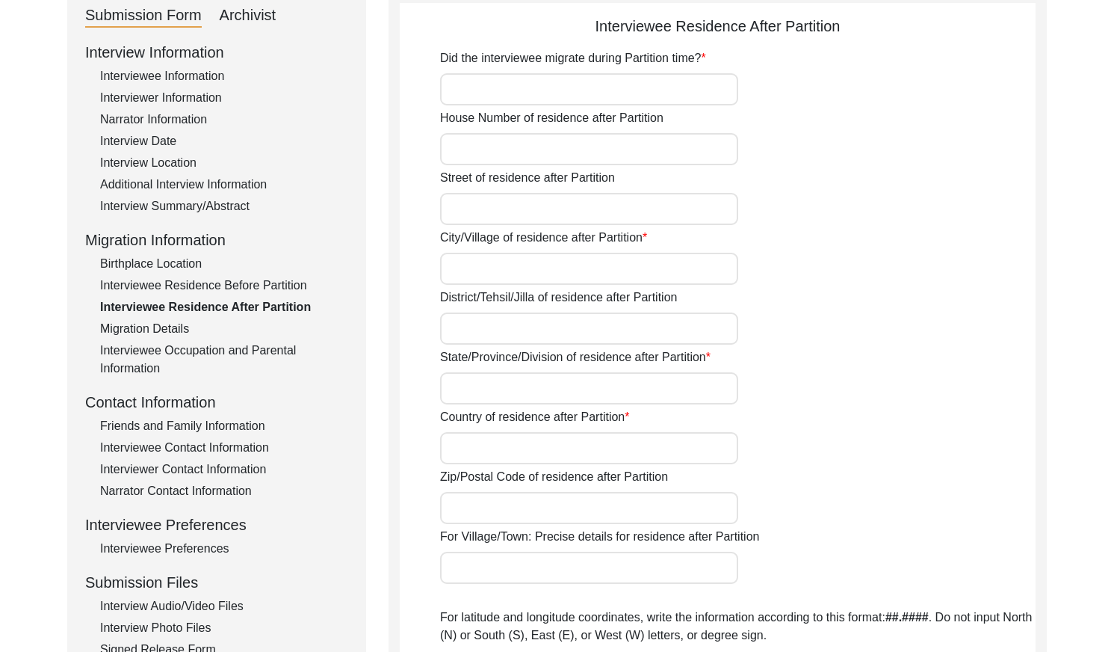
type input "No"
type input "530"
type input "[PERSON_NAME]"
type input "[PERSON_NAME], [PERSON_NAME], [PERSON_NAME]"
type input "Chattogram"
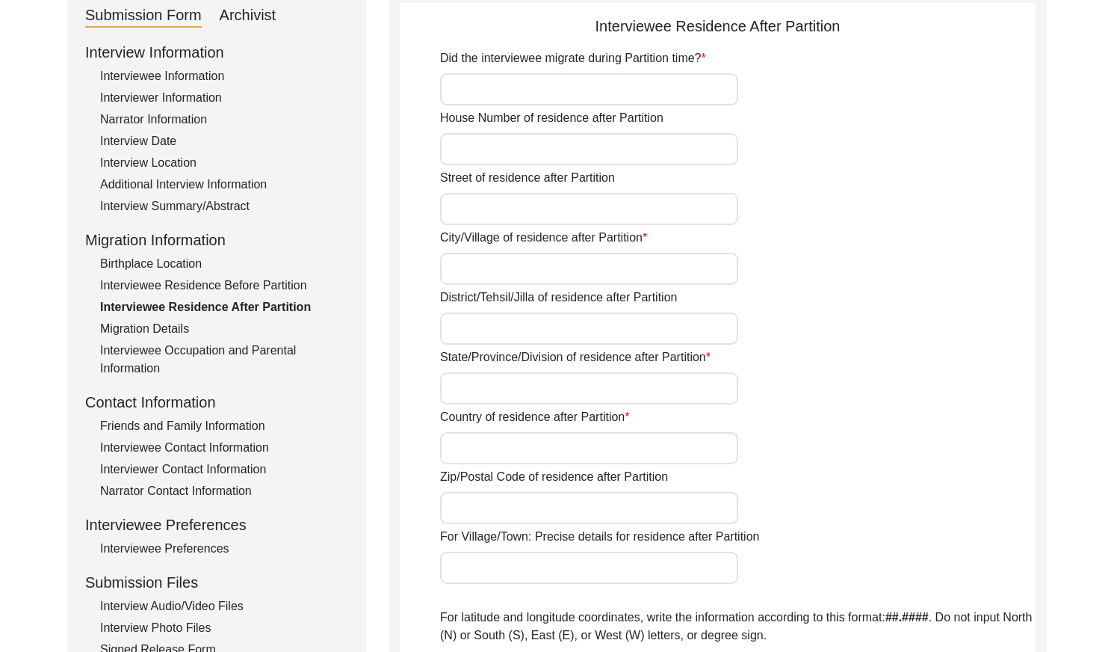
type input "Chattogram Division"
type input "[GEOGRAPHIC_DATA]"
type input "[STREET_ADDRESS][PERSON_NAME][PERSON_NAME][PERSON_NAME]"
type input "22.371122"
type input "91.833458"
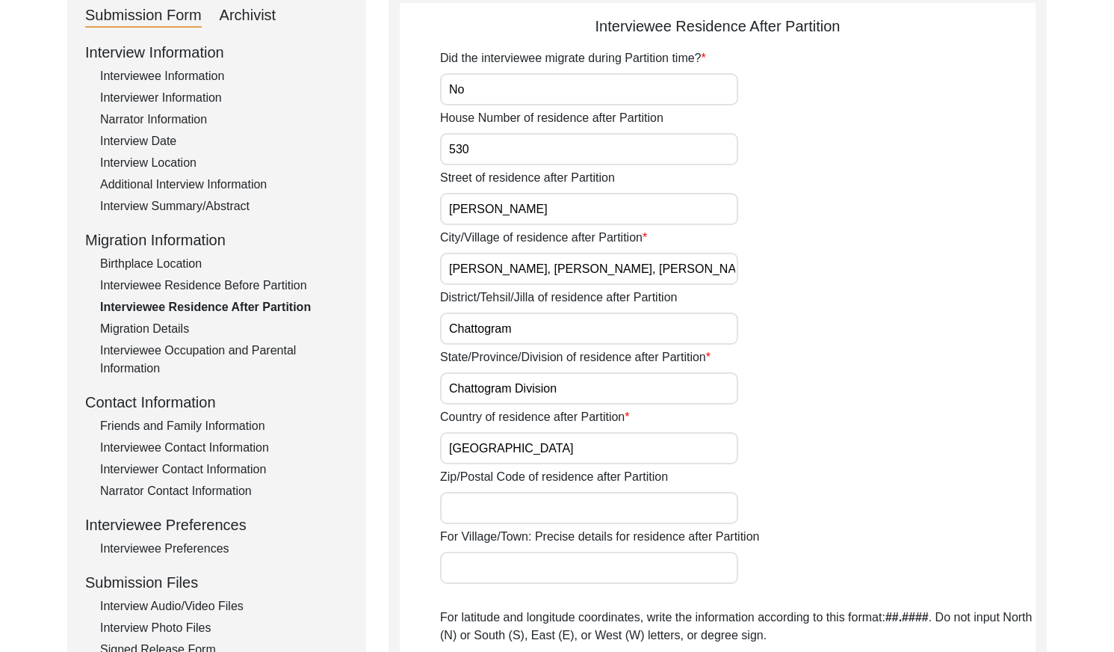
drag, startPoint x: 151, startPoint y: 327, endPoint x: 180, endPoint y: 348, distance: 36.3
click at [152, 327] on div "Migration Details" at bounding box center [224, 329] width 248 height 18
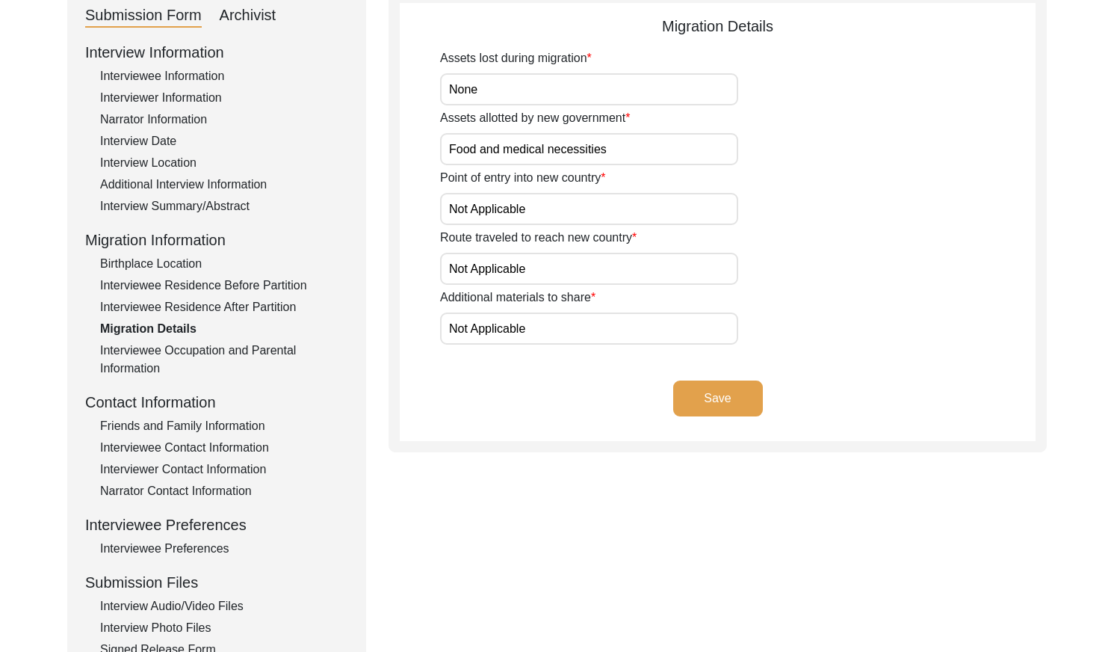
click at [191, 349] on div "Interviewee Occupation and Parental Information" at bounding box center [224, 360] width 248 height 36
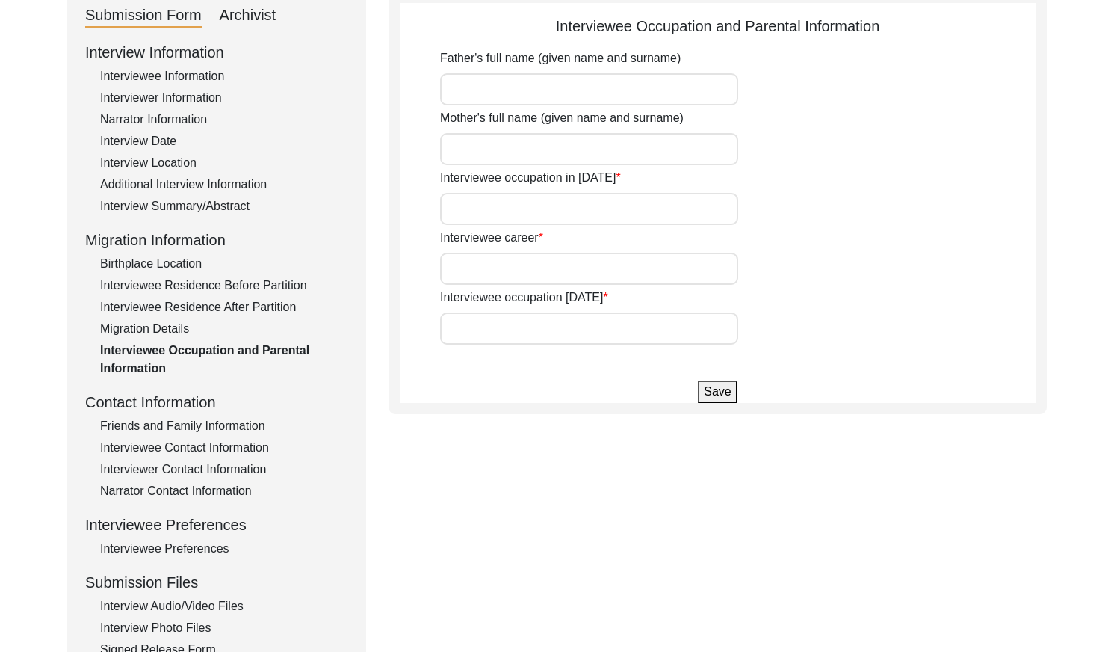
type input "[PERSON_NAME] [PERSON_NAME]"
type input "[MEDICAL_DATA][PERSON_NAME]"
type input "None"
type input "Retired Foreign Exchange Officer at [PERSON_NAME] Bank Limited"
type input "Retired"
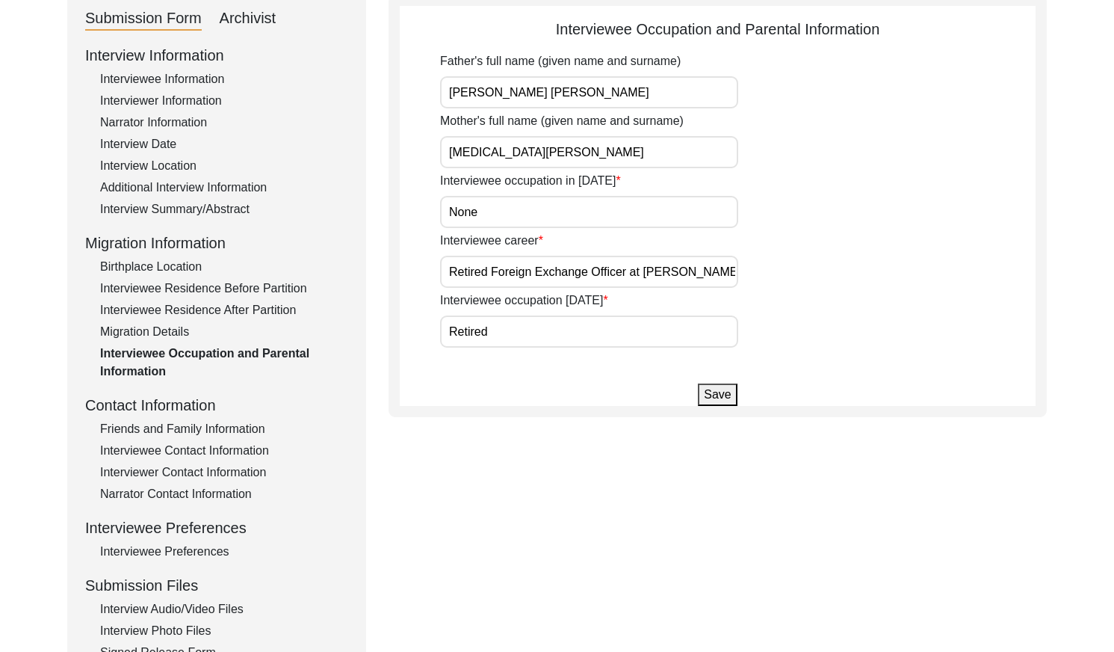
scroll to position [164, 0]
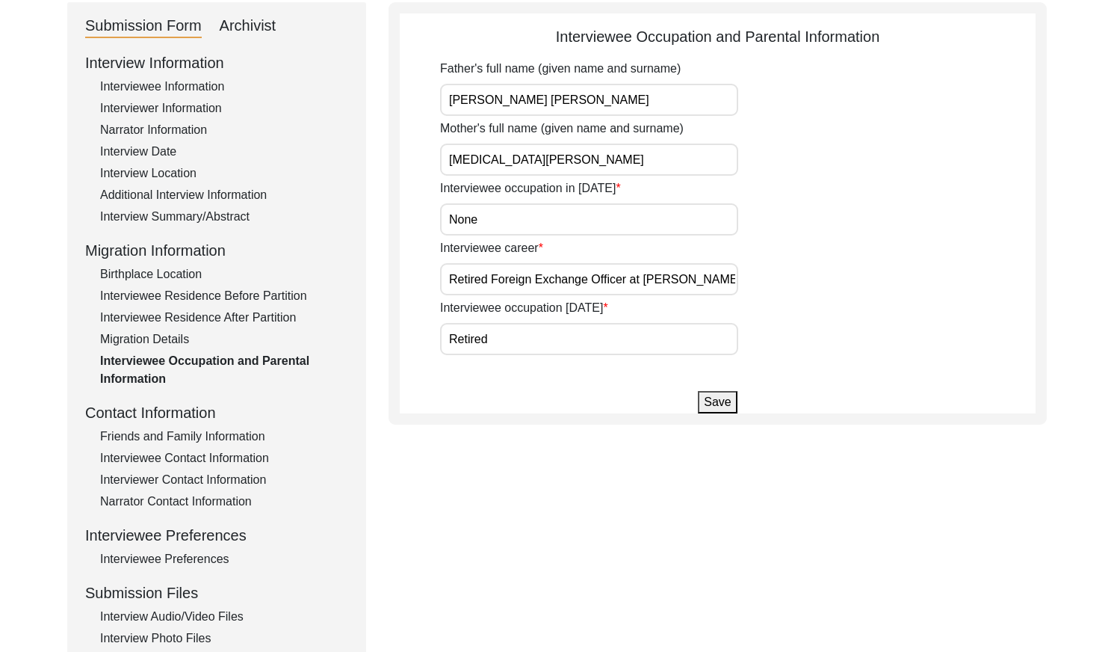
click at [193, 437] on div "Friends and Family Information" at bounding box center [224, 436] width 248 height 18
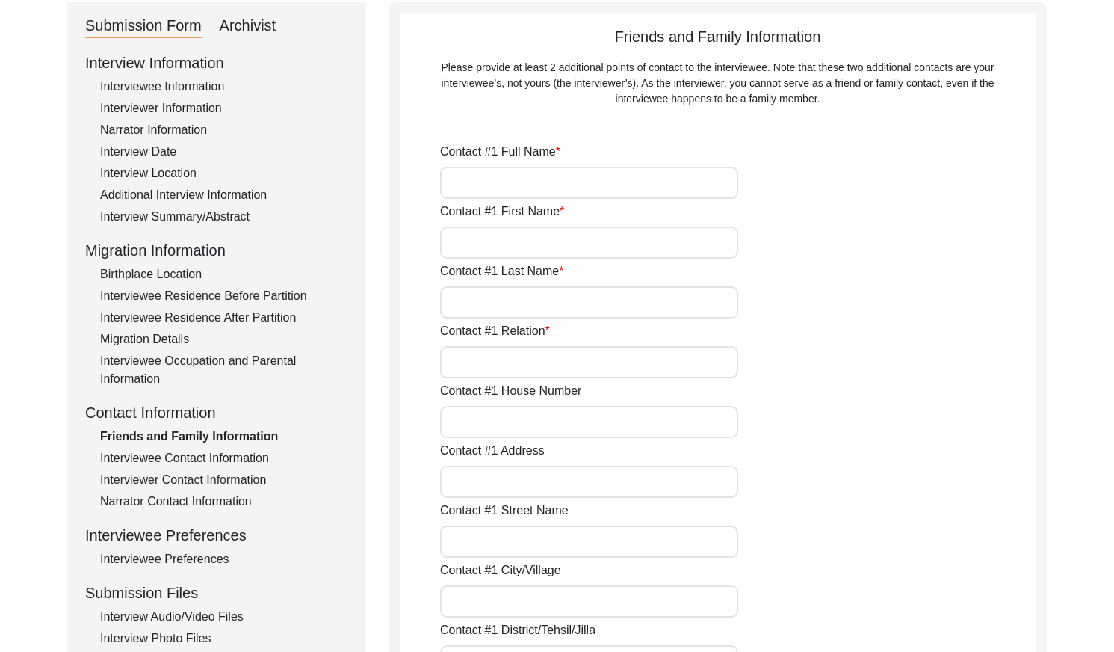
type input "[PERSON_NAME] Ishreka [PERSON_NAME]"
type input "[PERSON_NAME]"
type input "Elder Daughter"
type input "304"
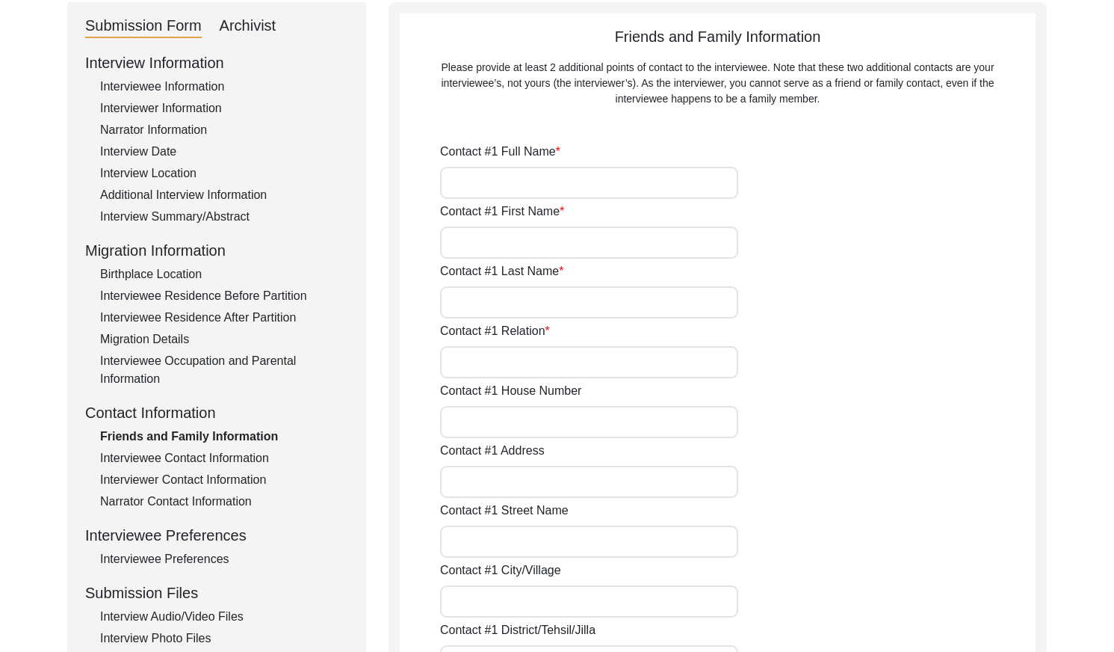
type input "[PERSON_NAME], Bahaddarhat, Chattogram"
type input "[GEOGRAPHIC_DATA]"
type input "Chattogram"
type input "Chattogram Division"
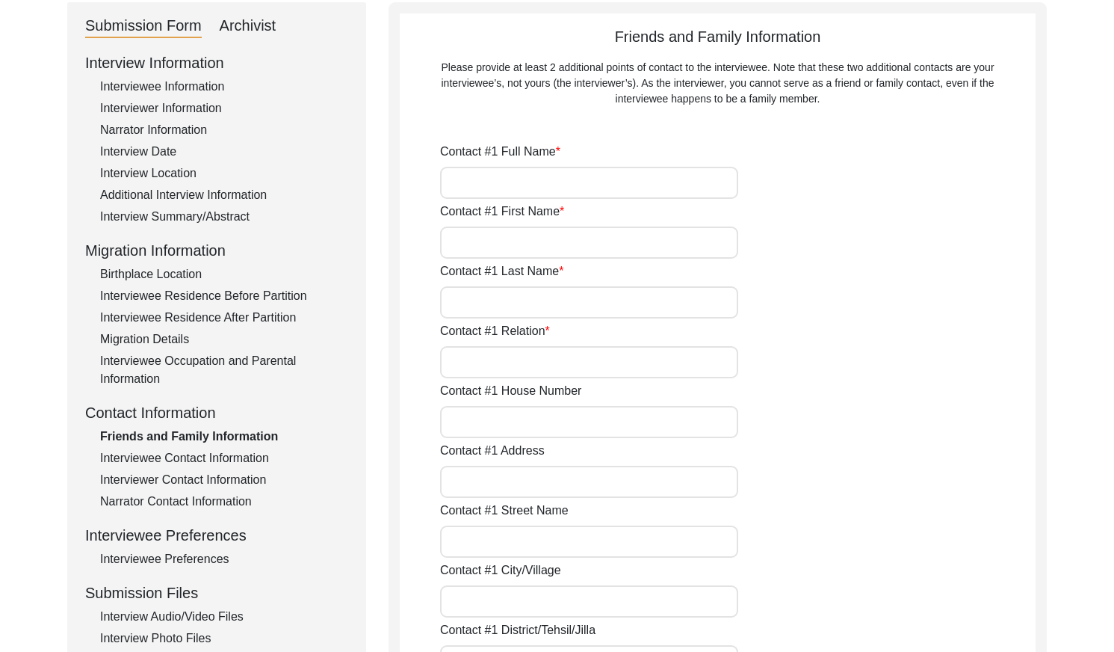
type input "4000"
type input "[GEOGRAPHIC_DATA]"
type input "[STREET_ADDRESS][PERSON_NAME]"
type input "[PHONE_NUMBER]"
type input "[EMAIL_ADDRESS][DOMAIN_NAME]"
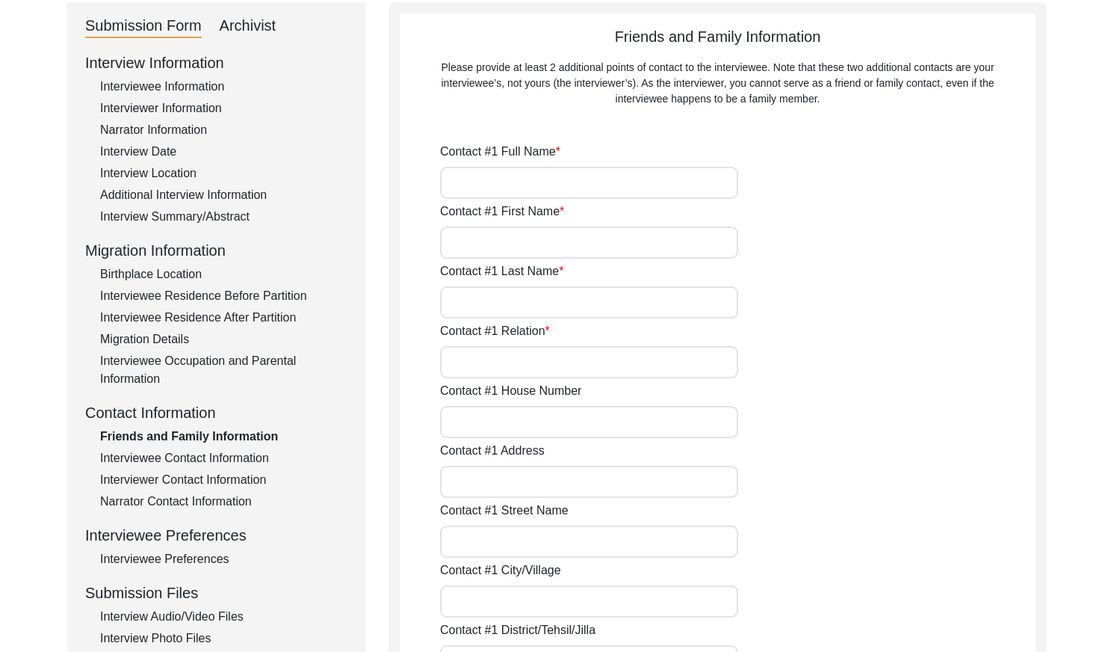
type input "[PERSON_NAME] Mashreka [PERSON_NAME]"
type input "[MEDICAL_DATA][PERSON_NAME]"
type input "[PERSON_NAME]"
type input "Second Daughter"
type input "47"
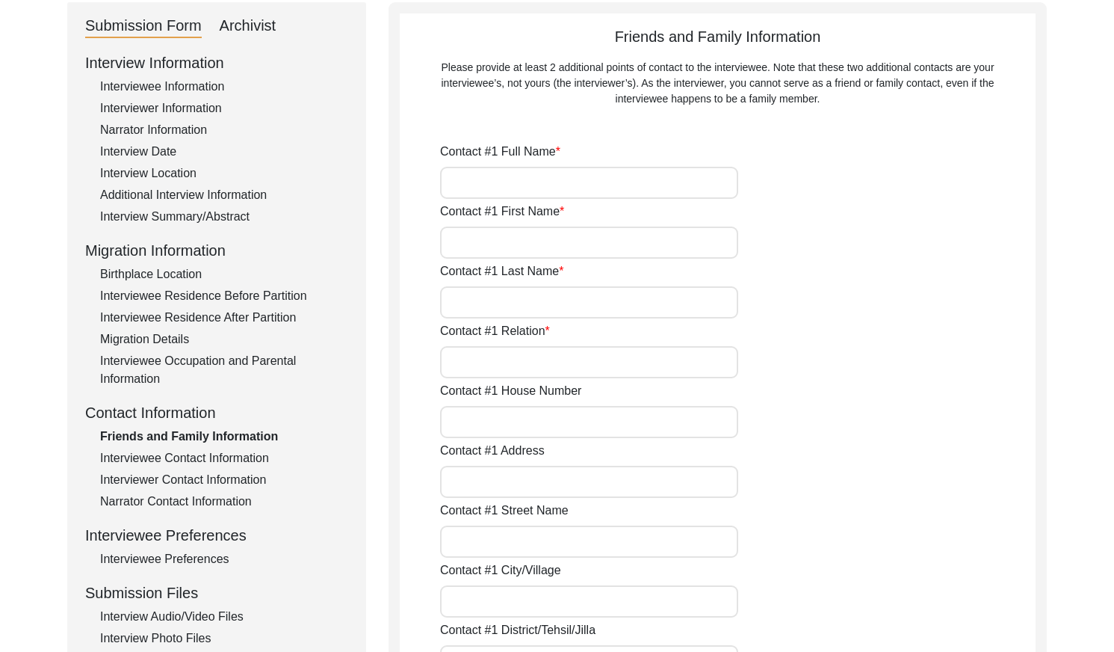
type input "[PERSON_NAME], [PERSON_NAME], [STREET_ADDRESS]"
type input "[PERSON_NAME] Haat"
type input "[PERSON_NAME], Raojan"
type input "Chattogram"
type input "Chattogram Division"
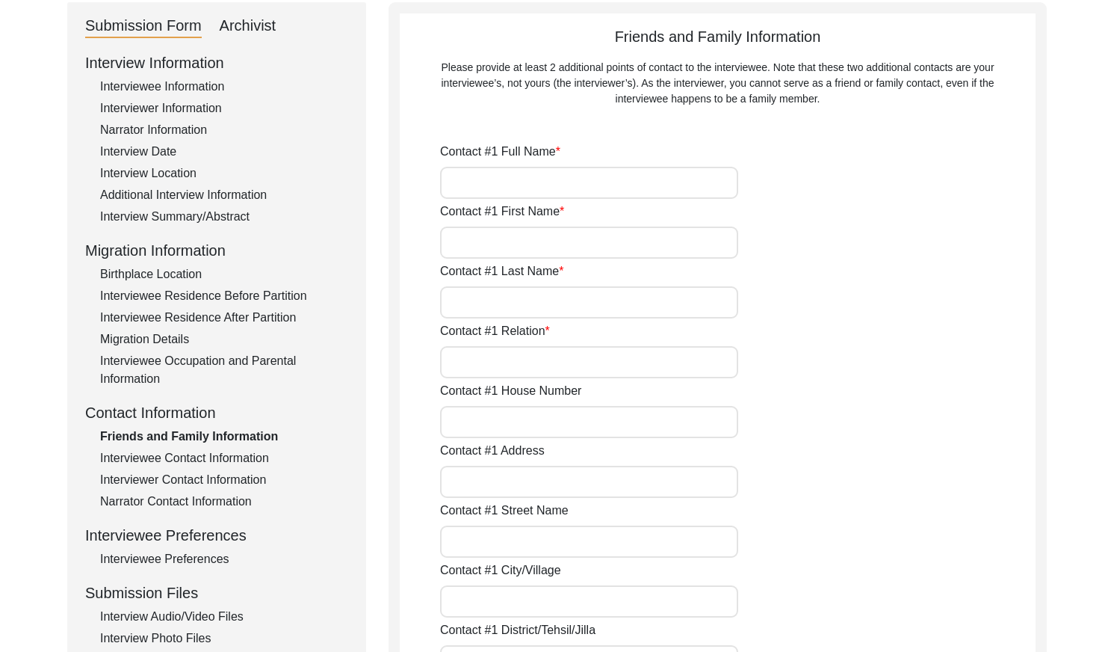
type input "9250"
type input "[GEOGRAPHIC_DATA]"
type input "[PHONE_NUMBER]"
type input "[EMAIL_ADDRESS][DOMAIN_NAME]"
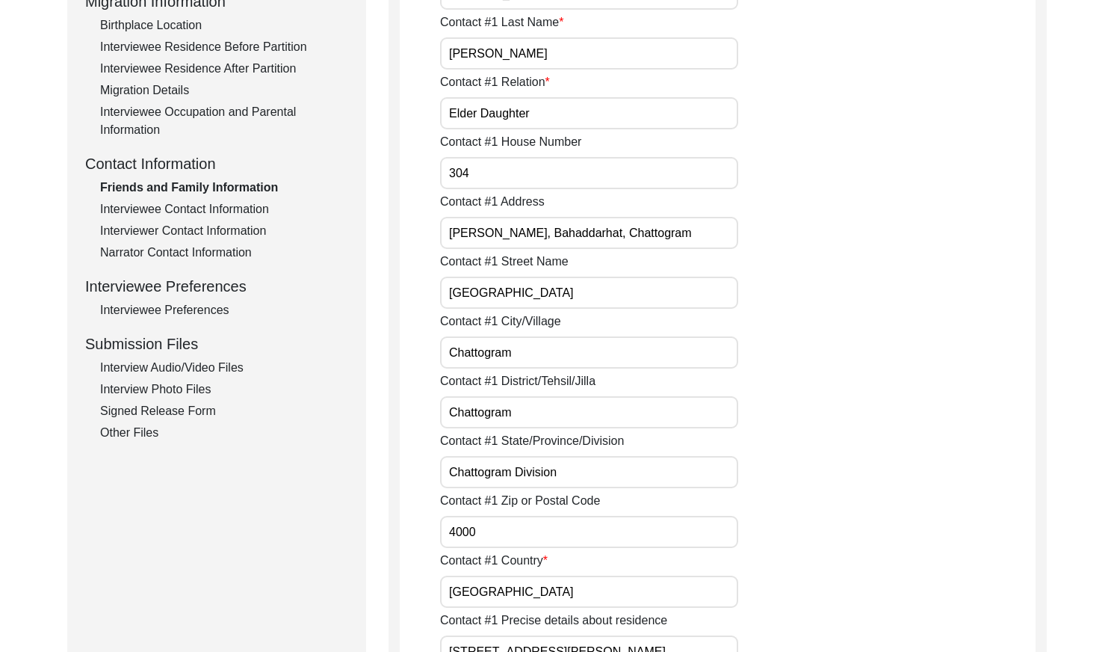
scroll to position [411, 0]
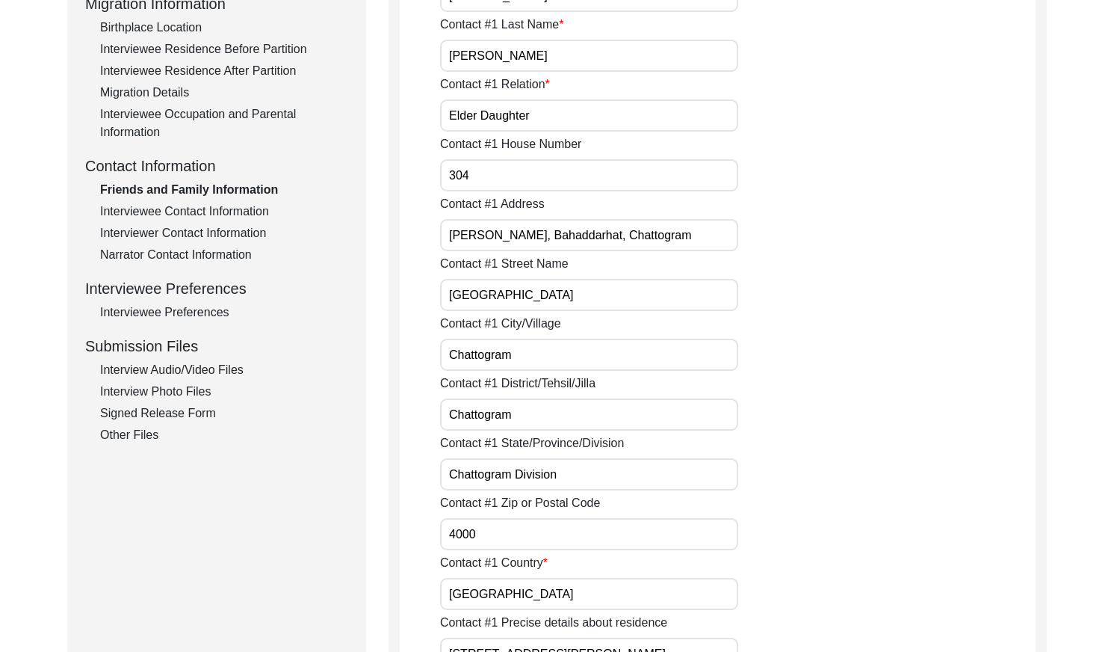
click at [244, 209] on div "Interviewee Contact Information" at bounding box center [224, 212] width 248 height 18
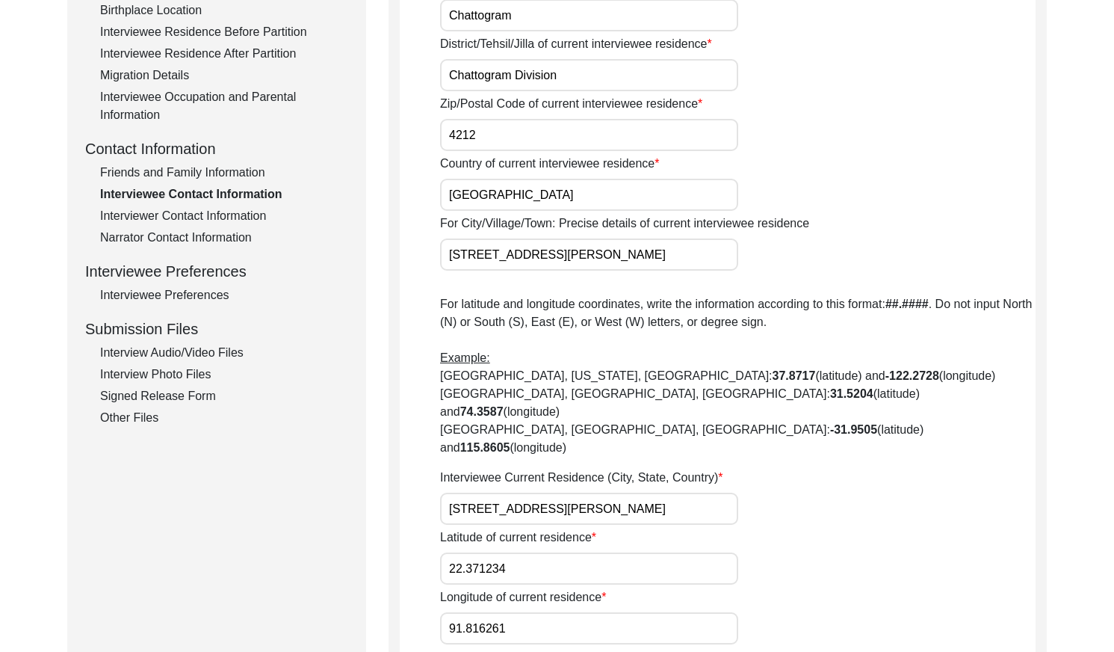
scroll to position [398, 0]
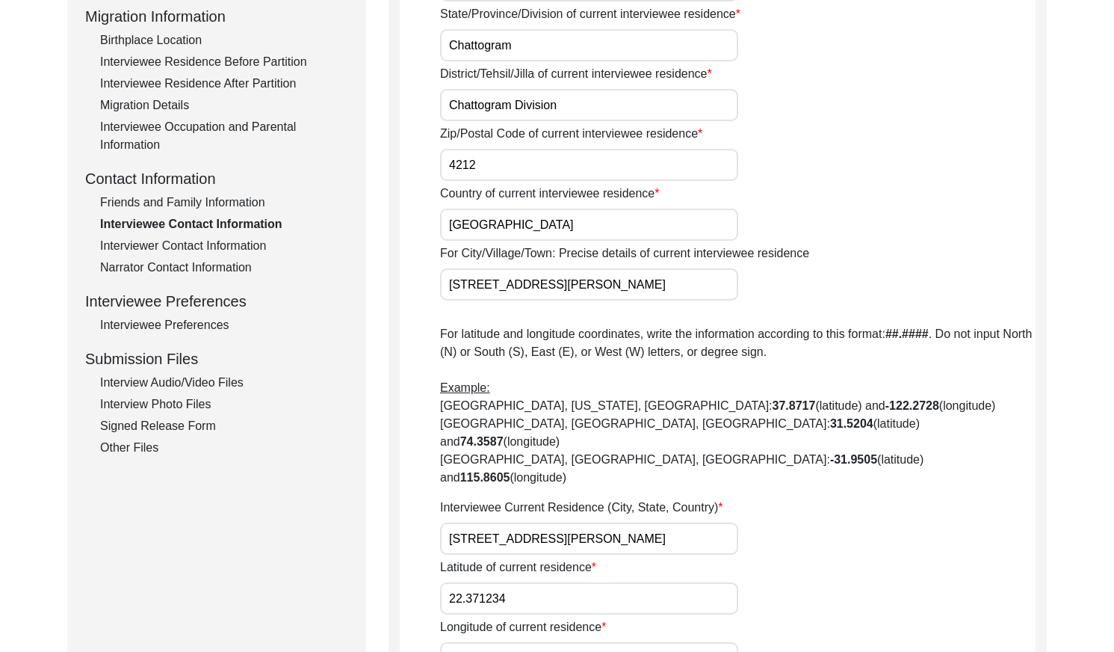
click at [230, 247] on div "Interviewer Contact Information" at bounding box center [224, 246] width 248 height 18
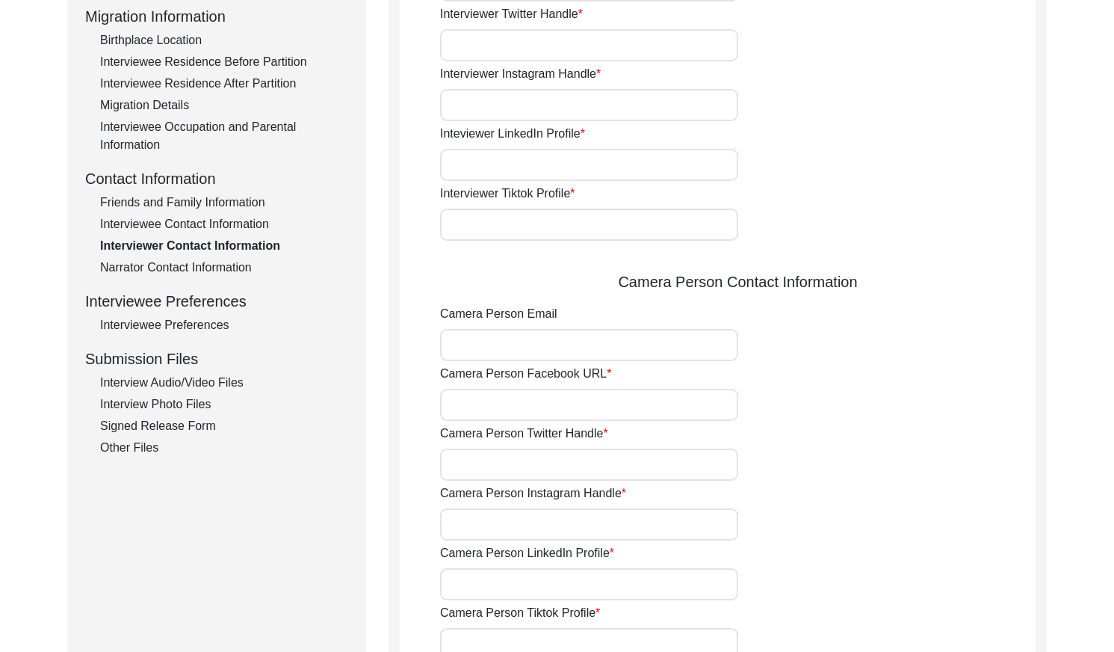
type input "[PHONE_NUMBER]"
type input "[EMAIL_ADDRESS][DOMAIN_NAME]"
type input "[URL][DOMAIN_NAME]"
type input "none"
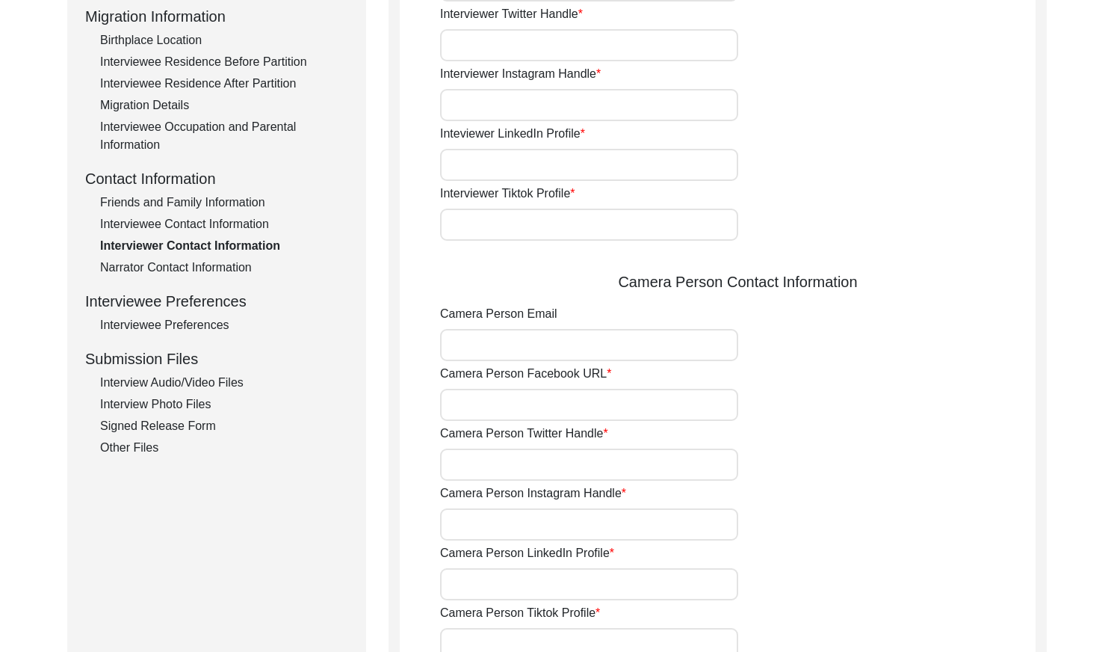
type input "[URL][DOMAIN_NAME][PERSON_NAME]"
type input "none"
type input "[EMAIL_ADDRESS][DOMAIN_NAME]"
type input "[URL][DOMAIN_NAME]"
type input "none"
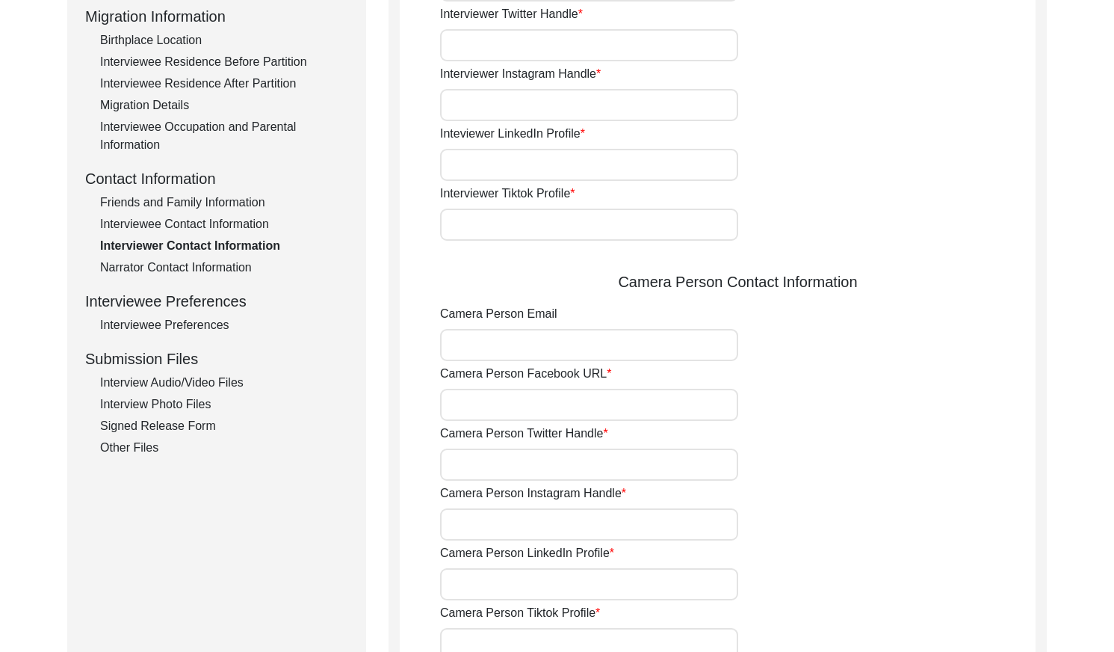
type input "none"
type input "[URL][DOMAIN_NAME][PERSON_NAME]"
type input "none"
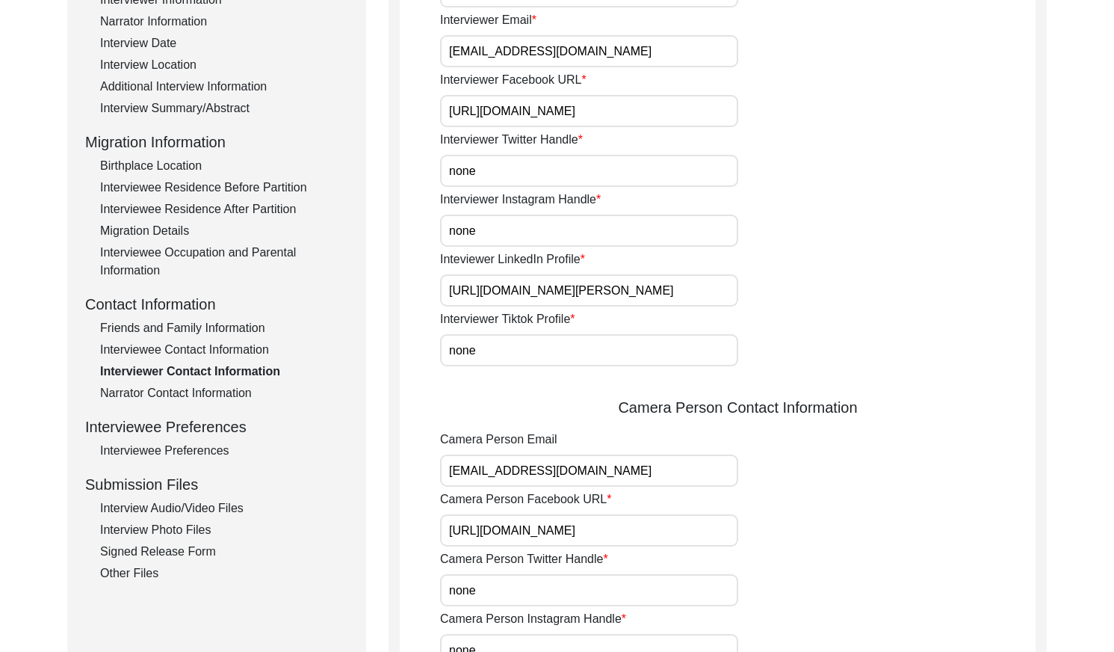
scroll to position [277, 0]
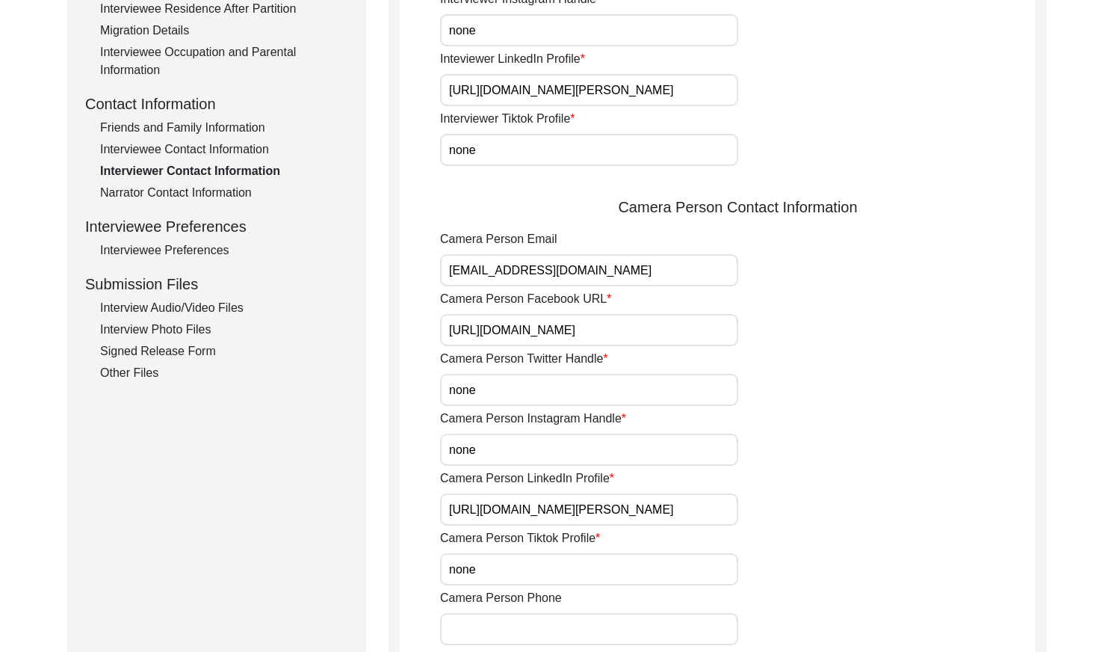
click at [220, 197] on div "Narrator Contact Information" at bounding box center [224, 193] width 248 height 18
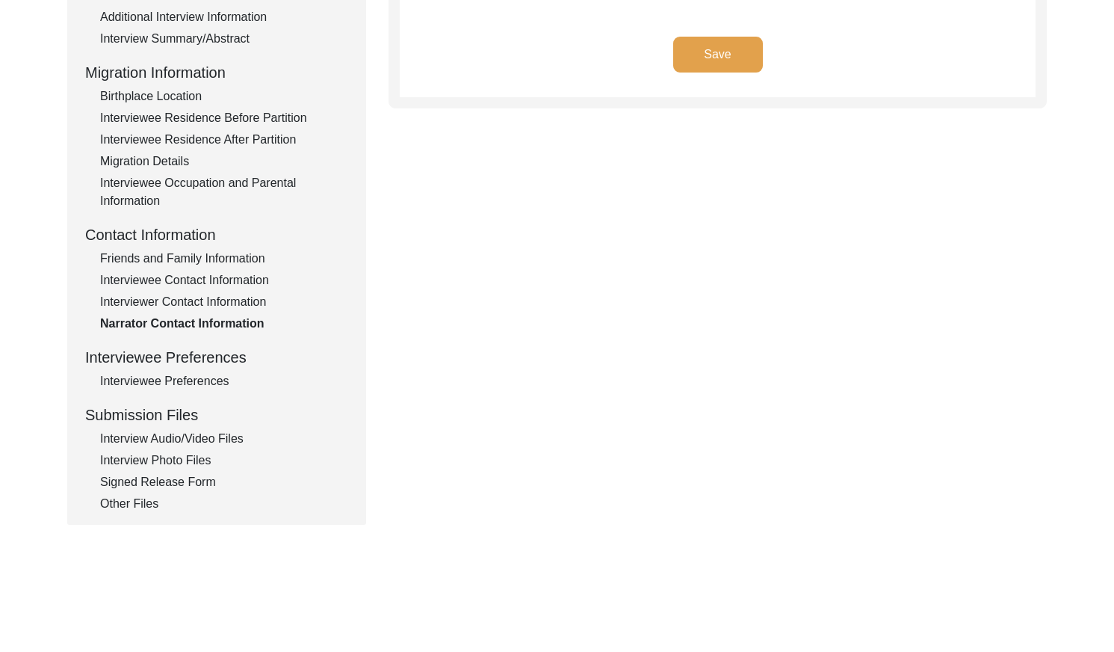
scroll to position [357, 0]
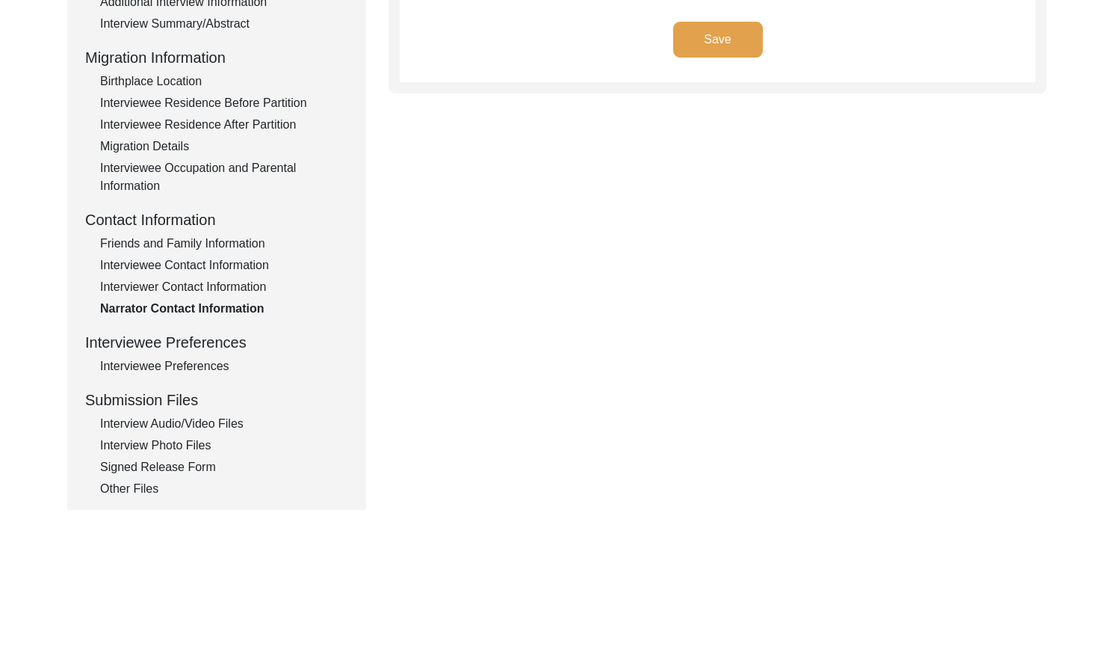
drag, startPoint x: 202, startPoint y: 364, endPoint x: 321, endPoint y: 336, distance: 122.2
click at [202, 363] on div "Interviewee Preferences" at bounding box center [224, 366] width 248 height 18
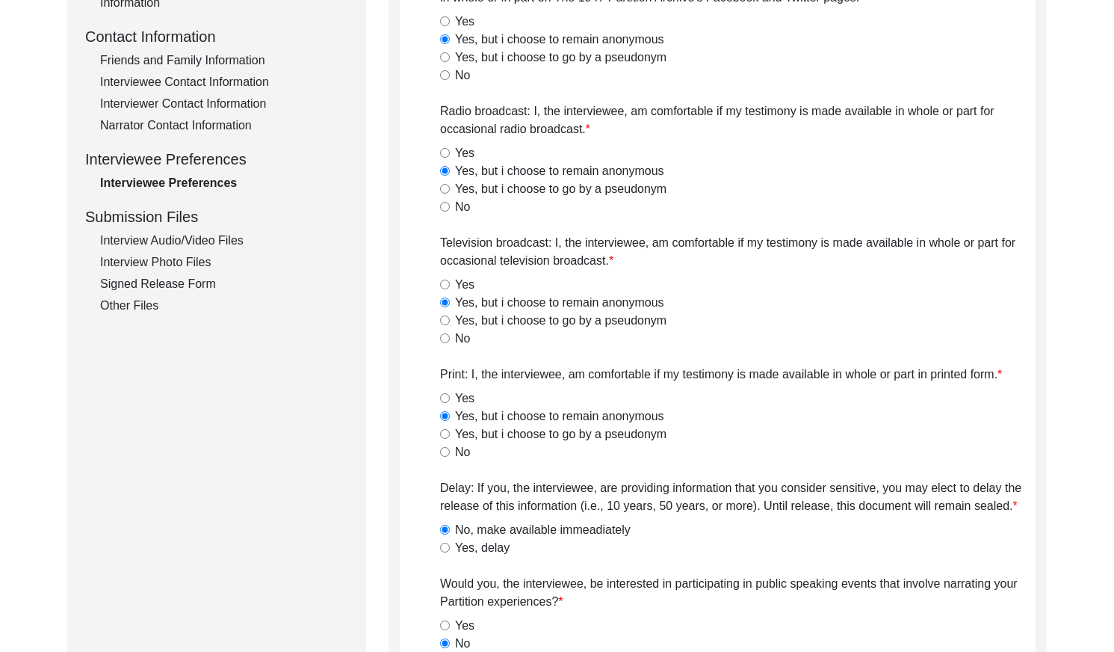
scroll to position [504, 0]
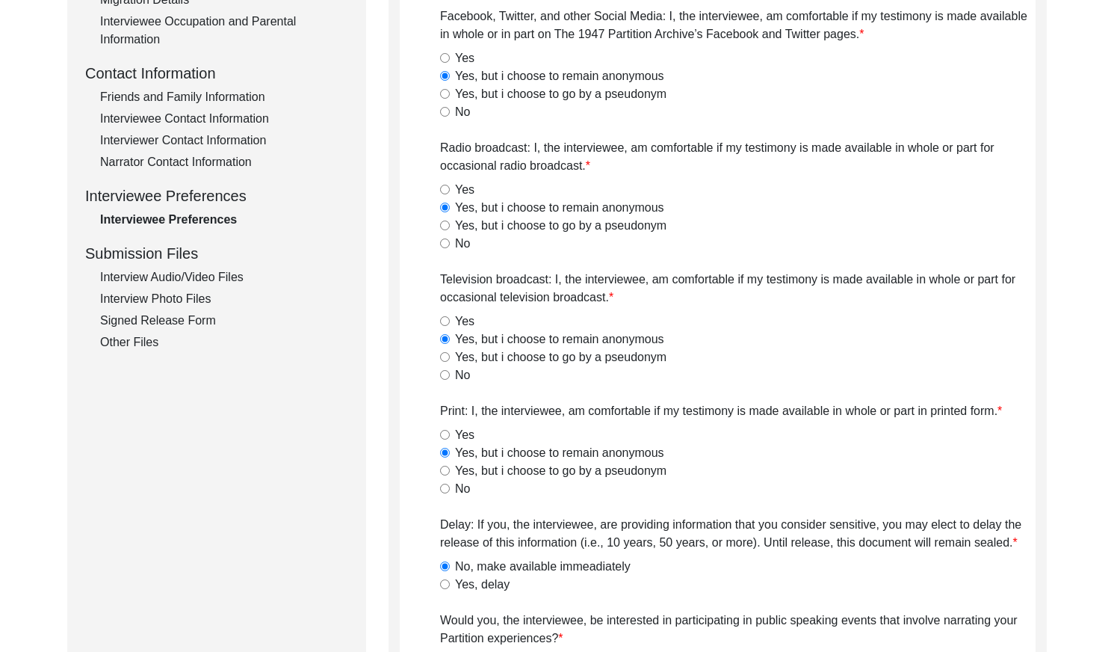
click at [176, 275] on div "Interview Audio/Video Files" at bounding box center [224, 277] width 248 height 18
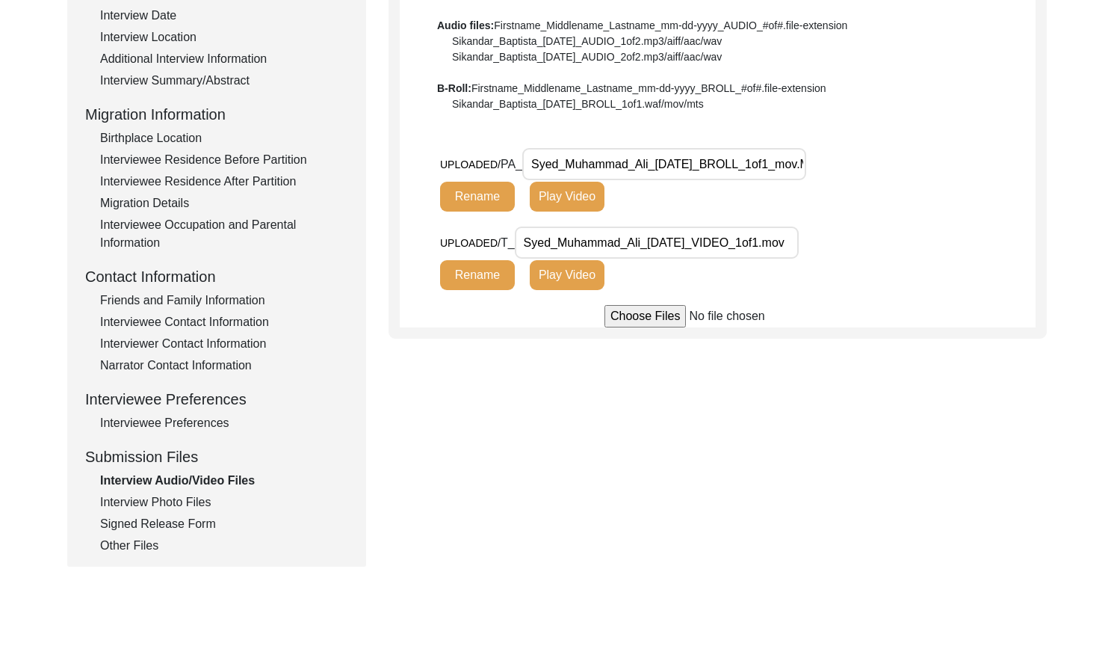
scroll to position [297, 0]
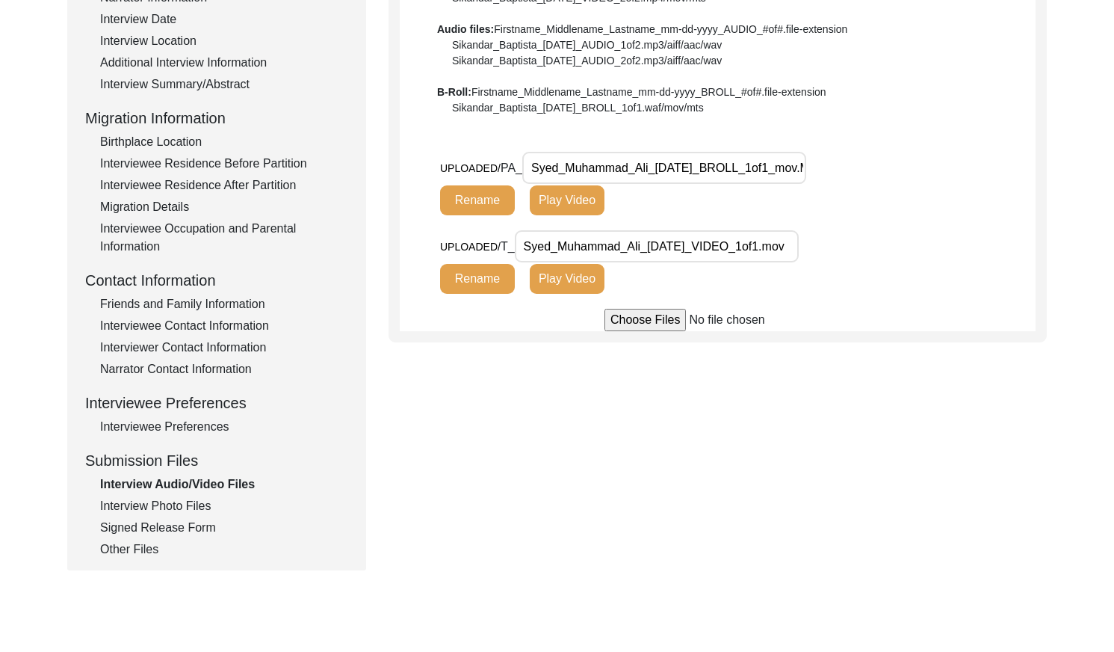
click at [194, 501] on div "Interview Photo Files" at bounding box center [224, 506] width 248 height 18
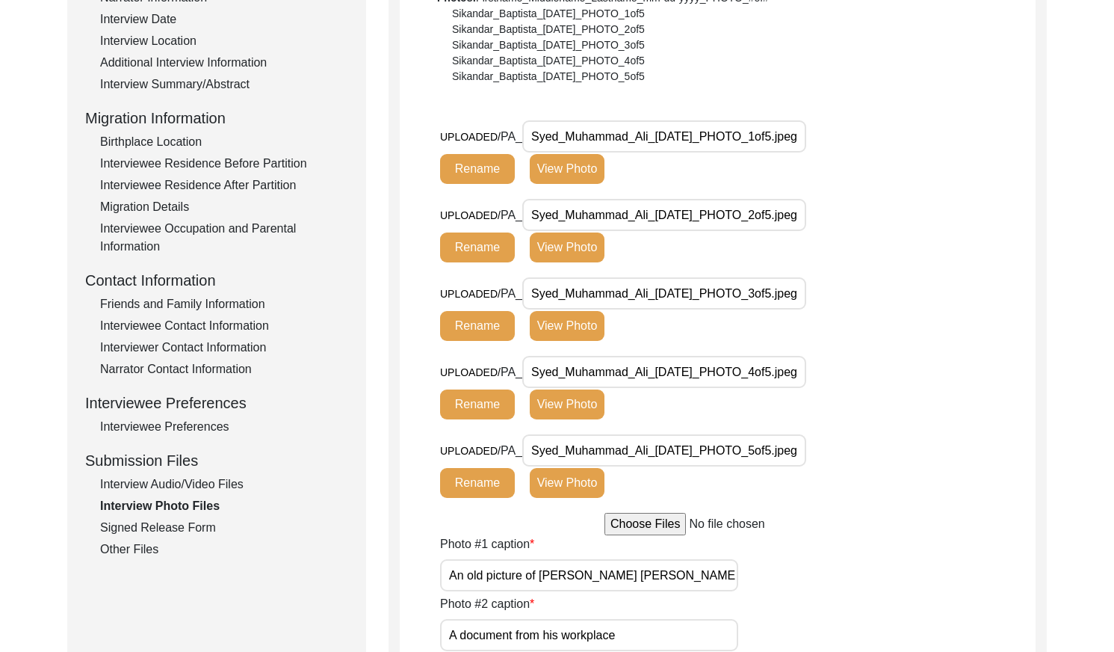
click at [214, 526] on div "Signed Release Form" at bounding box center [224, 528] width 248 height 18
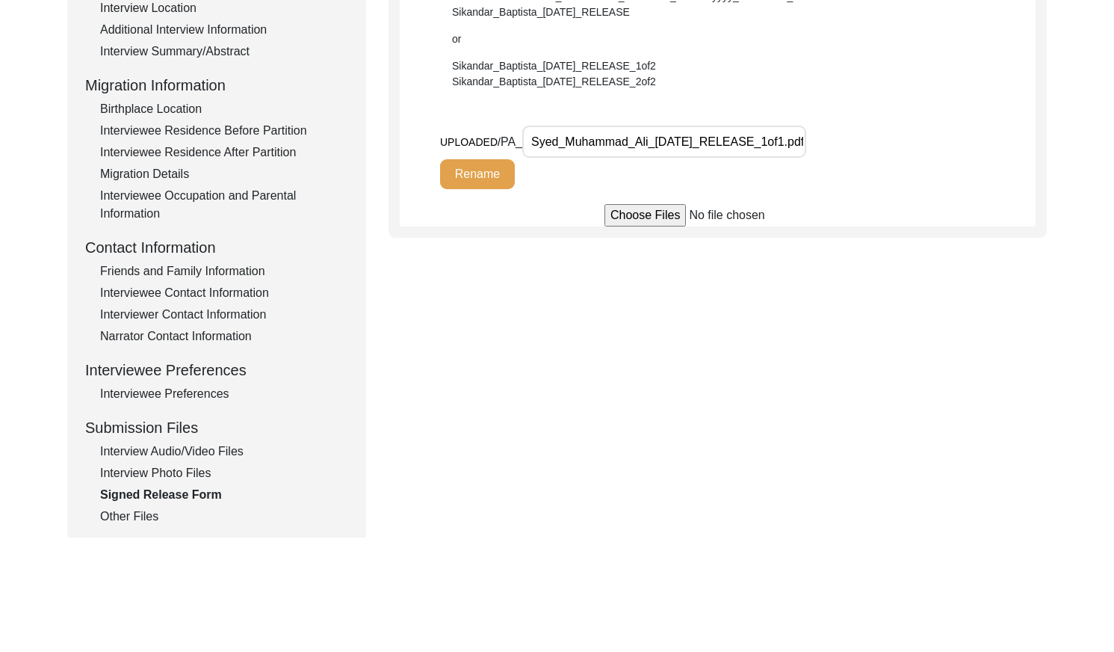
scroll to position [0, 25]
drag, startPoint x: 142, startPoint y: 506, endPoint x: 139, endPoint y: 516, distance: 10.9
click at [142, 507] on div "Interview Information Interviewee Information Interviewer Information Narrator …" at bounding box center [216, 205] width 263 height 639
click at [139, 516] on div "Other Files" at bounding box center [224, 516] width 248 height 18
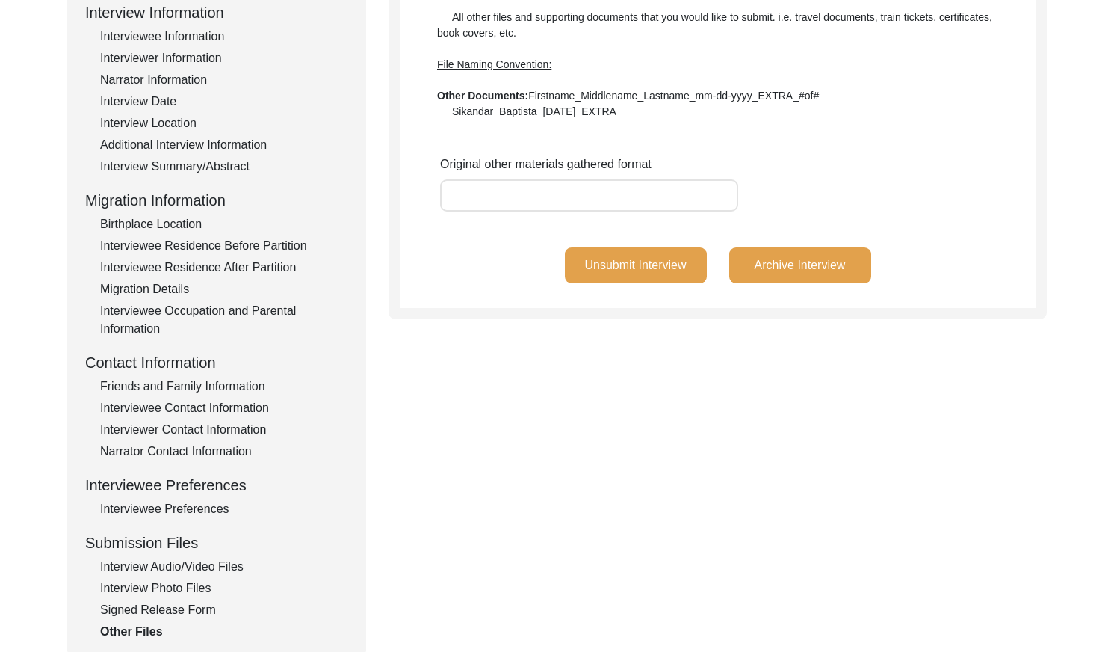
scroll to position [249, 0]
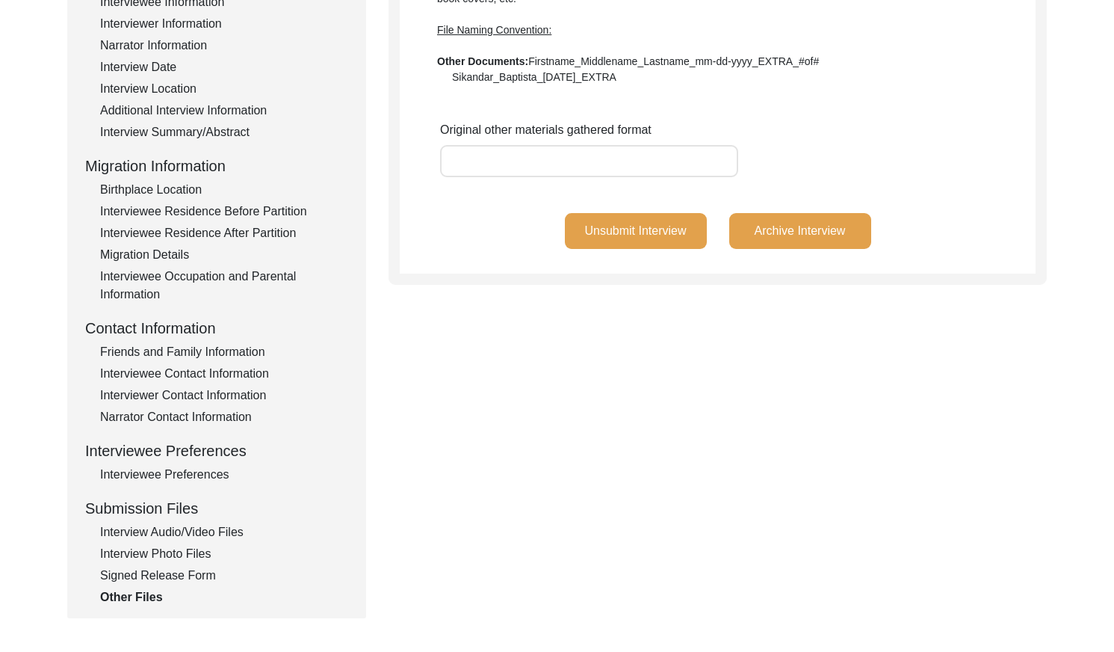
drag, startPoint x: 214, startPoint y: 529, endPoint x: 386, endPoint y: 472, distance: 180.6
click at [214, 528] on div "Interview Audio/Video Files" at bounding box center [224, 532] width 248 height 18
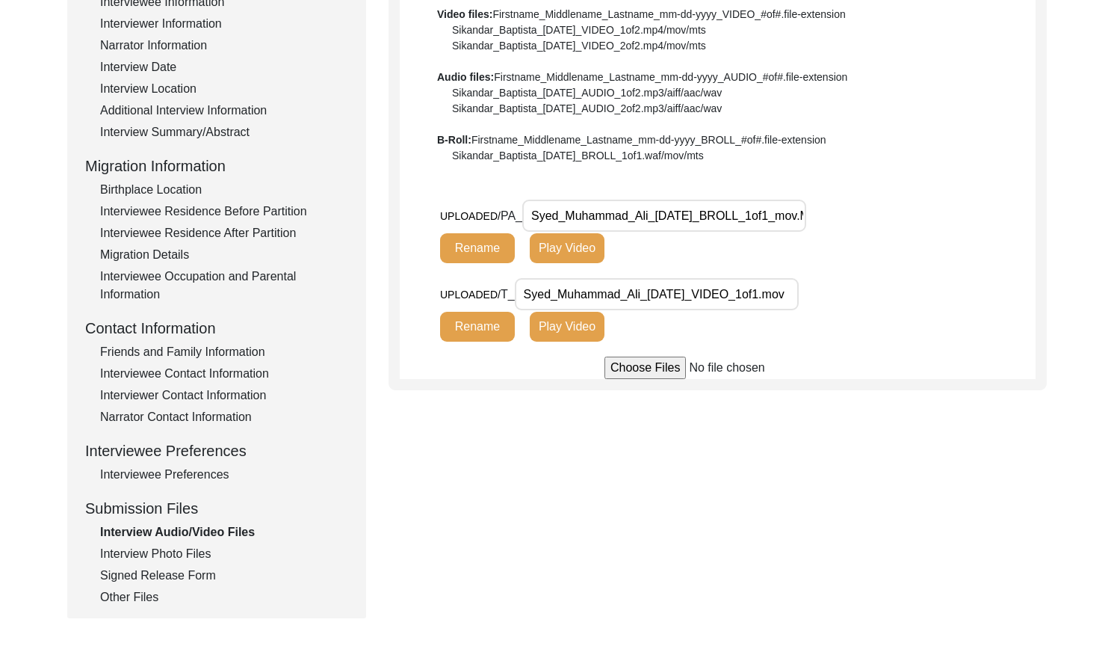
scroll to position [229, 0]
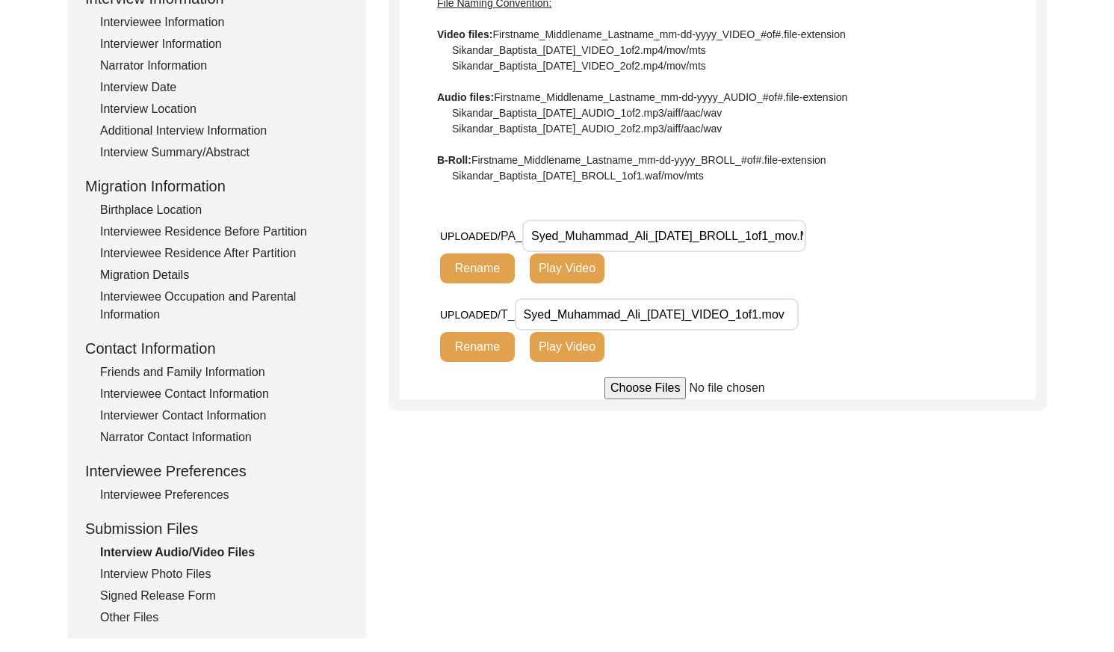
click at [558, 352] on button "Play Video" at bounding box center [567, 347] width 75 height 30
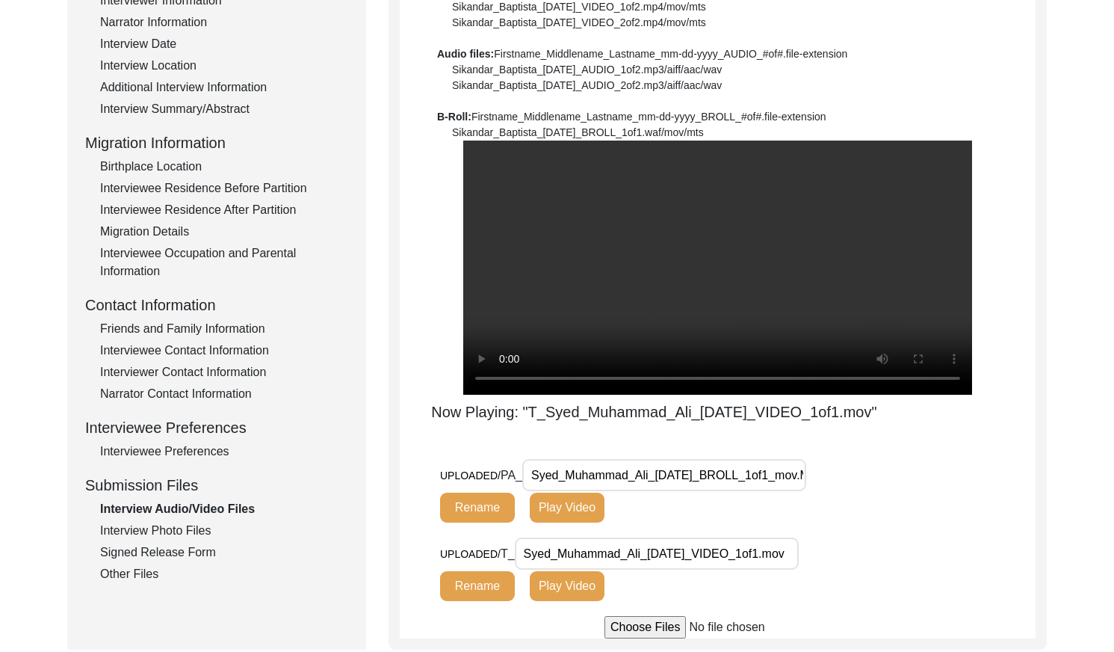
scroll to position [0, 0]
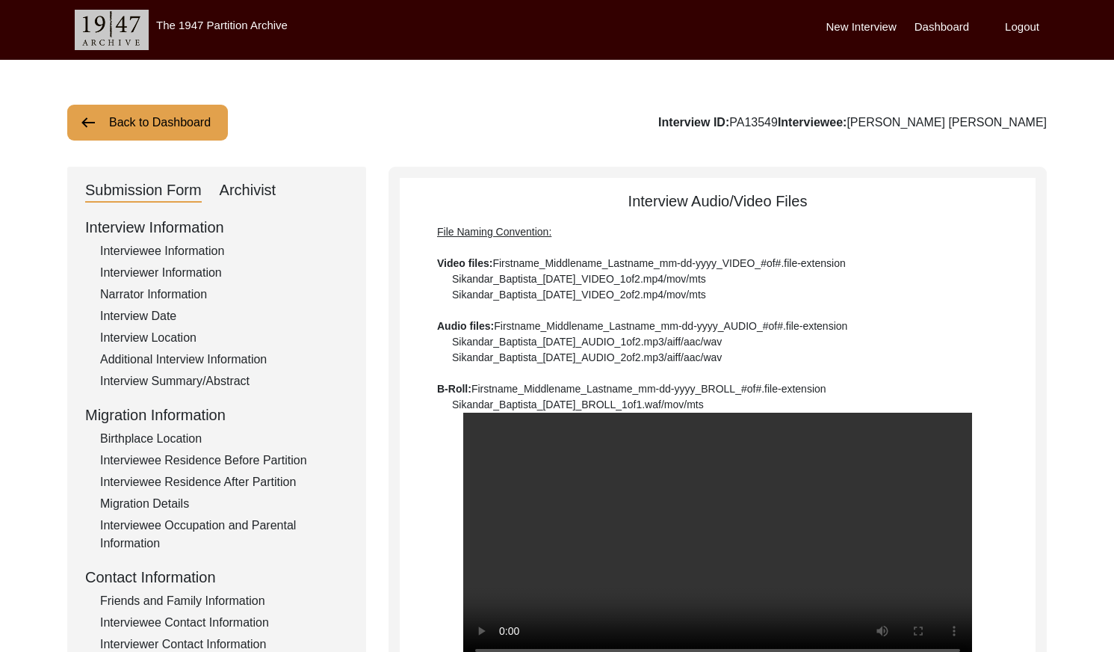
drag, startPoint x: 860, startPoint y: 121, endPoint x: 812, endPoint y: 123, distance: 47.9
click at [812, 123] on div "Interview ID: PA13549 Interviewee: [PERSON_NAME] [PERSON_NAME]" at bounding box center [852, 123] width 389 height 18
copy div "PA13549"
click at [200, 117] on button "Back to Dashboard" at bounding box center [147, 123] width 161 height 36
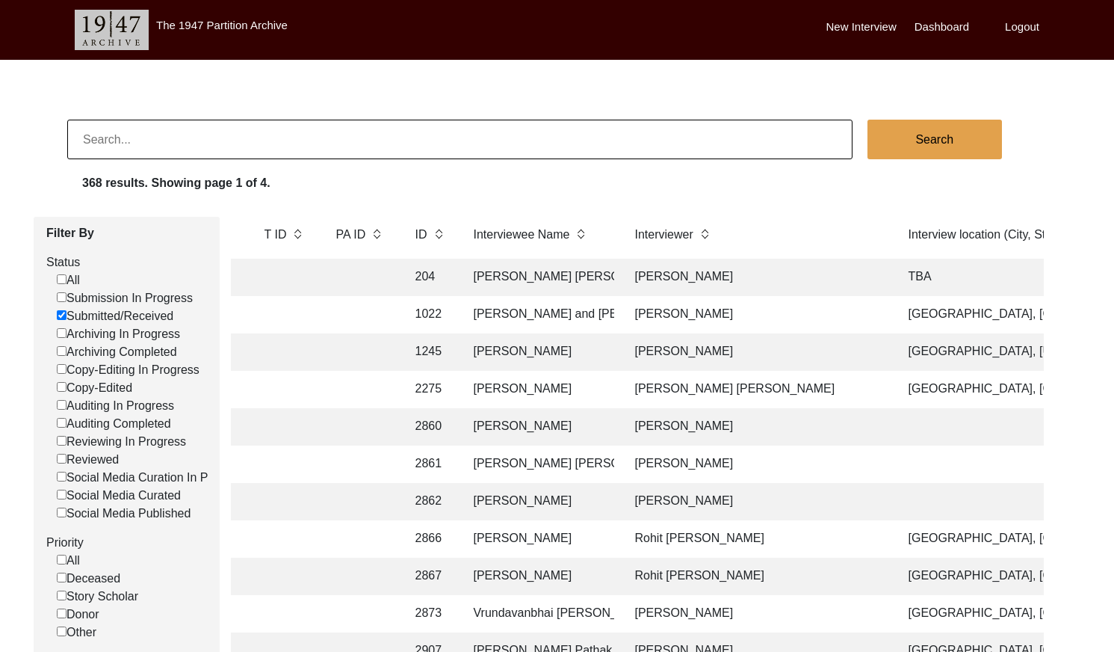
click at [447, 152] on input at bounding box center [459, 140] width 785 height 40
type input "ritromitra"
checkbox input "false"
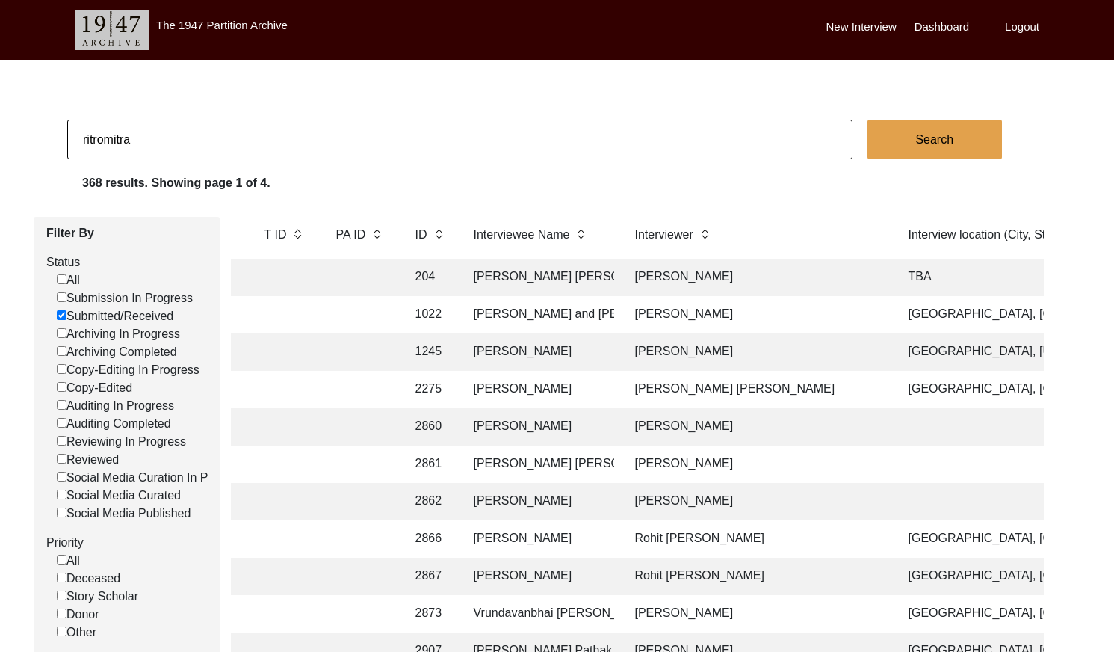
checkbox input "false"
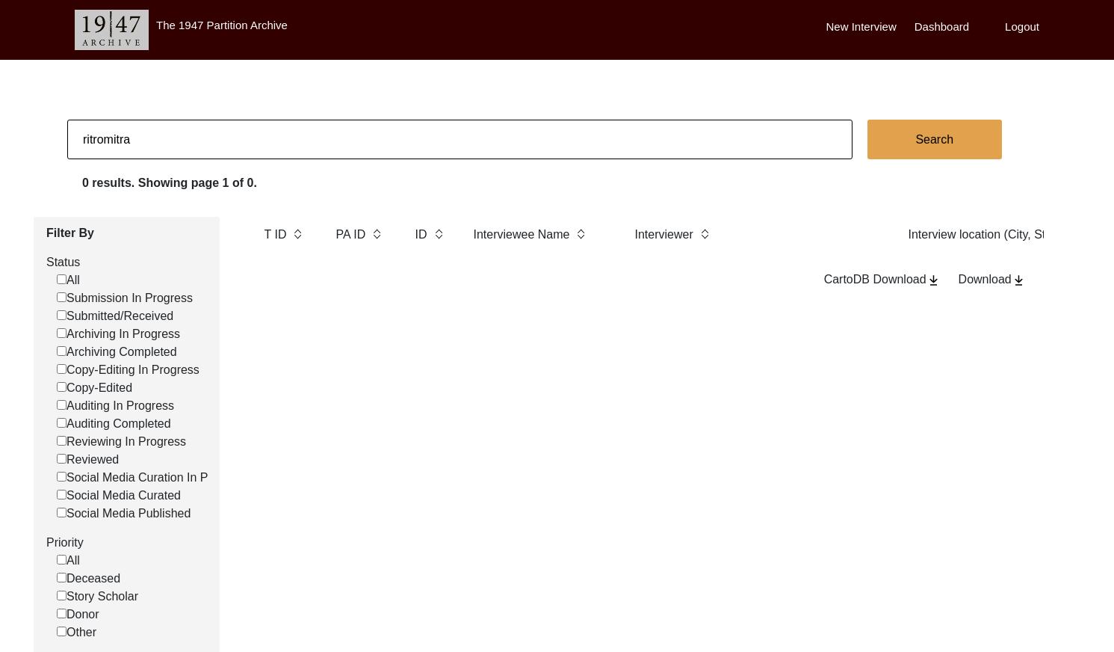
click at [96, 141] on input "ritromitra" at bounding box center [459, 140] width 785 height 40
type input "ritomitra"
checkbox input "false"
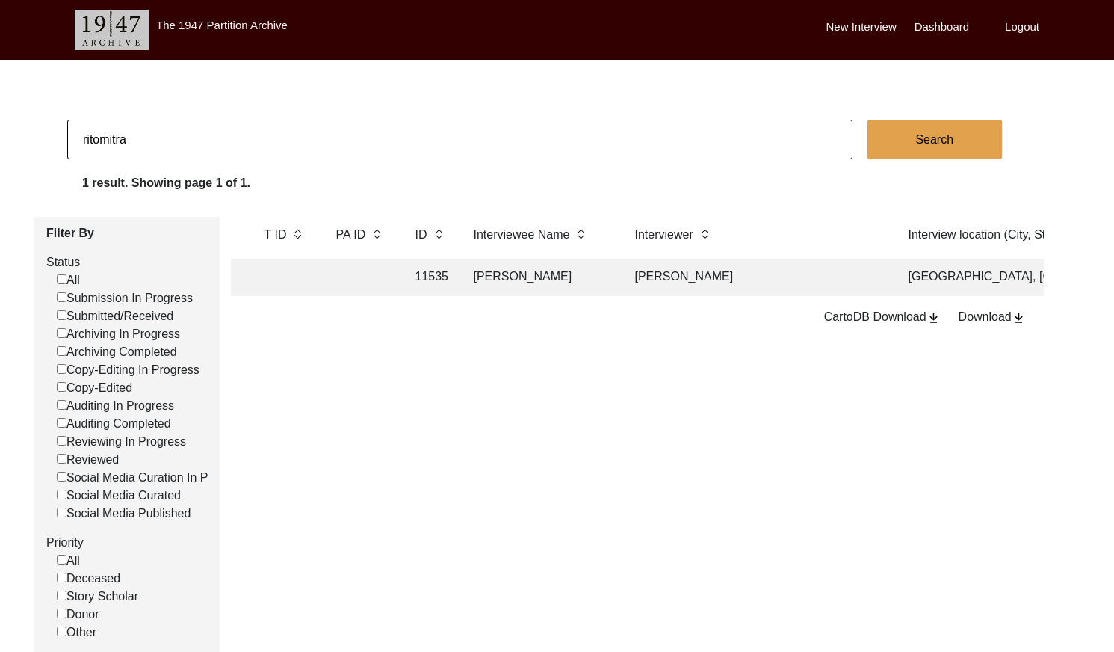
click at [706, 279] on td "[PERSON_NAME]" at bounding box center [757, 277] width 262 height 37
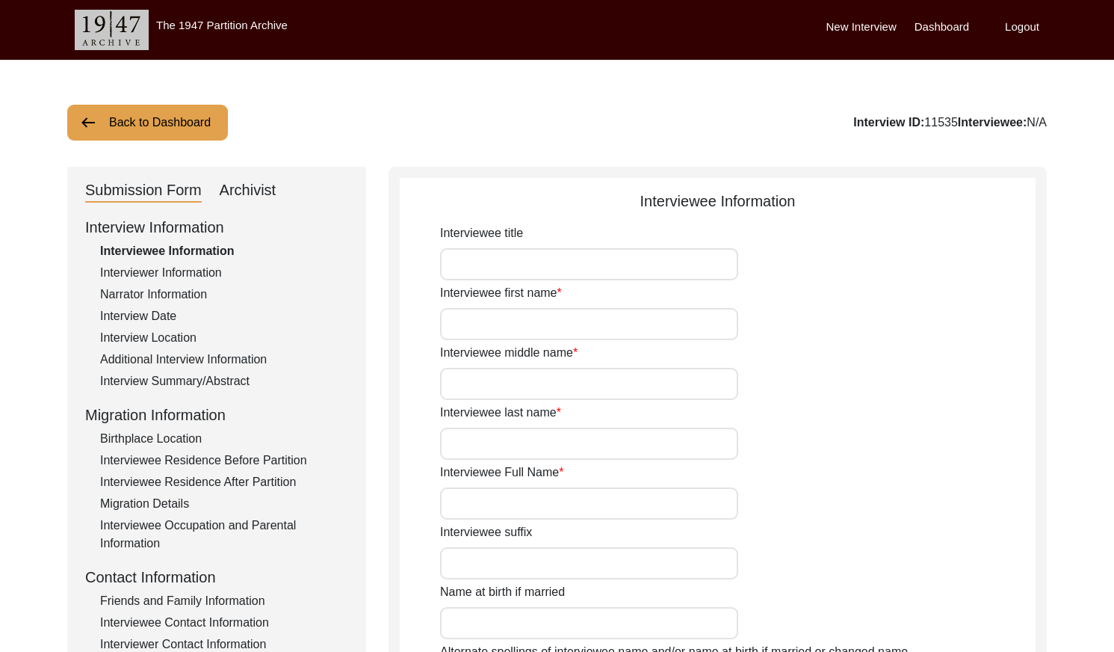
type input "Mrs."
type input "Anjali"
type input "[PERSON_NAME]"
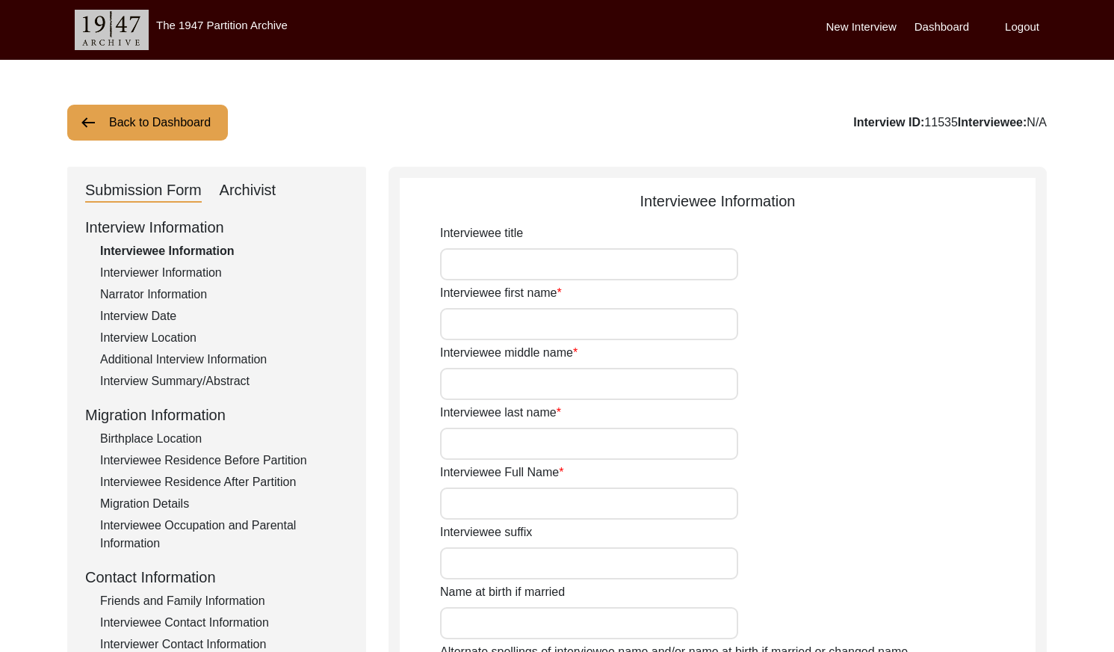
type input "[DATE]"
type input "84"
type input "[DEMOGRAPHIC_DATA]"
type input "No"
type input "Bengali"
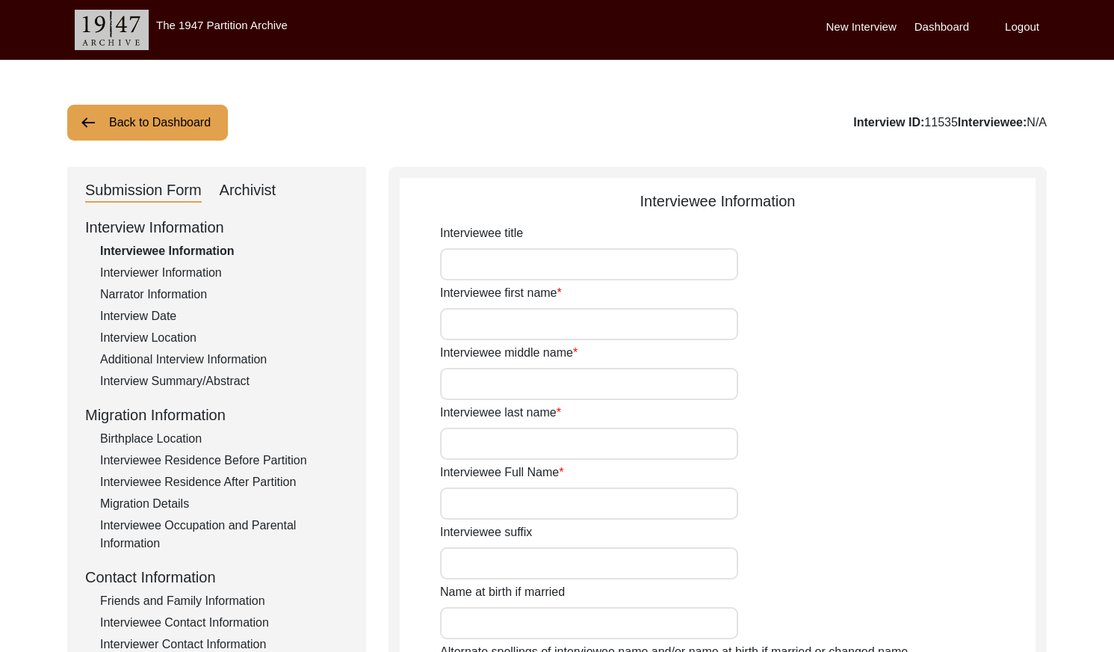
type input "[DEMOGRAPHIC_DATA]"
type input "Bengali"
drag, startPoint x: 1045, startPoint y: 123, endPoint x: 959, endPoint y: 120, distance: 86.0
click at [959, 120] on div "Interview ID: 11535 Interviewee: [PERSON_NAME]" at bounding box center [911, 123] width 272 height 18
copy div "[PERSON_NAME]"
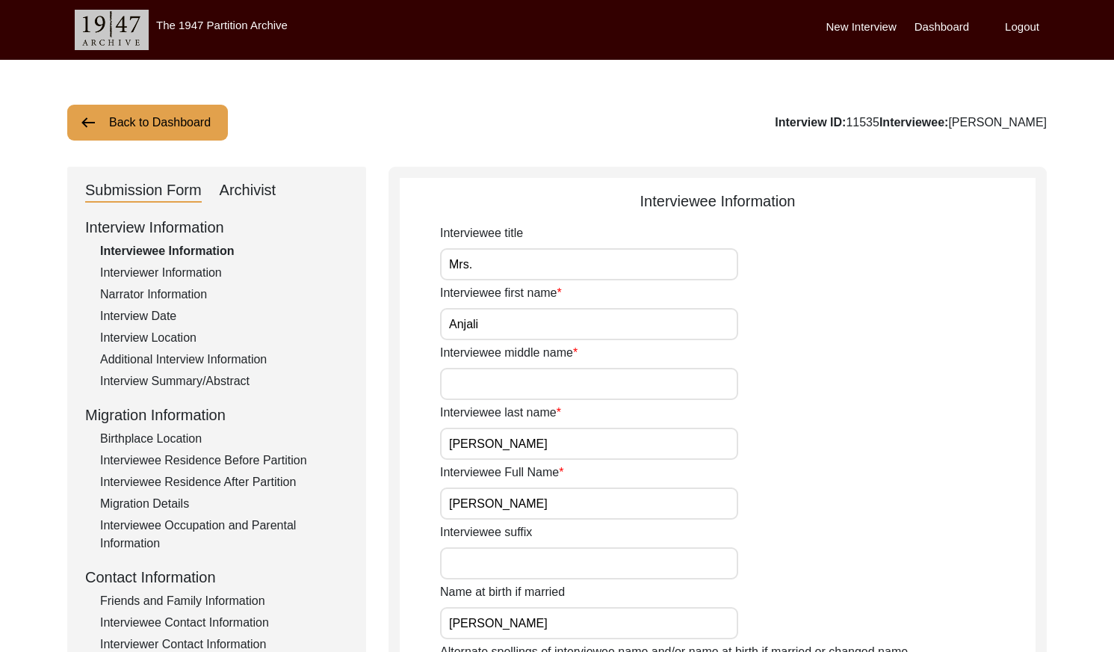
click at [178, 114] on button "Back to Dashboard" at bounding box center [147, 123] width 161 height 36
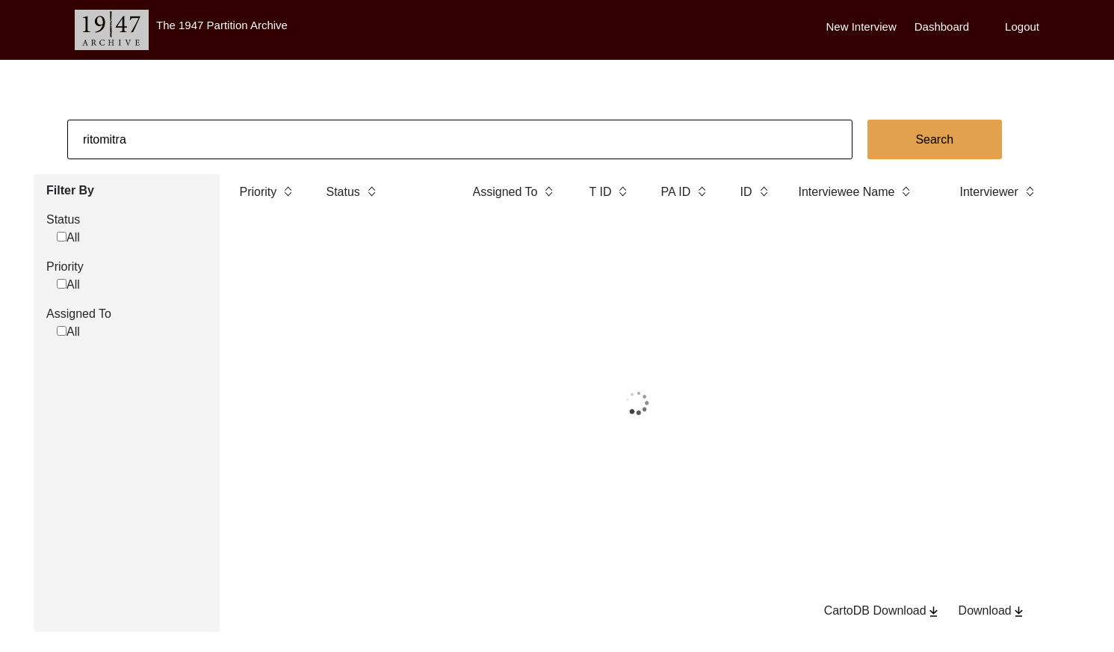
click at [226, 126] on input "ritomitra" at bounding box center [459, 140] width 785 height 40
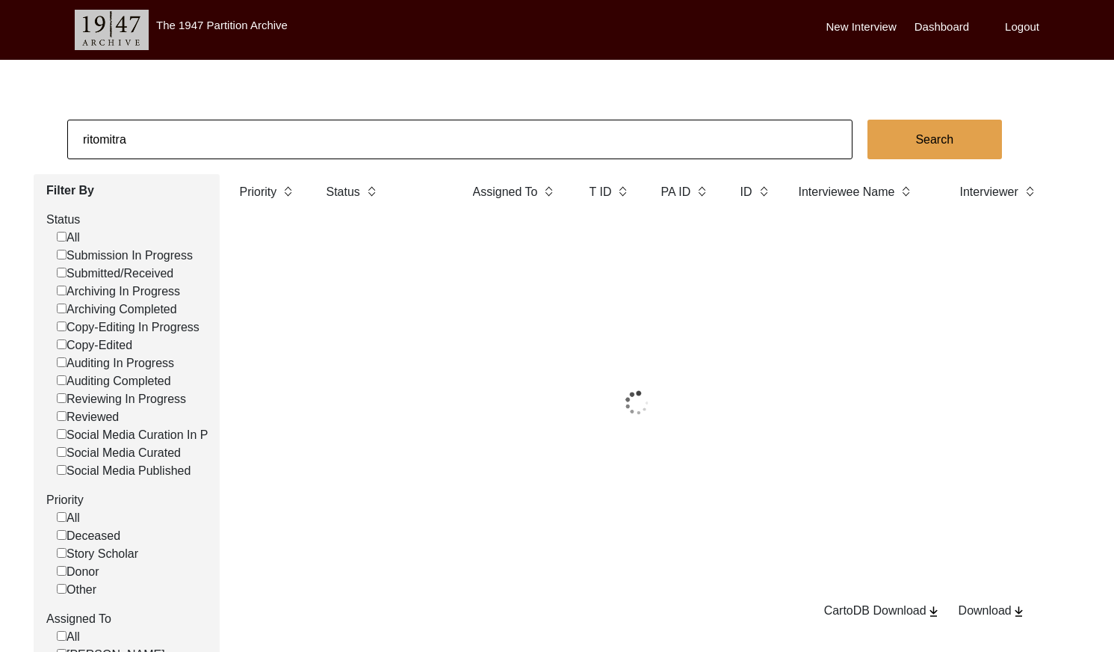
click at [226, 126] on input "ritomitra" at bounding box center [459, 140] width 785 height 40
paste input "[PERSON_NAME]"
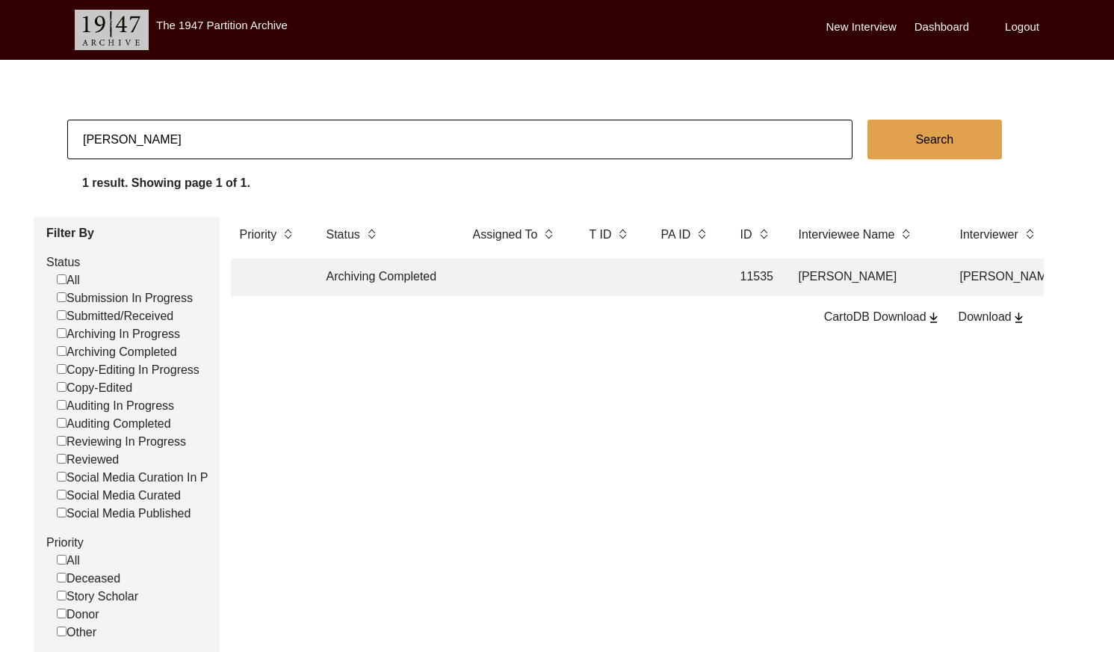
type input "[PERSON_NAME]"
checkbox input "false"
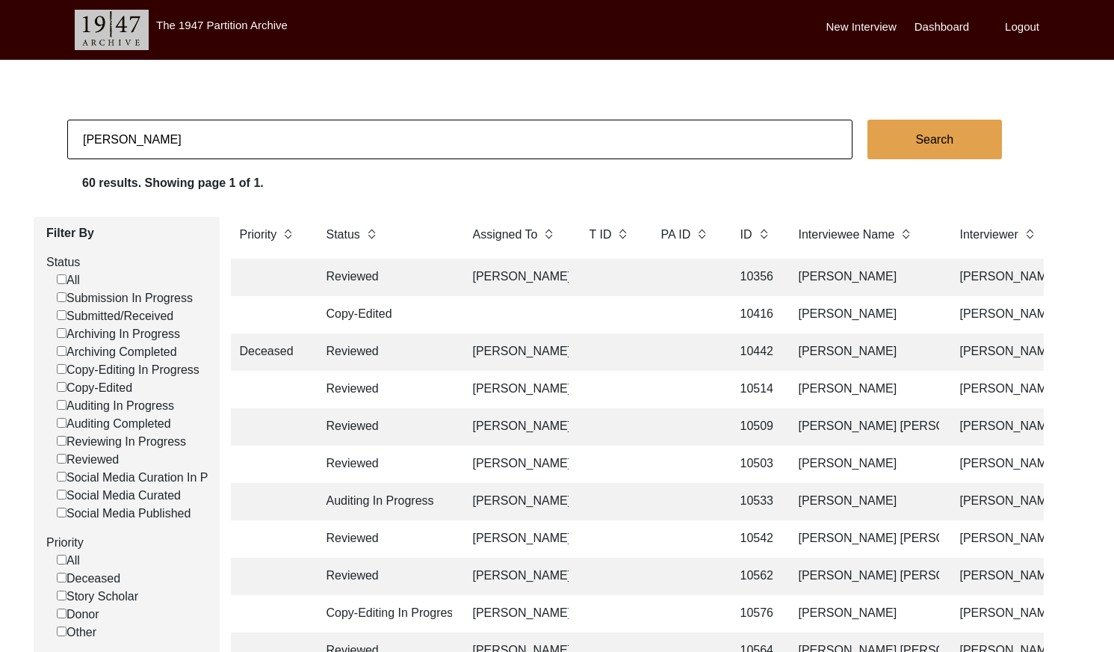
click at [200, 137] on input "[PERSON_NAME]" at bounding box center [459, 140] width 785 height 40
paste input "[PERSON_NAME]"
type input "[PERSON_NAME]"
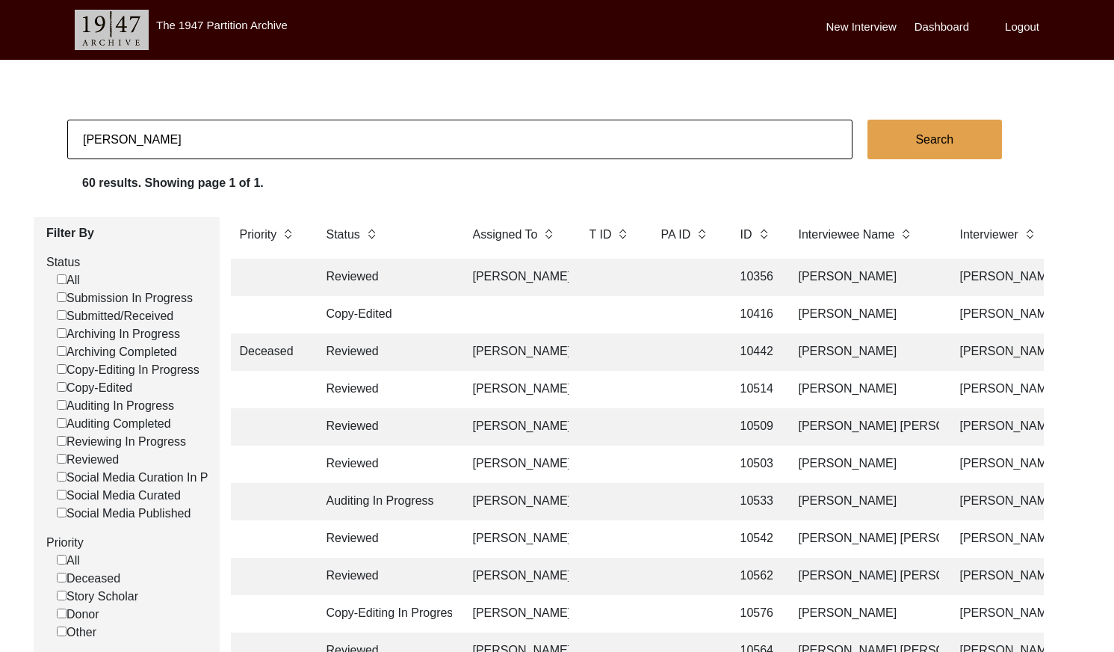
checkbox input "false"
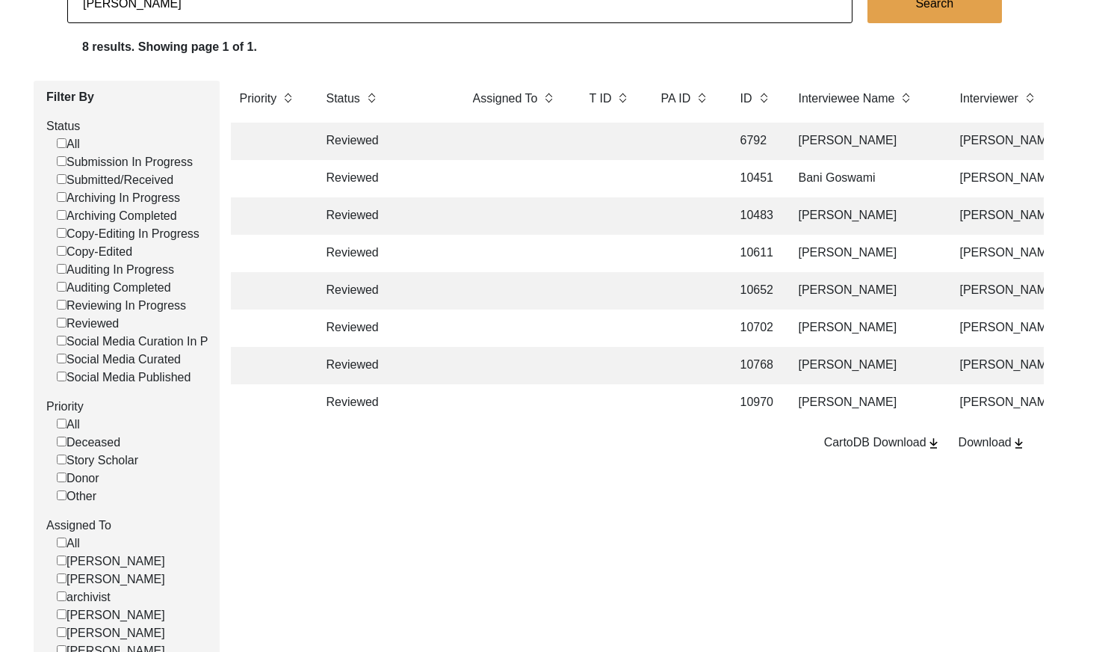
scroll to position [114, 0]
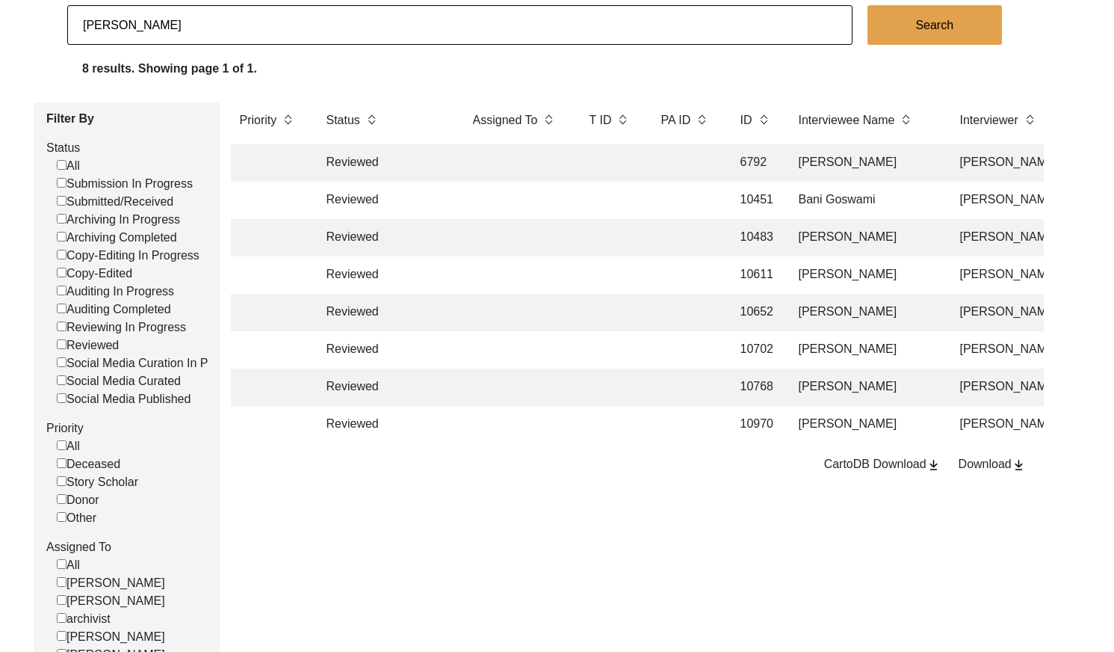
click at [258, 30] on input "[PERSON_NAME]" at bounding box center [459, 25] width 785 height 40
paste input "ahiba [PERSON_NAME]"
type input "[PERSON_NAME]"
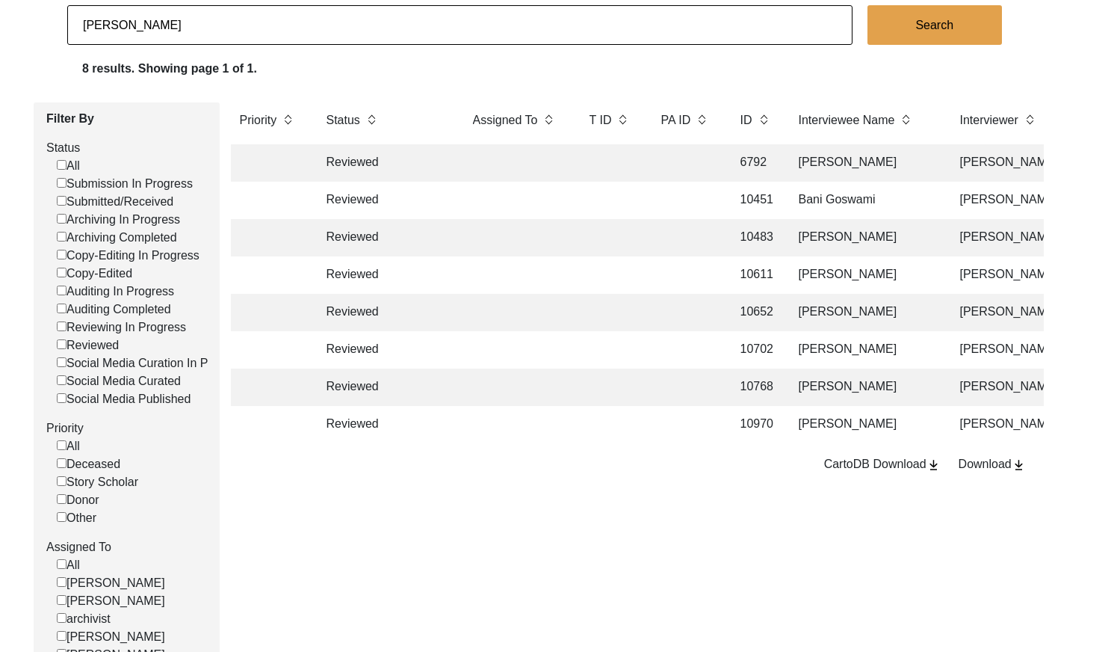
checkbox input "false"
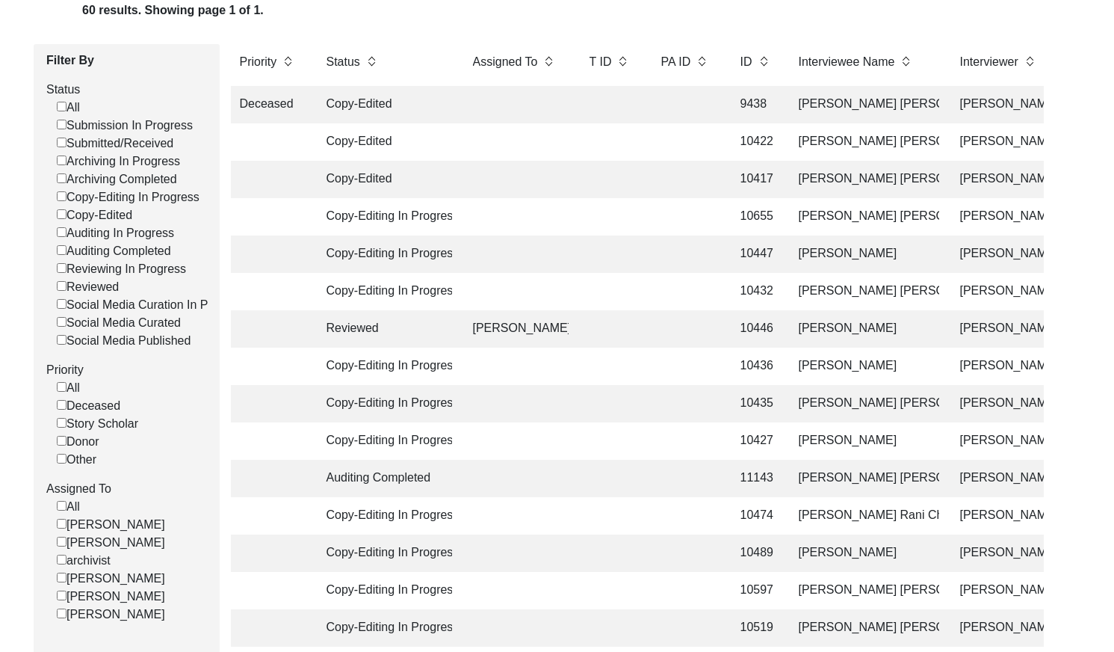
scroll to position [0, 0]
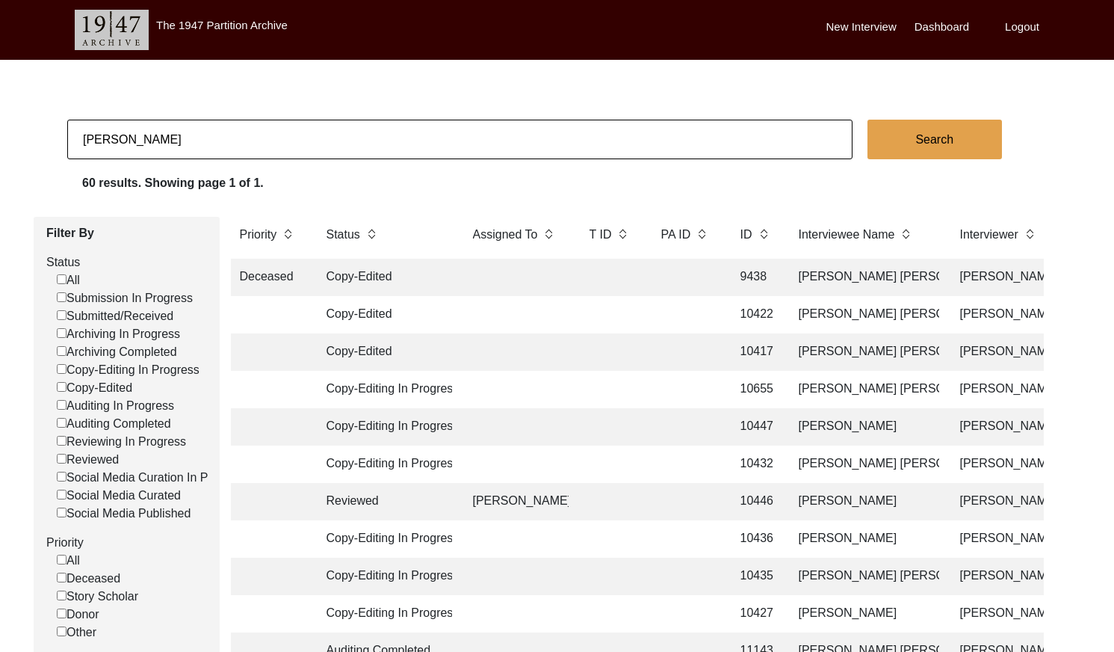
click at [293, 139] on input "[PERSON_NAME]" at bounding box center [459, 140] width 785 height 40
paste input "[PERSON_NAME]"
type input "[PERSON_NAME]"
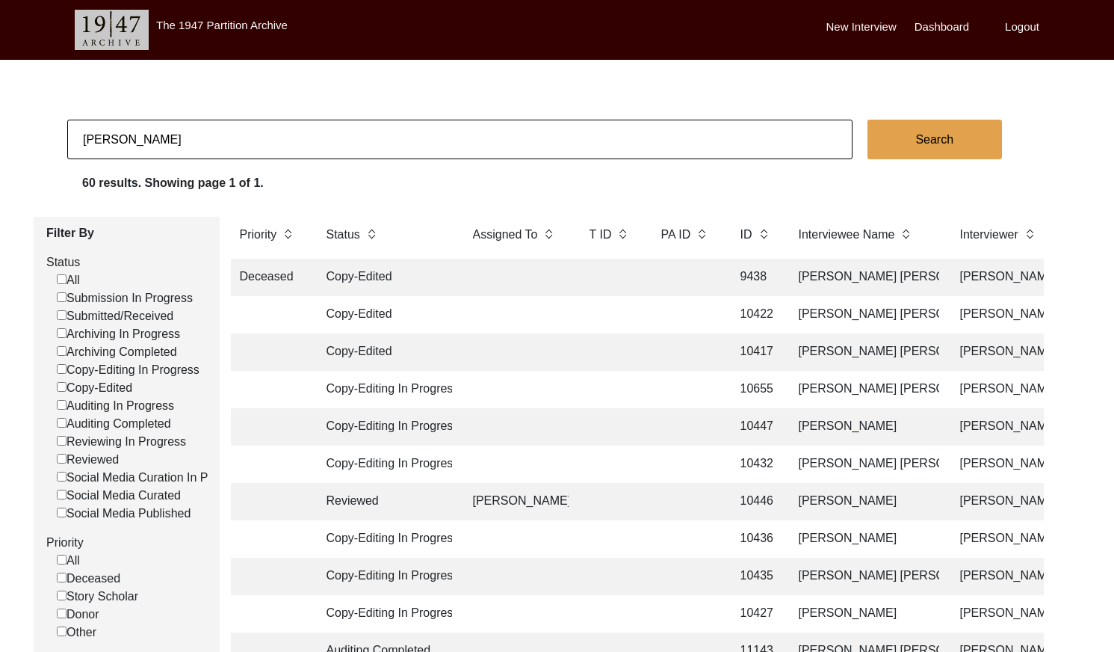
checkbox input "false"
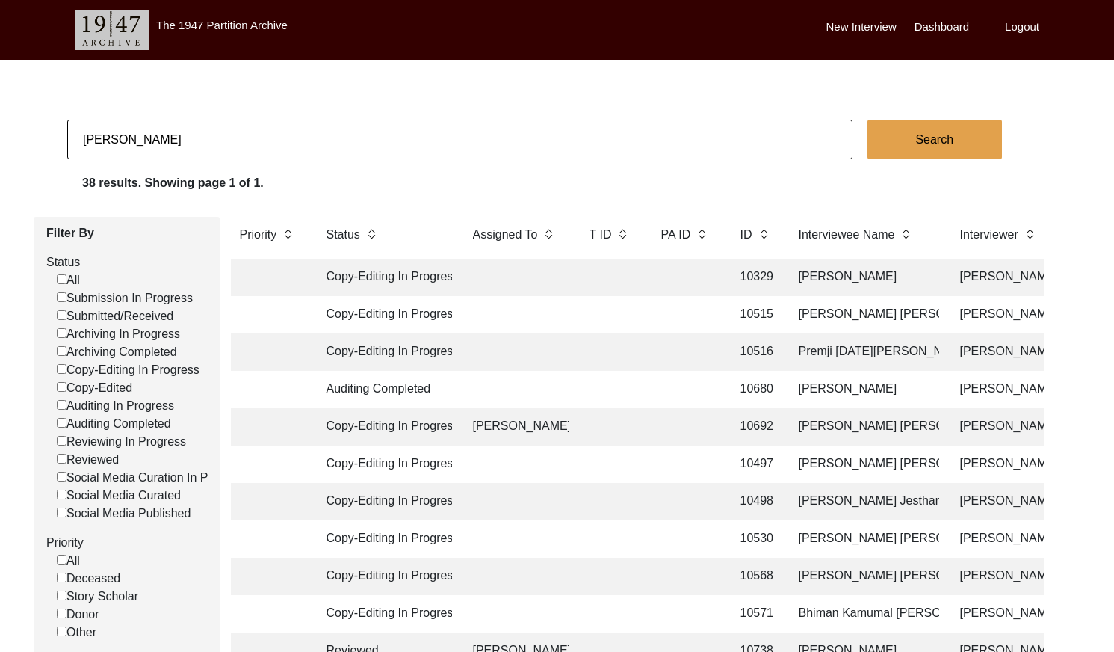
click at [225, 139] on input "[PERSON_NAME]" at bounding box center [459, 140] width 785 height 40
paste input "[PERSON_NAME]"
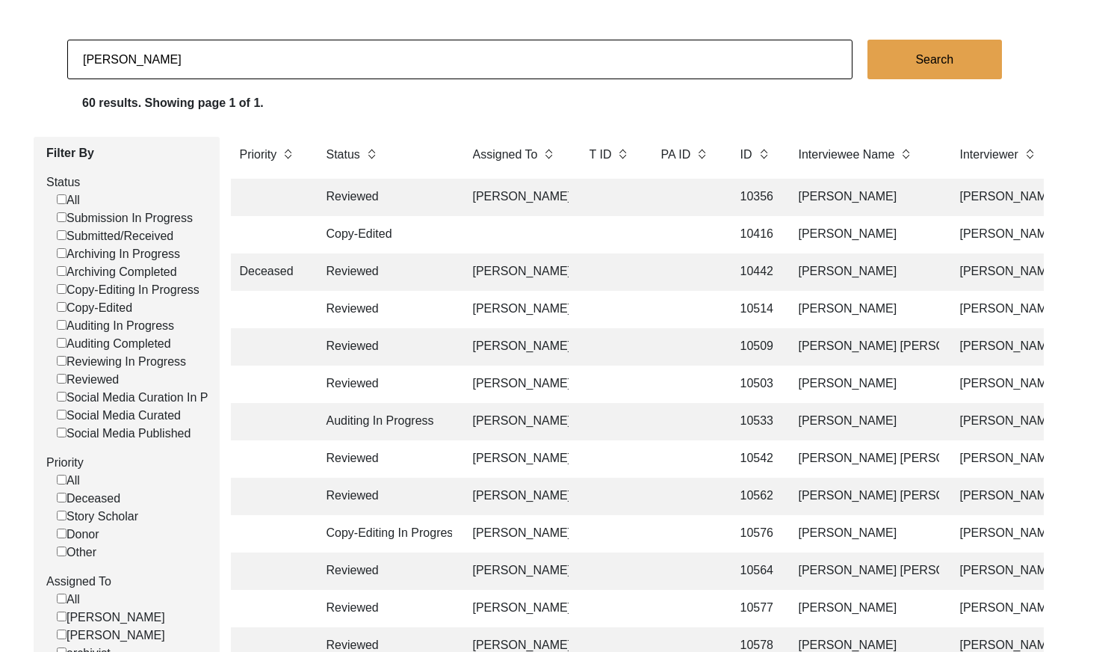
scroll to position [79, 0]
click at [272, 51] on input "[PERSON_NAME]" at bounding box center [459, 60] width 785 height 40
paste input "11166"
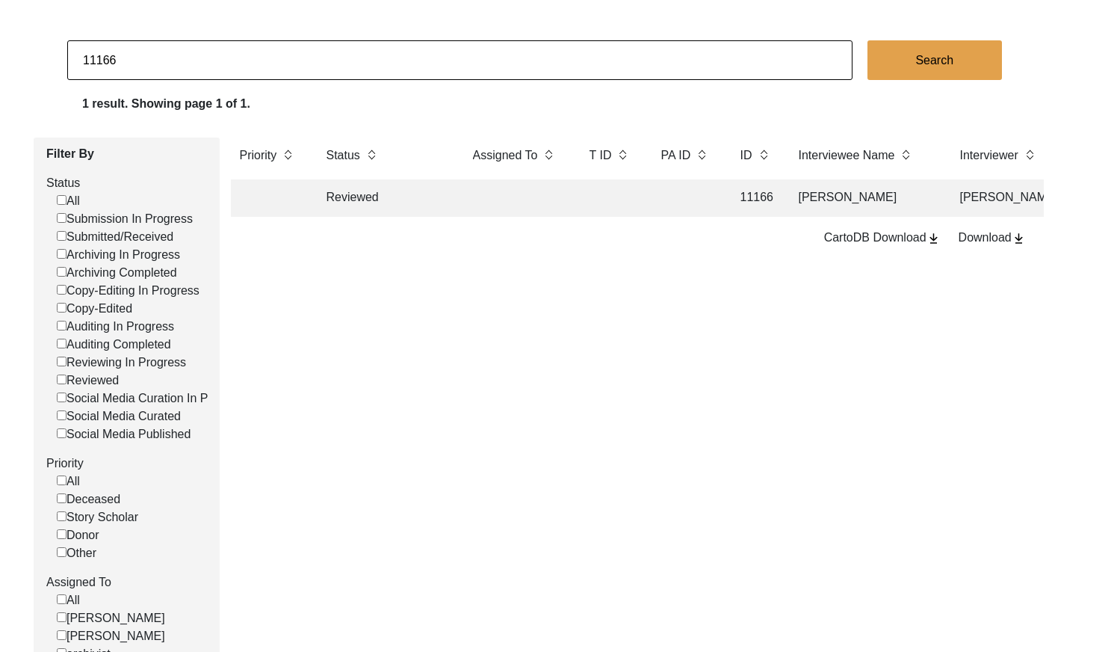
click at [678, 197] on td at bounding box center [685, 197] width 67 height 37
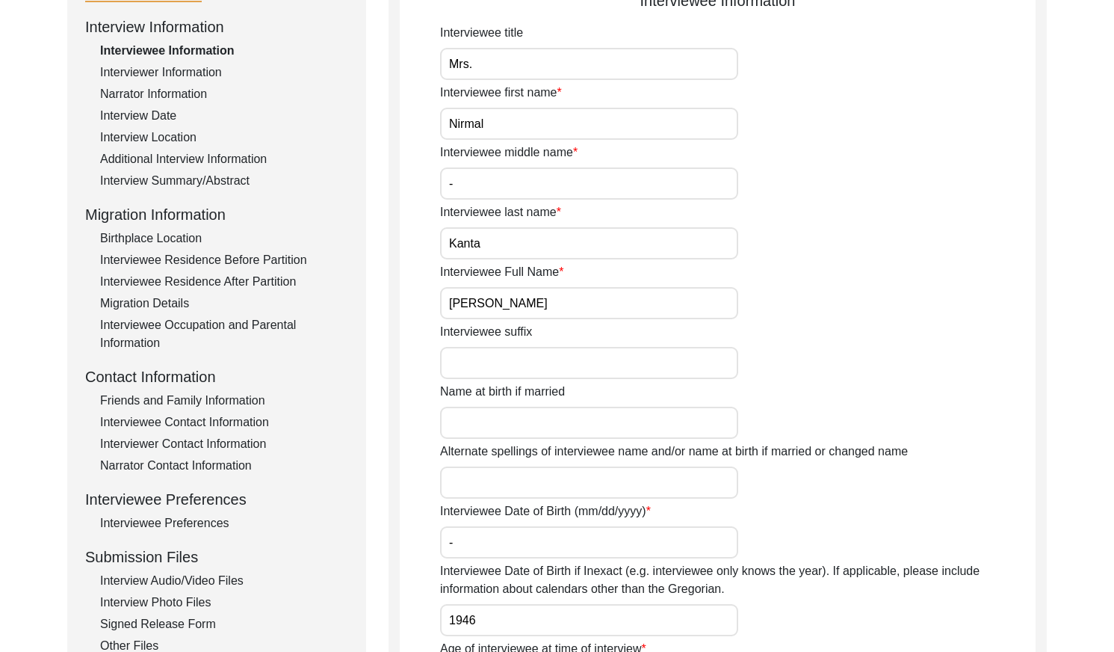
scroll to position [204, 0]
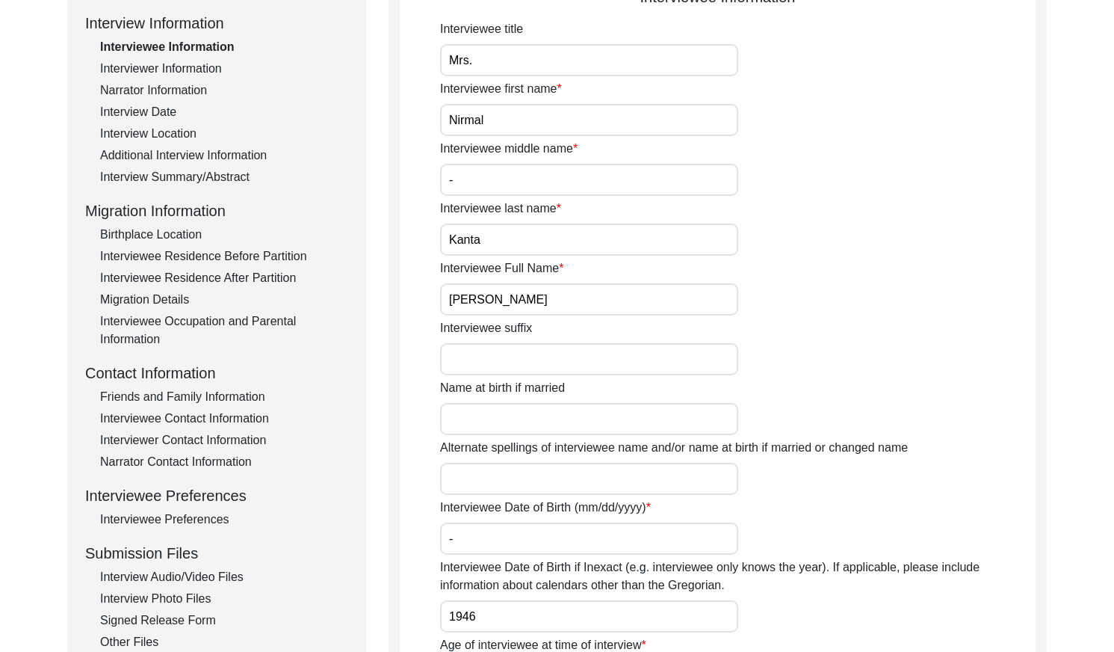
click at [554, 305] on input "[PERSON_NAME]" at bounding box center [589, 299] width 298 height 32
click at [146, 103] on div "Interview Date" at bounding box center [224, 112] width 248 height 18
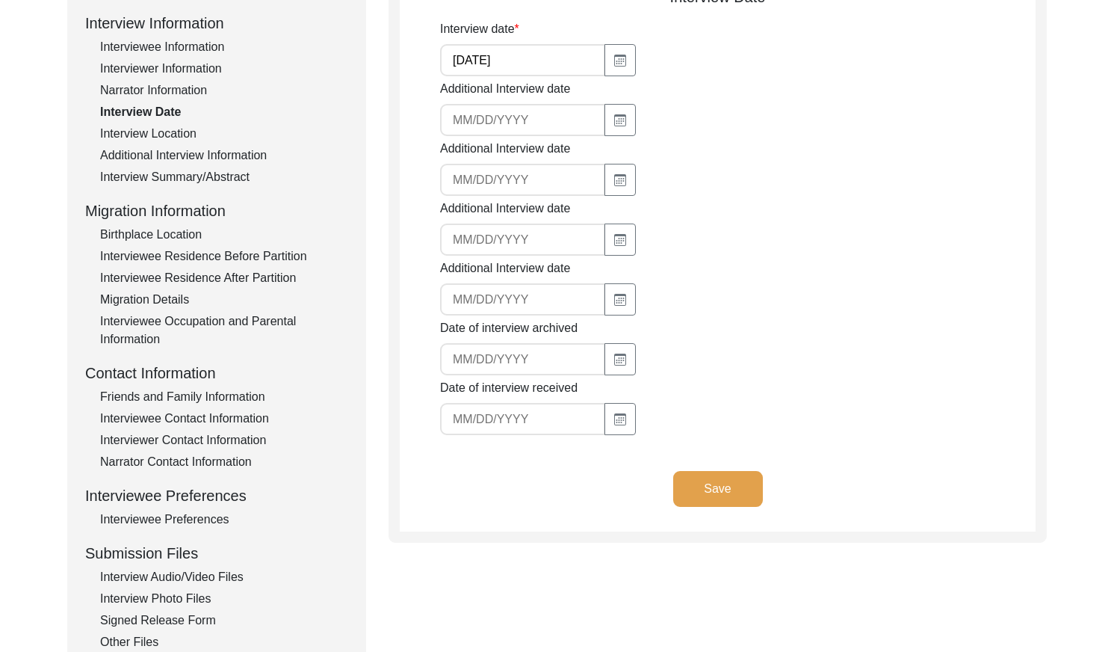
click at [515, 60] on input "[DATE]" at bounding box center [522, 60] width 165 height 32
click at [197, 176] on div "Interview Summary/Abstract" at bounding box center [224, 177] width 248 height 18
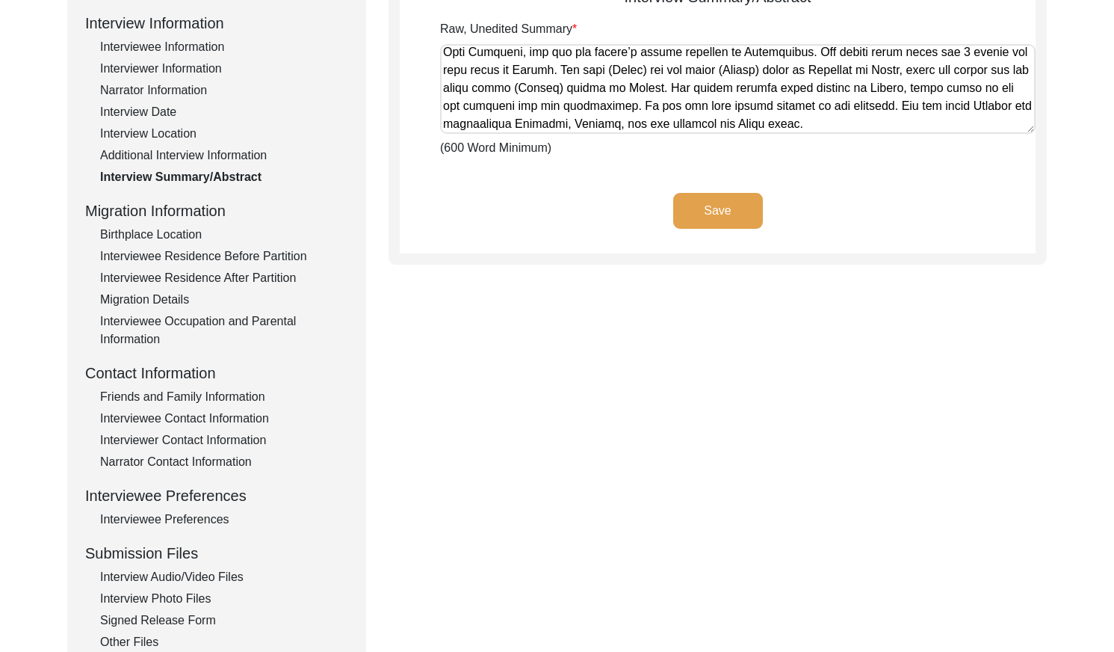
scroll to position [741, 0]
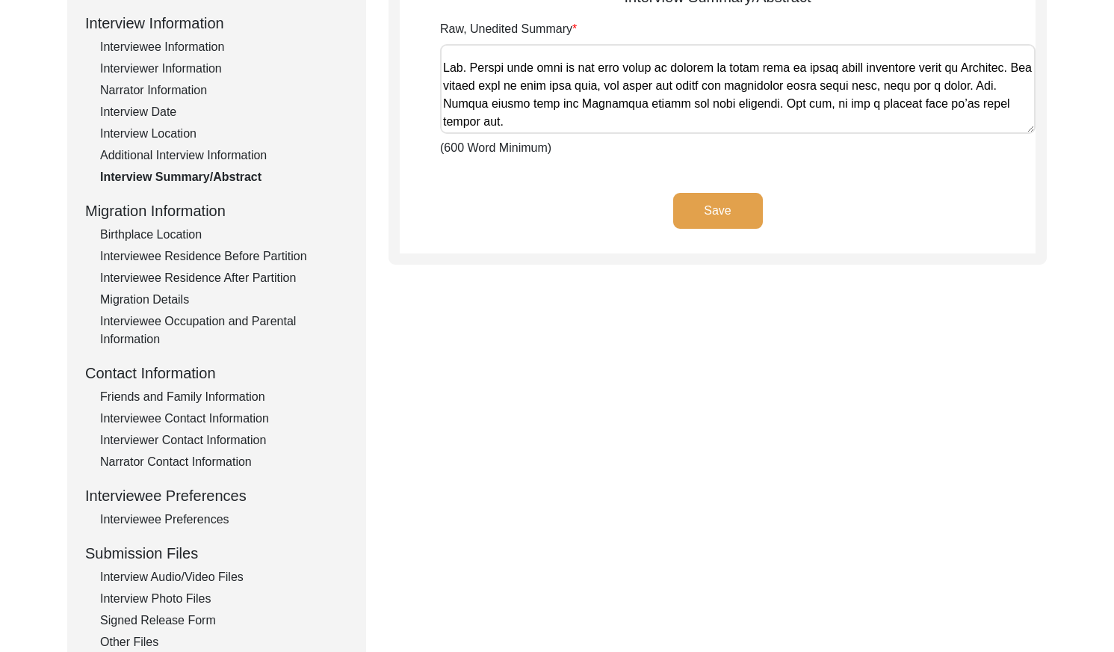
drag, startPoint x: 445, startPoint y: 52, endPoint x: 1066, endPoint y: 146, distance: 628.0
click at [1066, 146] on div "Back to Dashboard Interview ID: 11166 Interviewee: [PERSON_NAME] Submission For…" at bounding box center [557, 315] width 1114 height 919
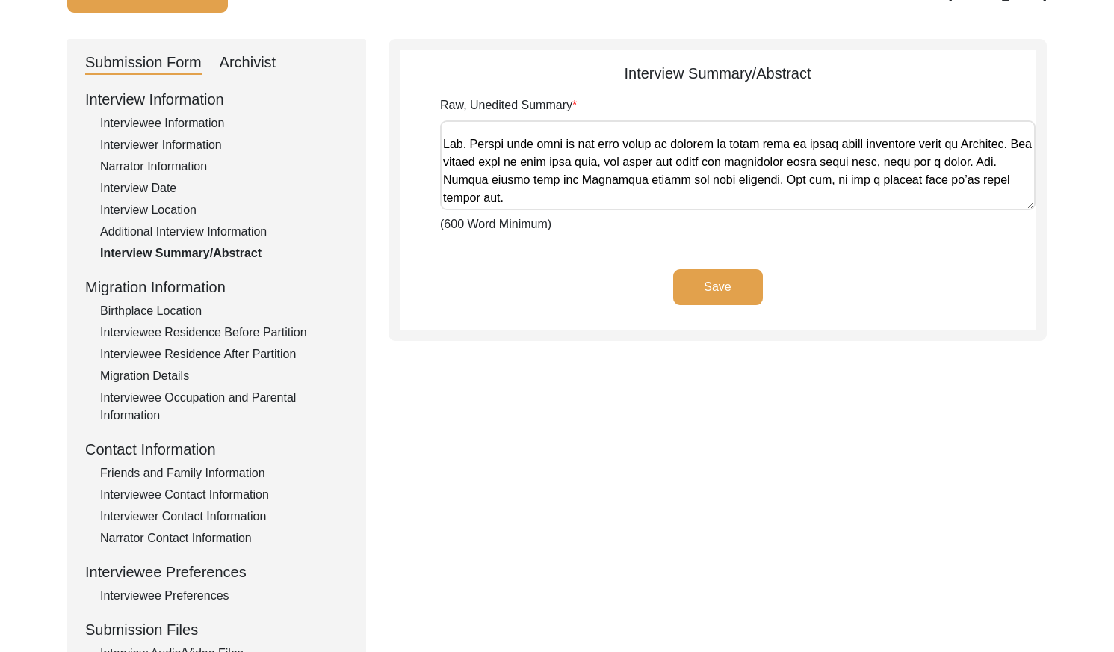
scroll to position [60, 0]
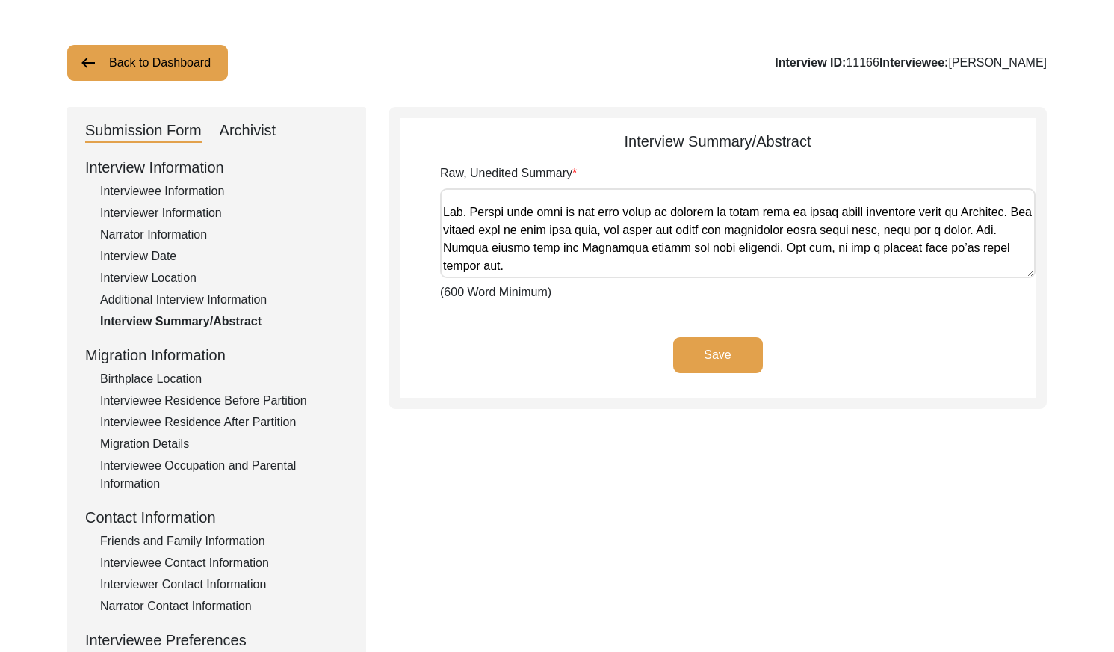
click at [232, 133] on div "Archivist" at bounding box center [248, 131] width 57 height 24
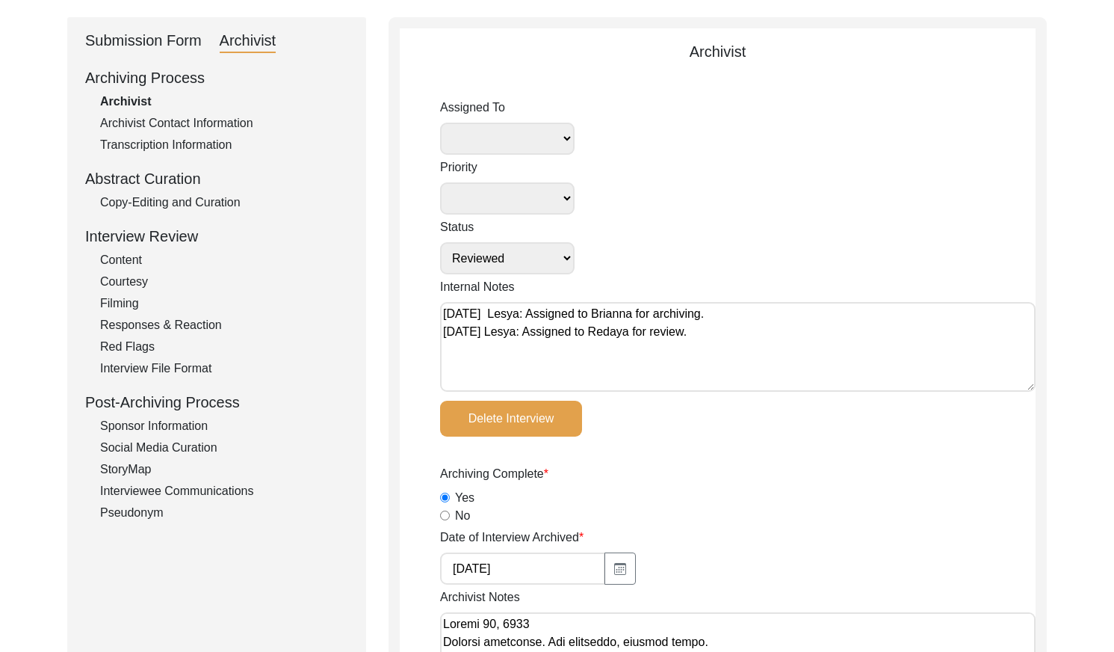
scroll to position [157, 0]
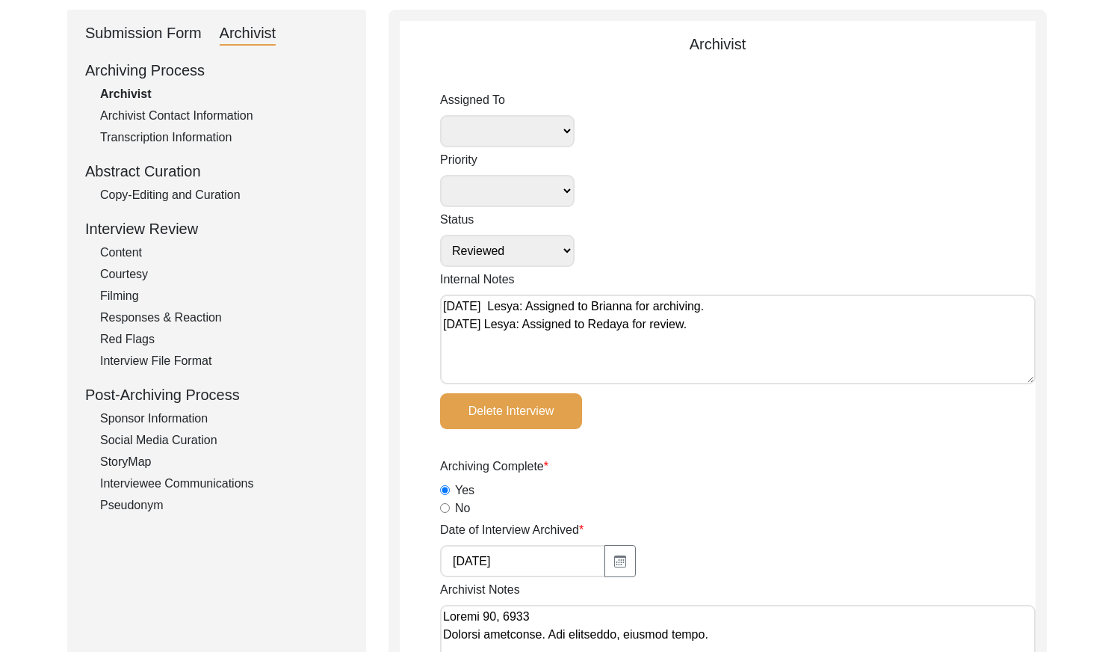
click at [212, 194] on div "Copy-Editing and Curation" at bounding box center [224, 195] width 248 height 18
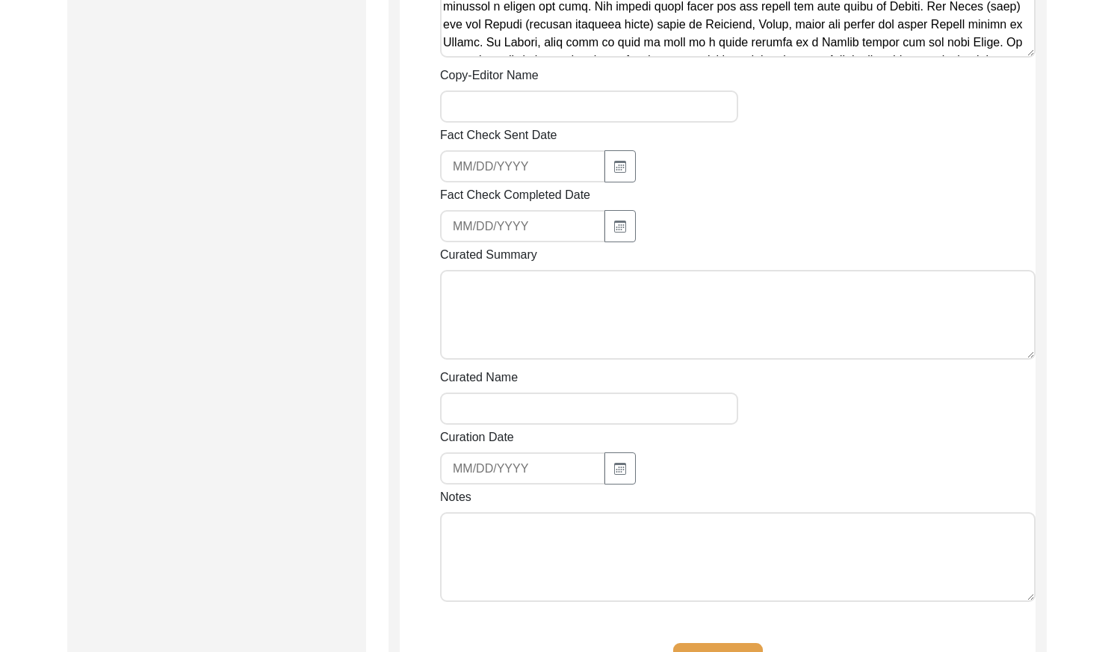
scroll to position [1502, 0]
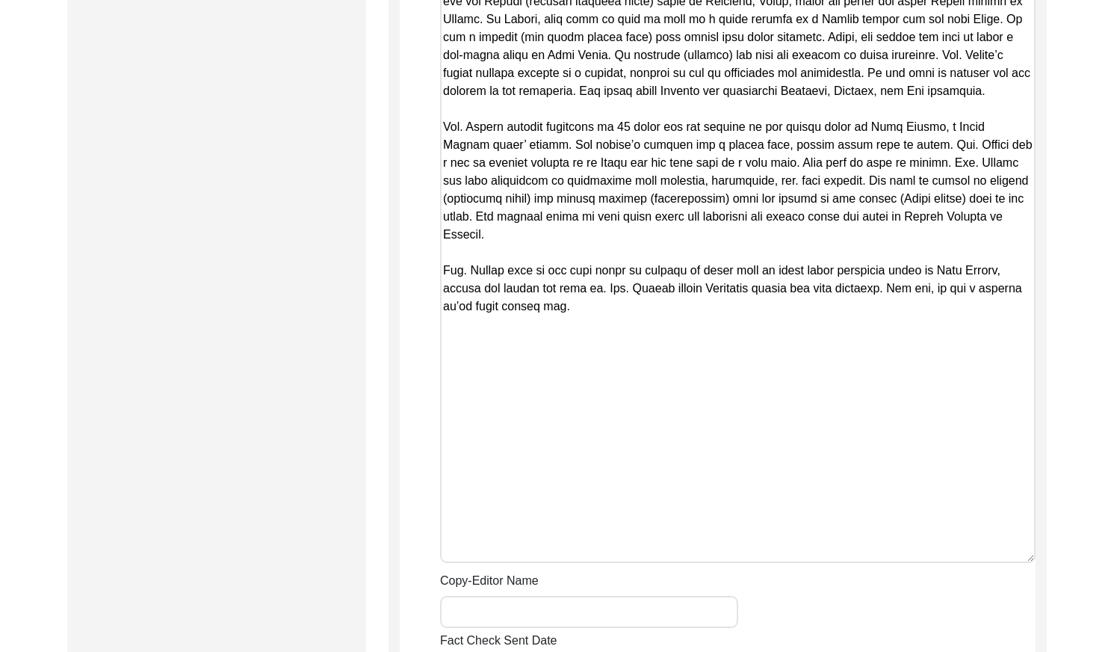
drag, startPoint x: 1032, startPoint y: 31, endPoint x: 963, endPoint y: 556, distance: 529.9
click at [963, 558] on textarea "Copy-Edited Summary" at bounding box center [738, 52] width 596 height 1022
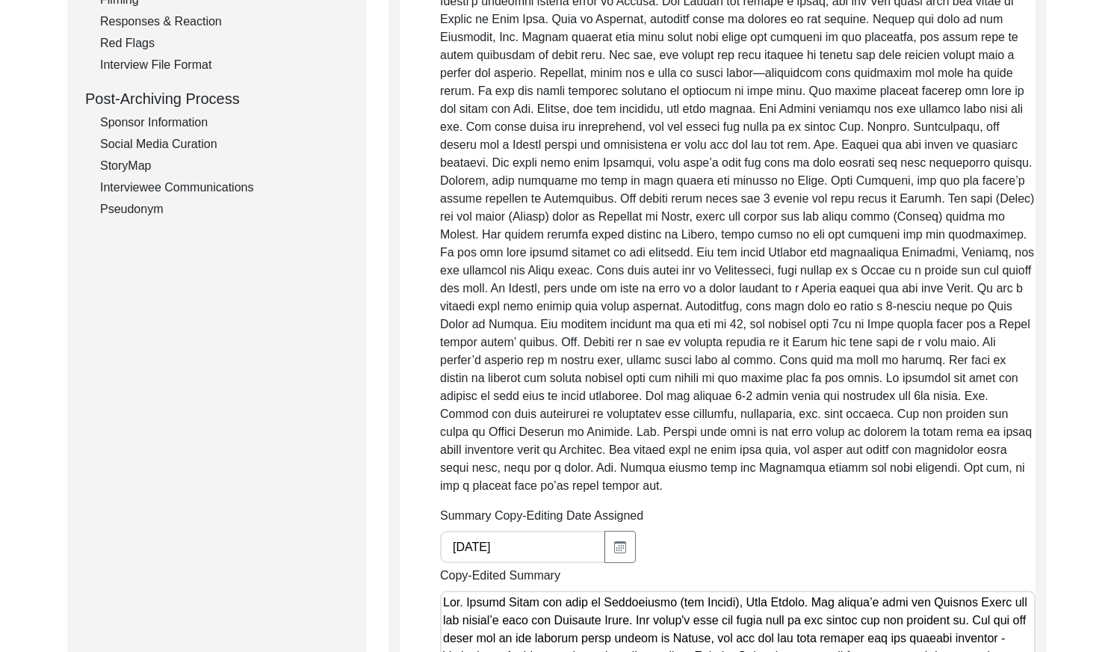
scroll to position [0, 0]
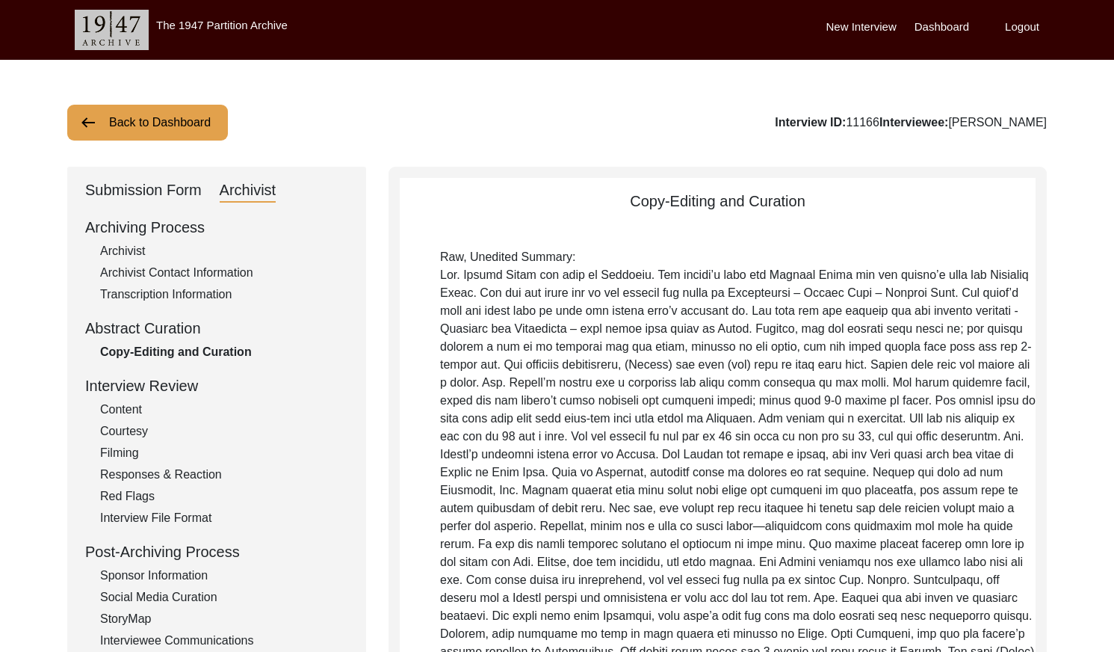
drag, startPoint x: 571, startPoint y: 307, endPoint x: 470, endPoint y: -51, distance: 371.9
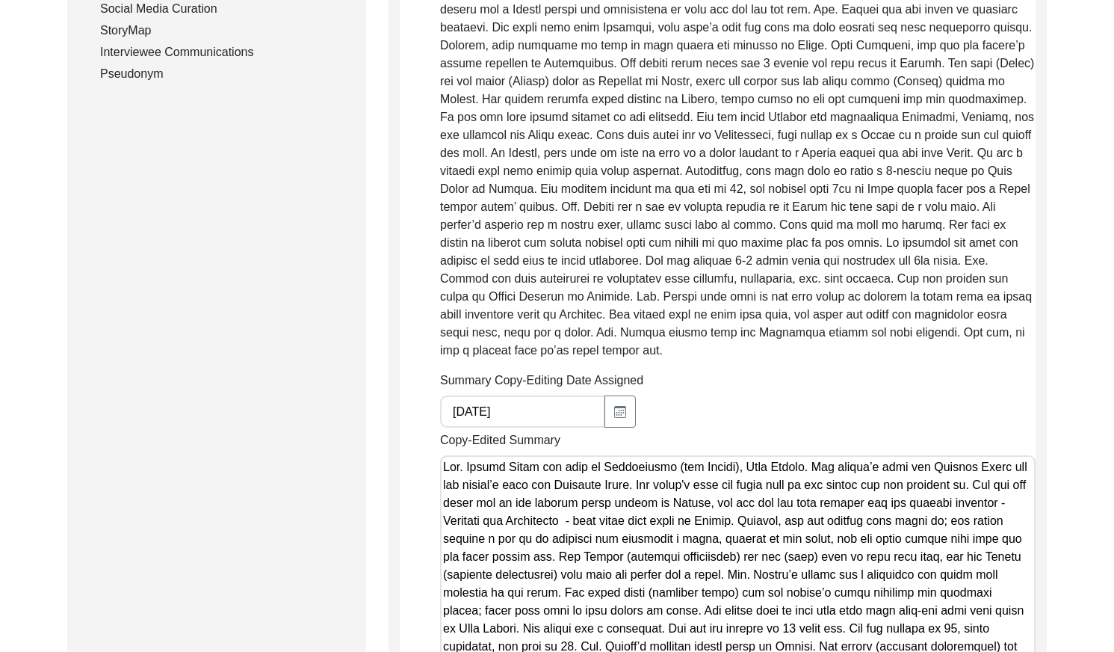
scroll to position [650, 0]
